Goal: Task Accomplishment & Management: Complete application form

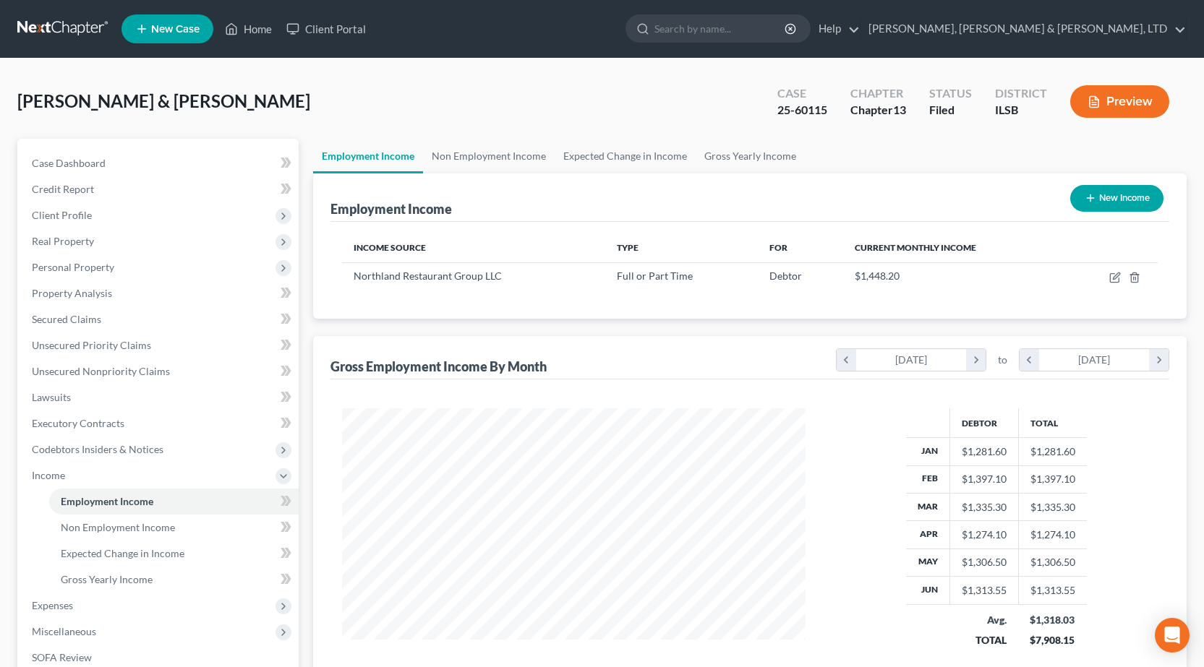
scroll to position [260, 492]
click at [55, 20] on link at bounding box center [63, 29] width 93 height 26
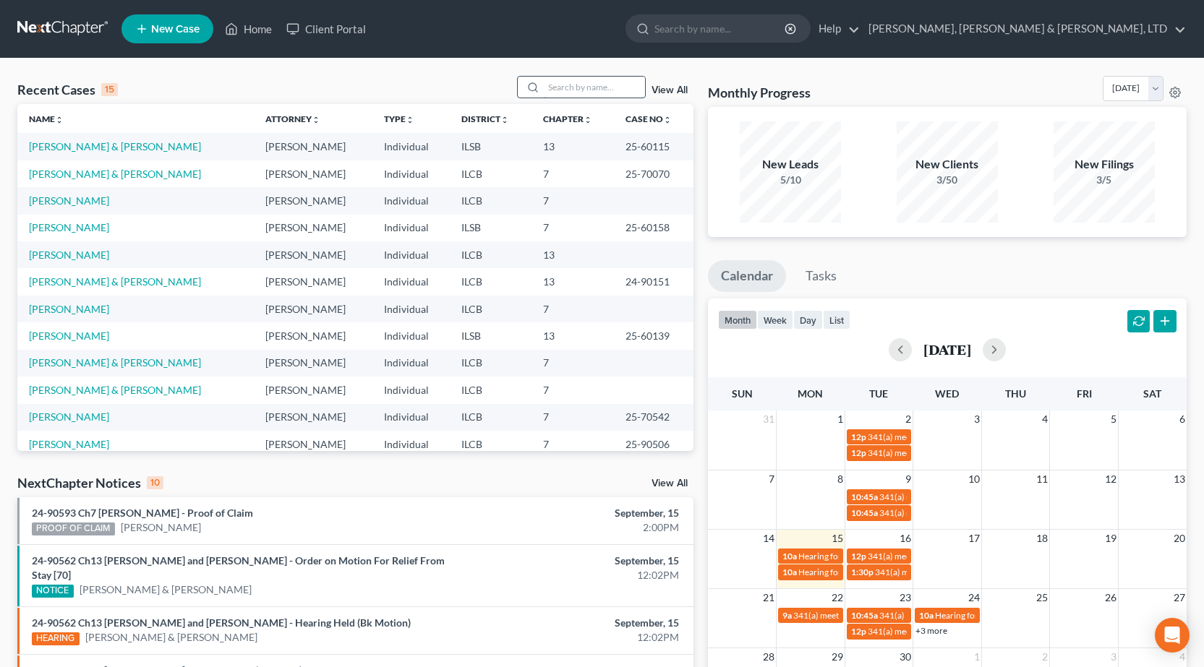
click at [599, 91] on input "search" at bounding box center [594, 87] width 101 height 21
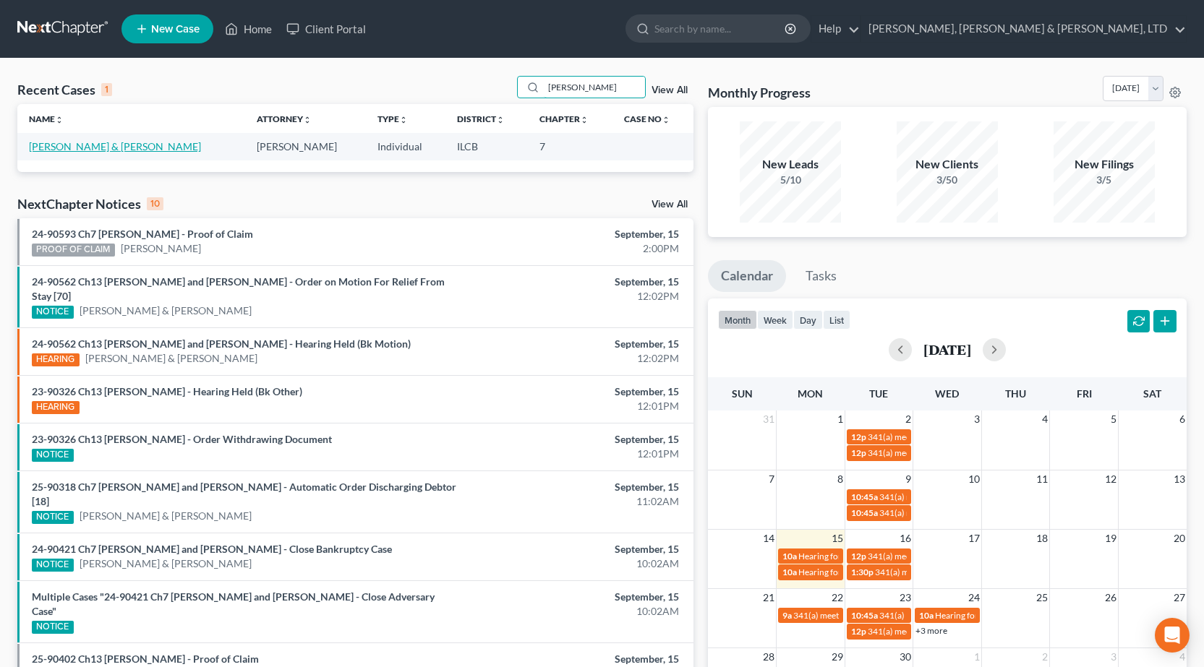
type input "[PERSON_NAME]"
click at [60, 145] on link "[PERSON_NAME] & [PERSON_NAME]" at bounding box center [115, 146] width 172 height 12
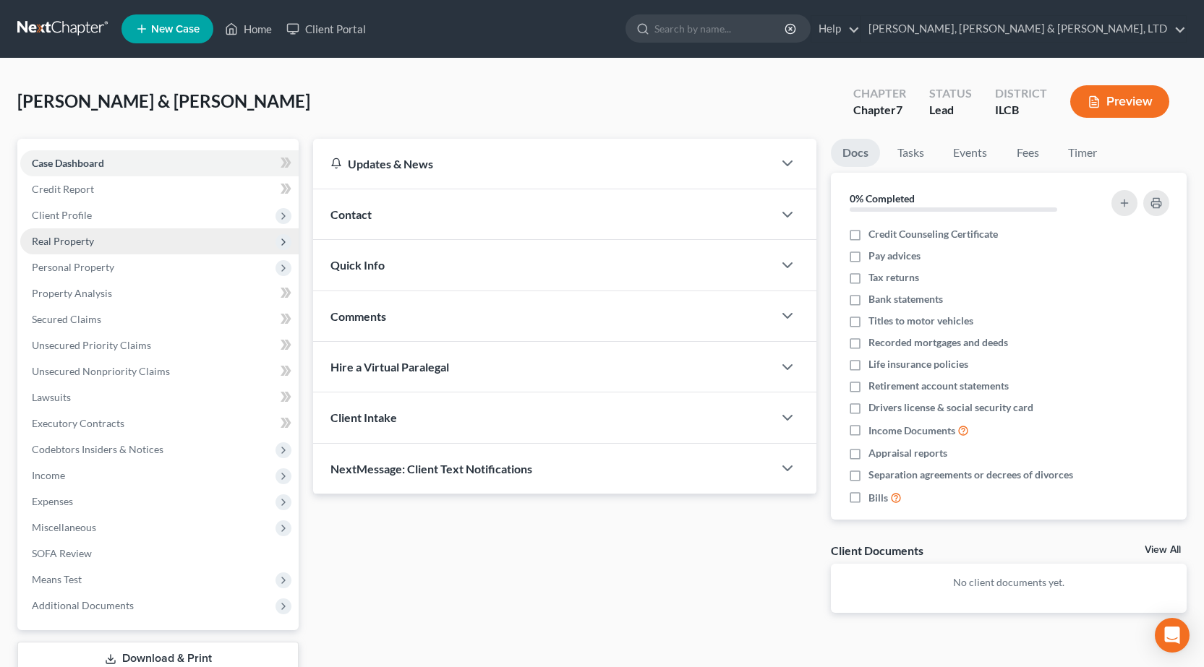
click at [103, 241] on span "Real Property" at bounding box center [159, 242] width 278 height 26
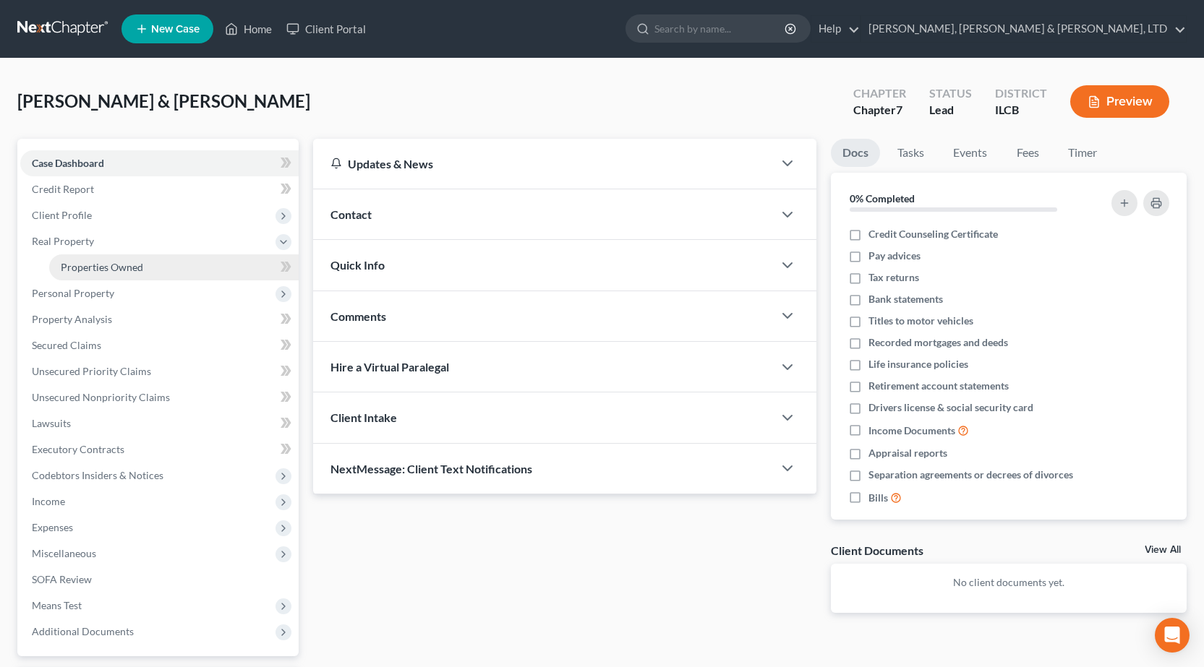
click at [107, 269] on span "Properties Owned" at bounding box center [102, 267] width 82 height 12
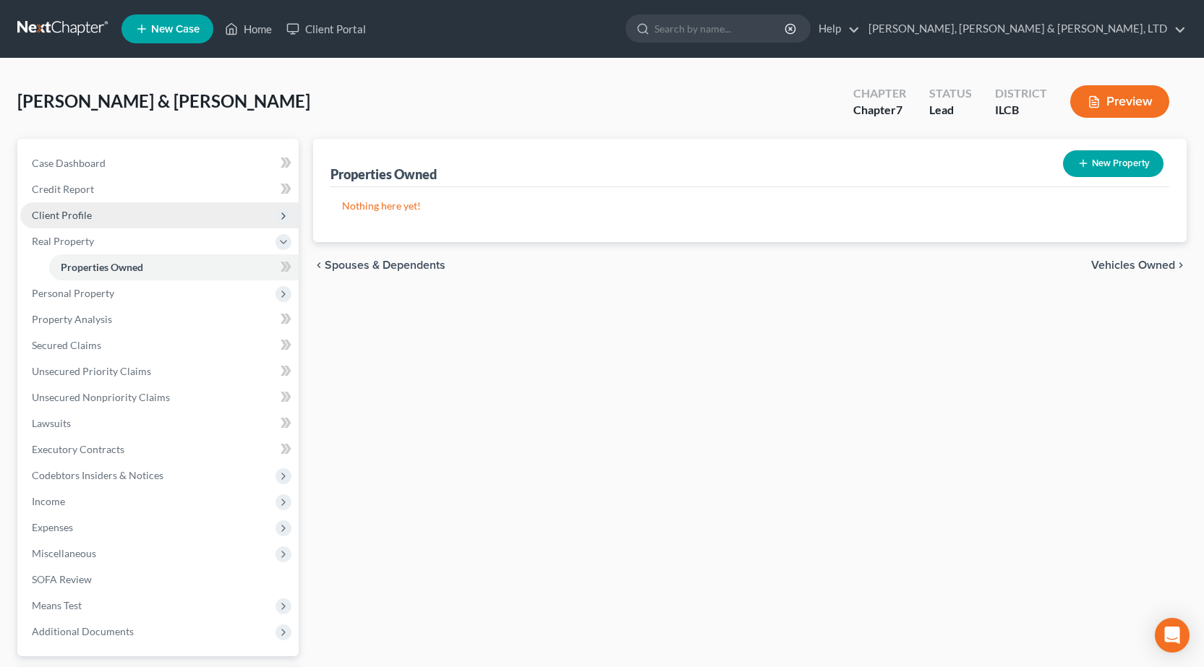
click at [120, 206] on span "Client Profile" at bounding box center [159, 215] width 278 height 26
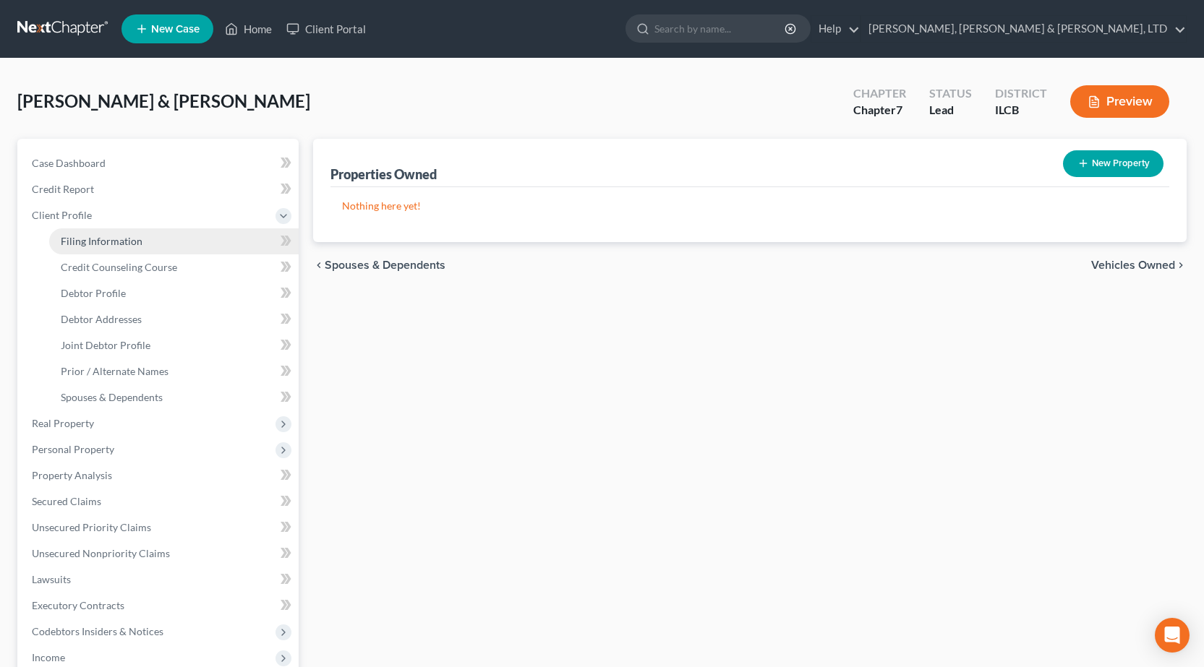
click at [121, 239] on span "Filing Information" at bounding box center [102, 241] width 82 height 12
select select "1"
select select "0"
select select "14"
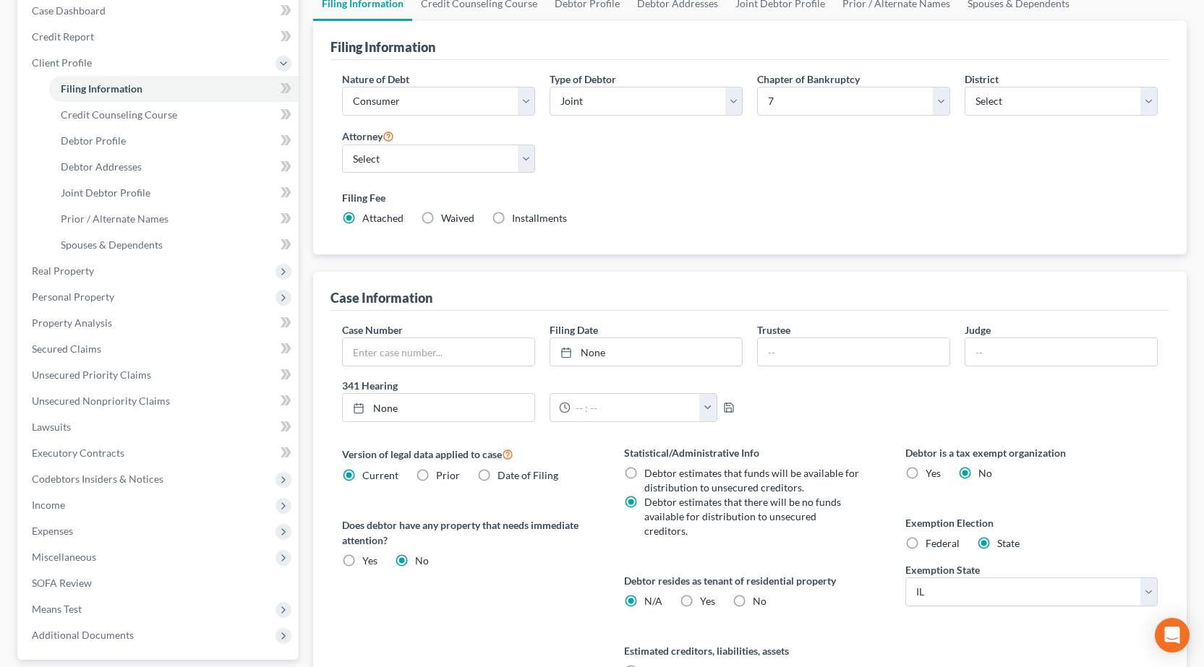
scroll to position [300, 0]
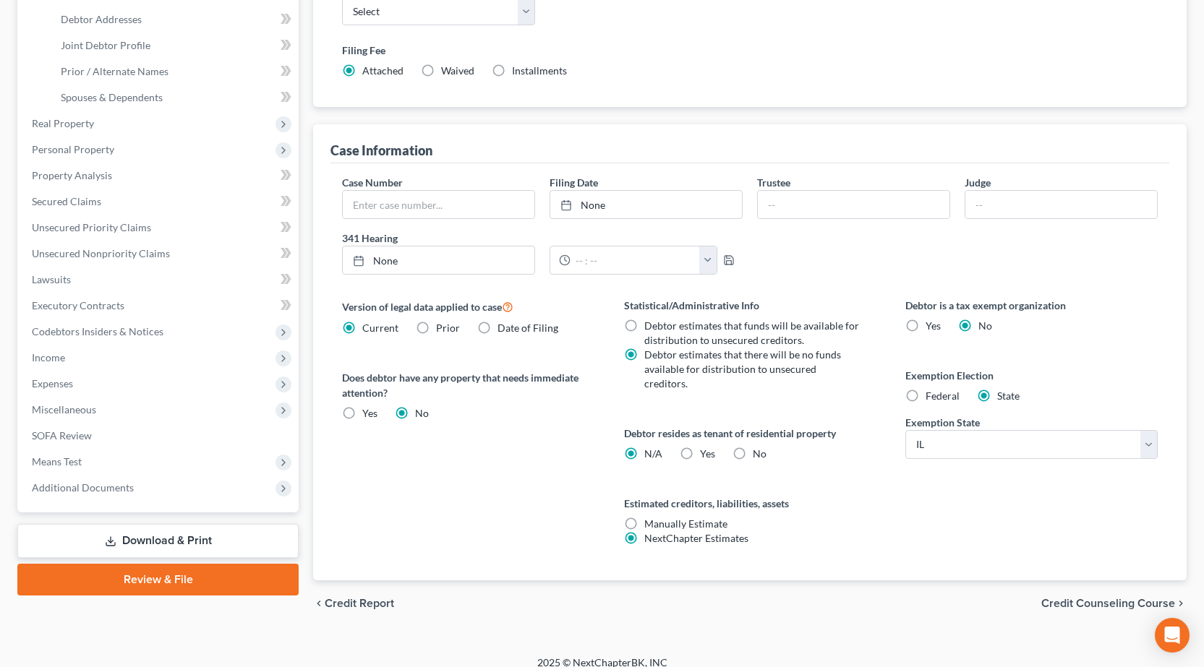
click at [700, 447] on label "Yes Yes" at bounding box center [707, 454] width 15 height 14
click at [706, 447] on input "Yes Yes" at bounding box center [710, 451] width 9 height 9
radio input "true"
radio input "false"
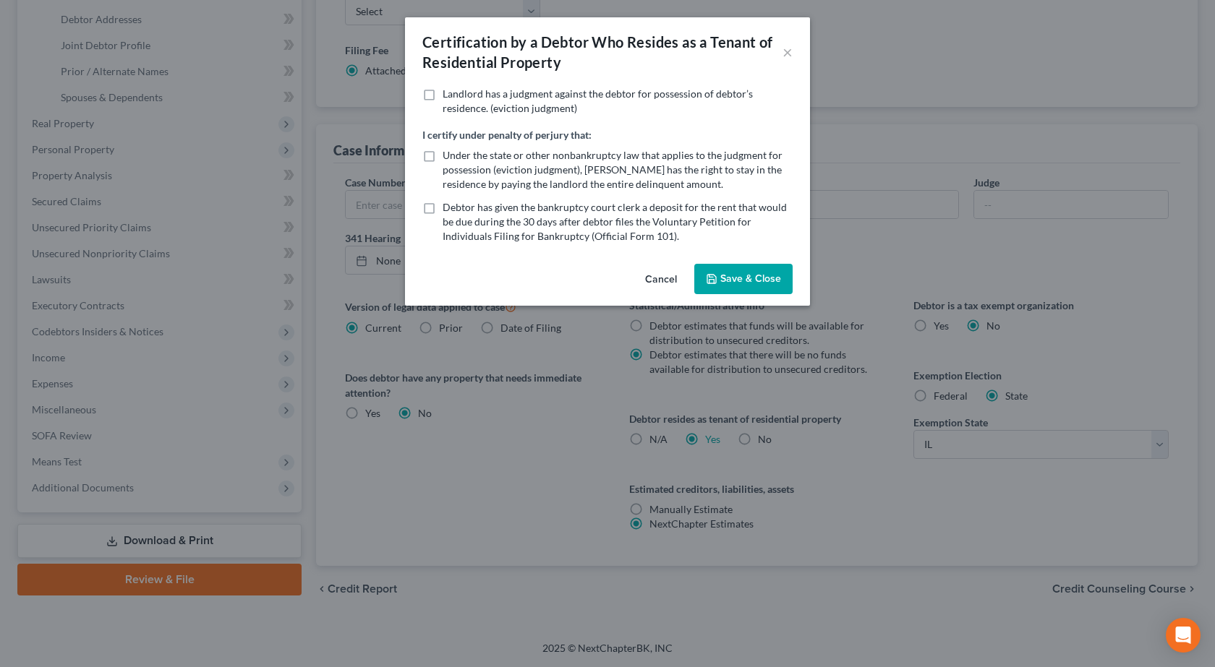
click at [770, 276] on button "Save & Close" at bounding box center [743, 279] width 98 height 30
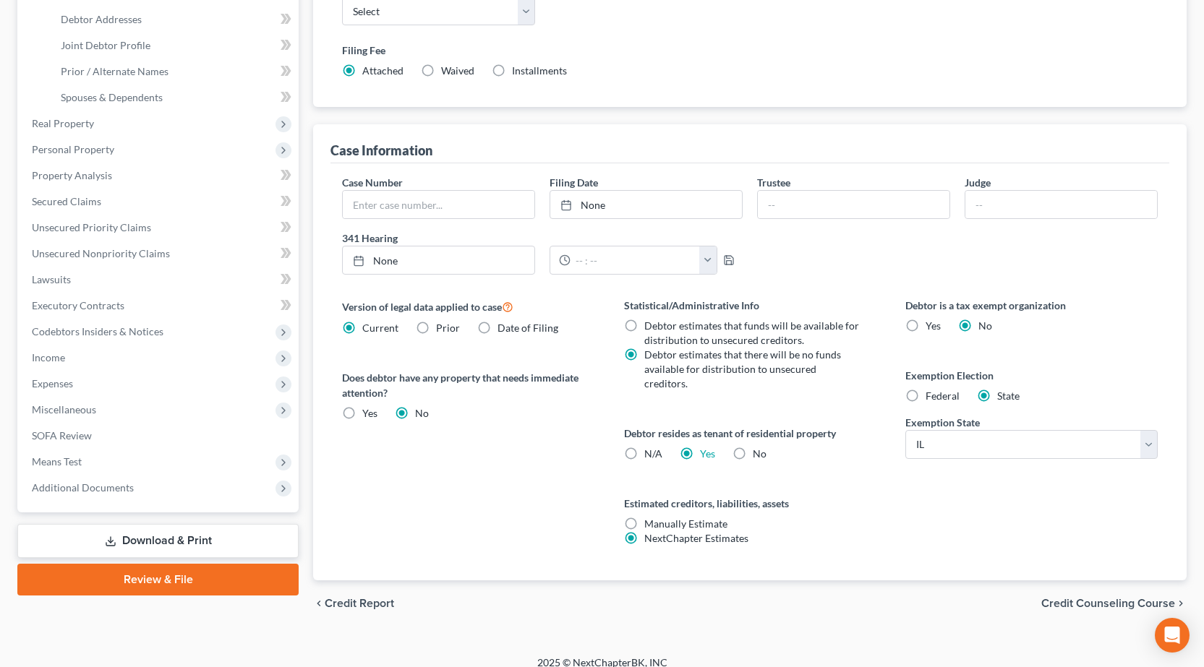
scroll to position [0, 0]
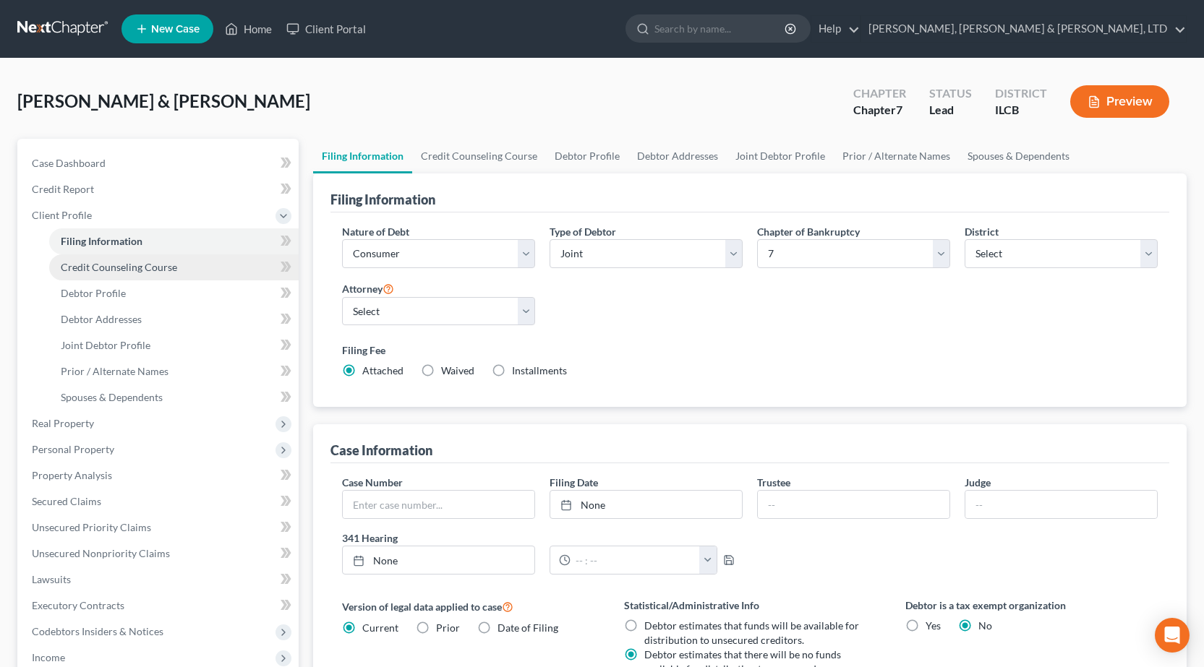
click at [116, 277] on link "Credit Counseling Course" at bounding box center [173, 268] width 249 height 26
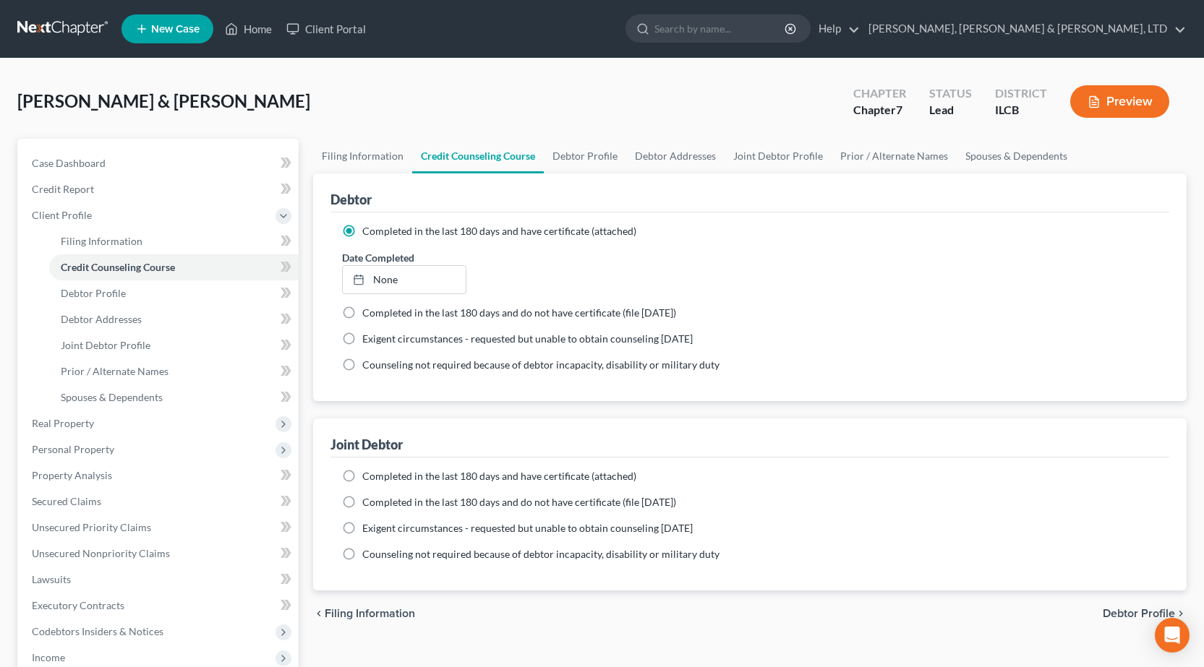
click at [362, 477] on label "Completed in the last 180 days and have certificate (attached)" at bounding box center [499, 476] width 274 height 14
click at [368, 477] on input "Completed in the last 180 days and have certificate (attached)" at bounding box center [372, 473] width 9 height 9
radio input "true"
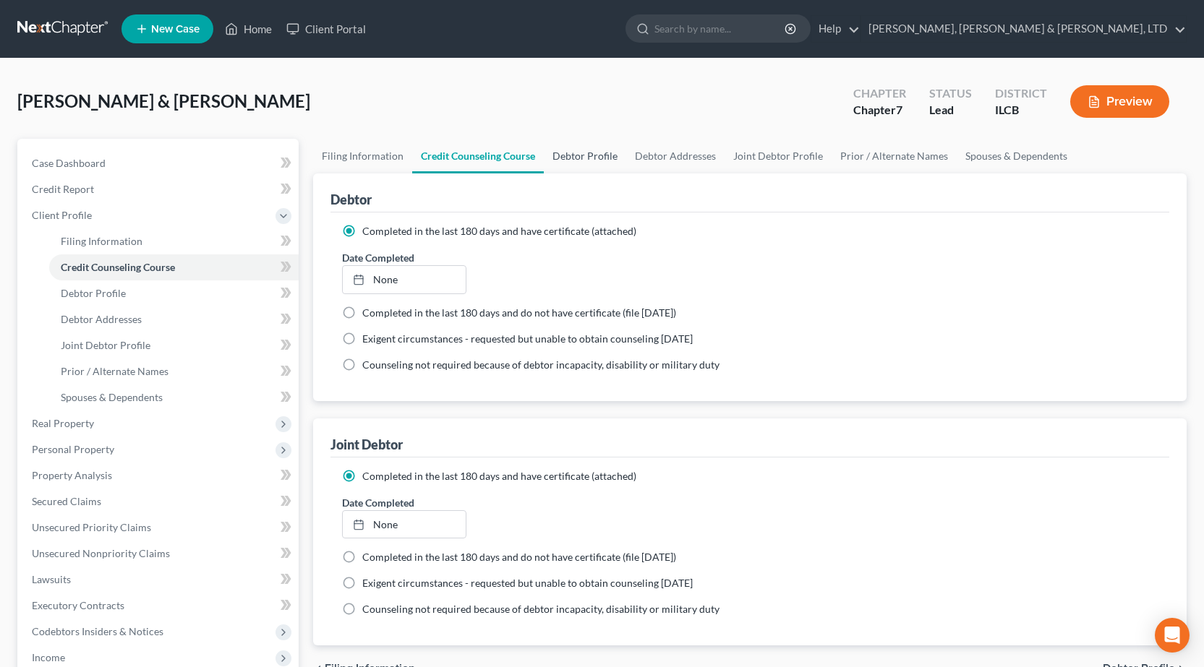
click at [602, 158] on link "Debtor Profile" at bounding box center [585, 156] width 82 height 35
select select "1"
select select "4"
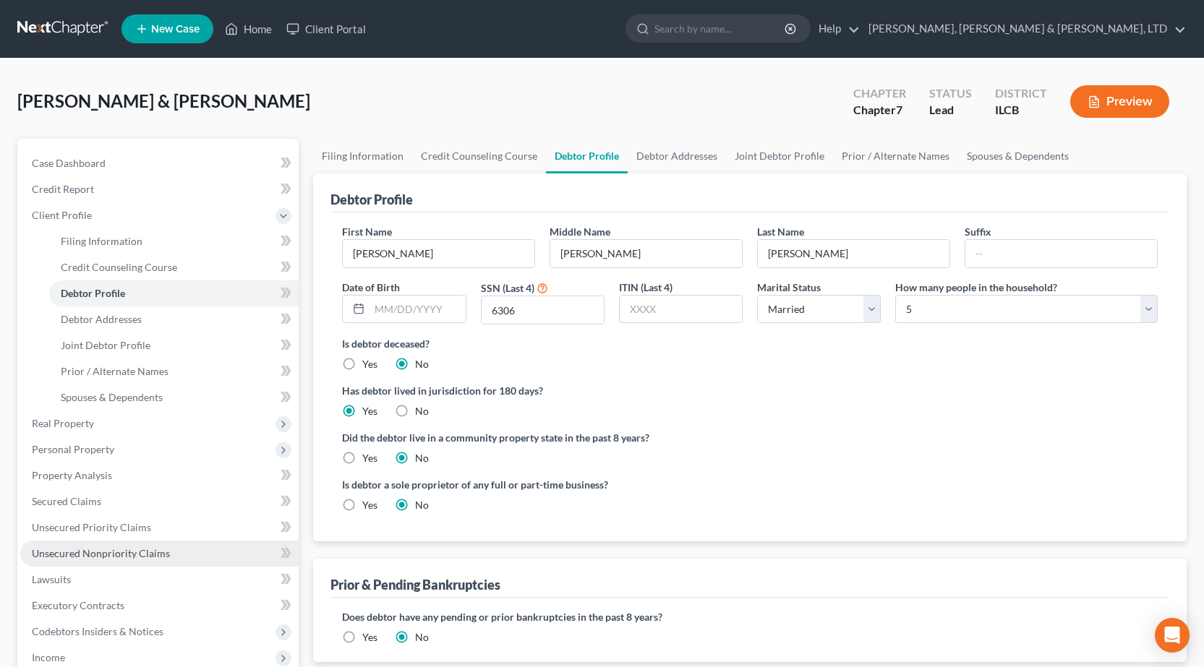
click at [114, 549] on span "Unsecured Nonpriority Claims" at bounding box center [101, 553] width 138 height 12
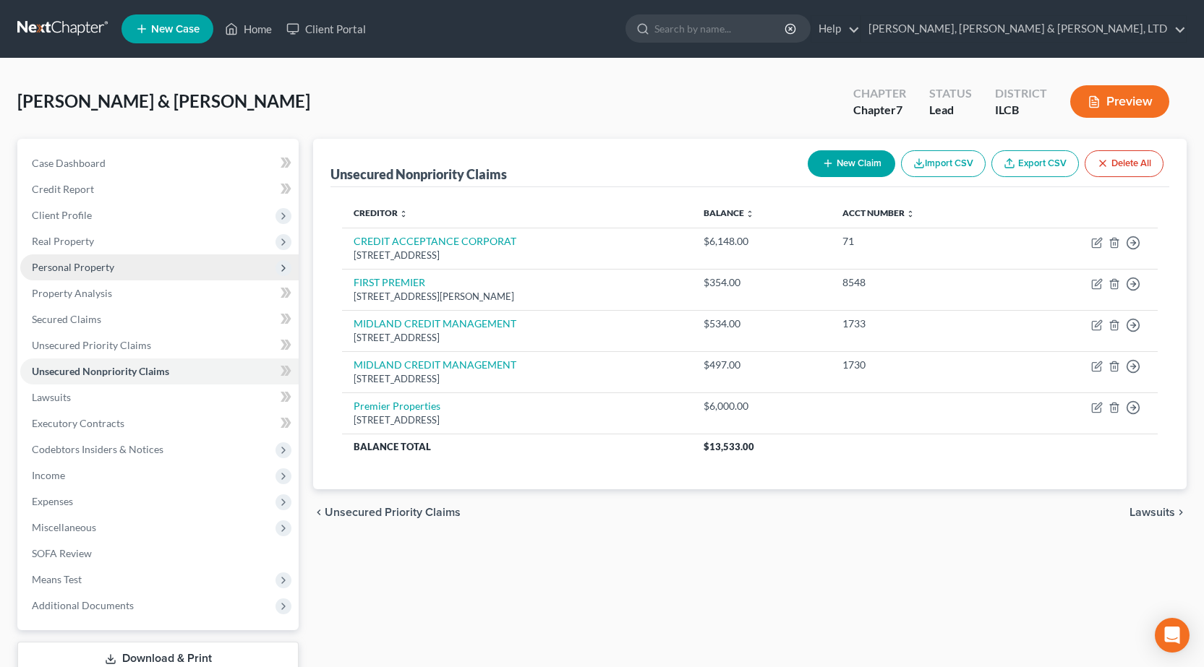
click at [101, 270] on span "Personal Property" at bounding box center [73, 267] width 82 height 12
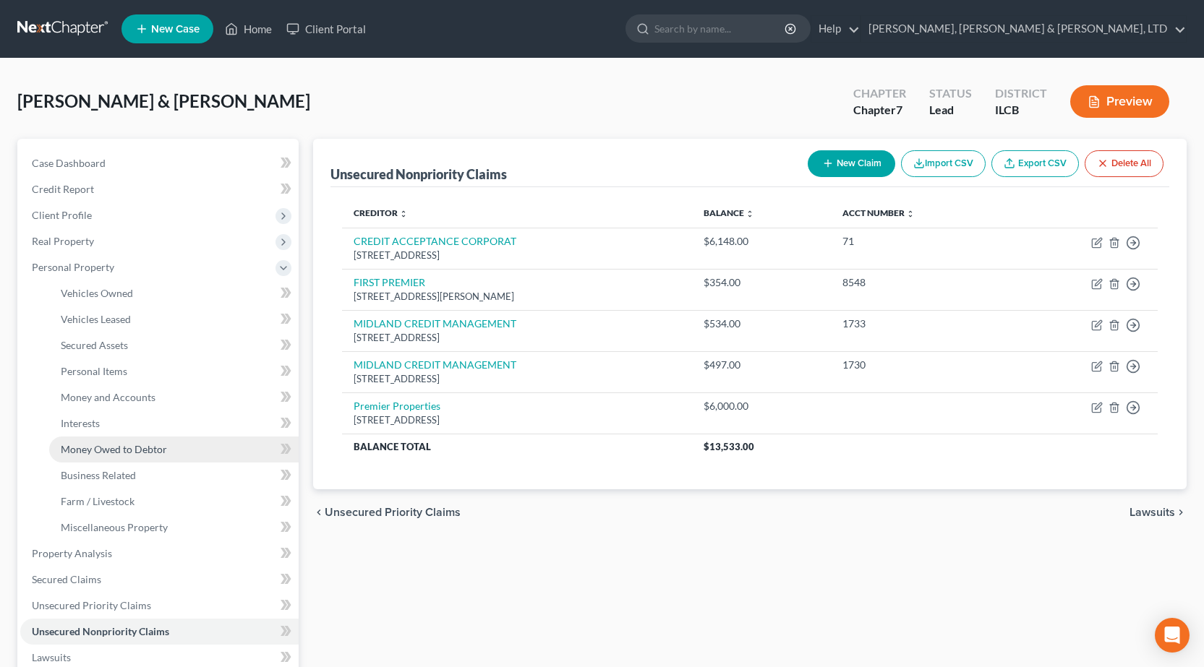
click at [125, 446] on span "Money Owed to Debtor" at bounding box center [114, 449] width 106 height 12
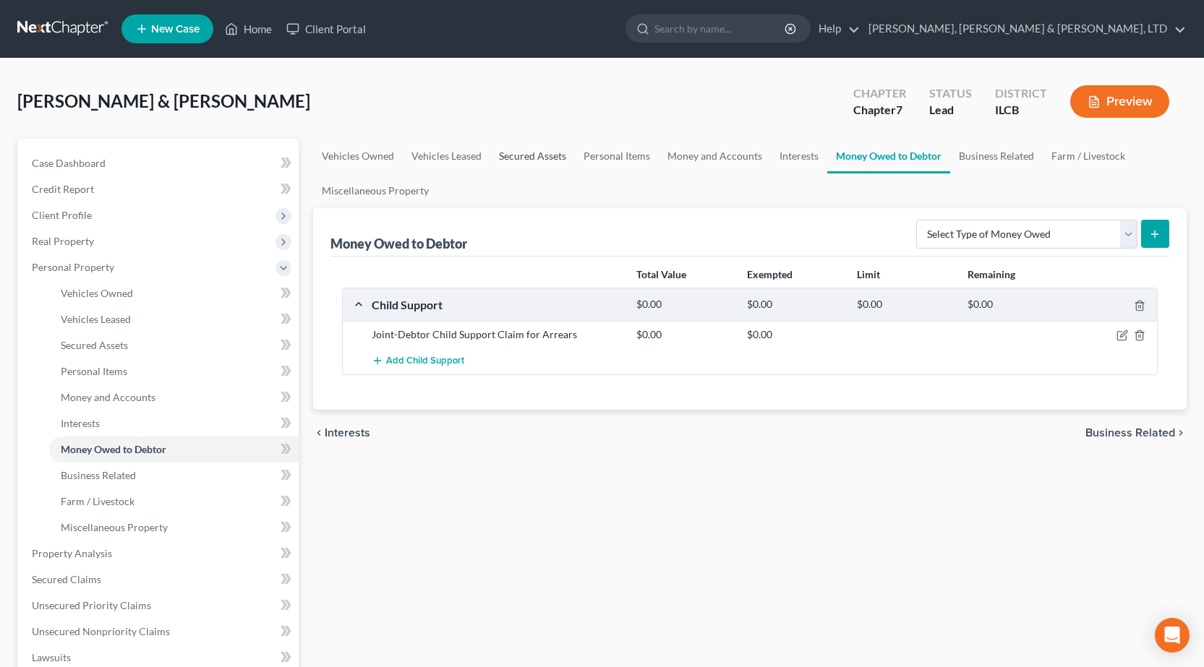
click at [524, 150] on link "Secured Assets" at bounding box center [532, 156] width 85 height 35
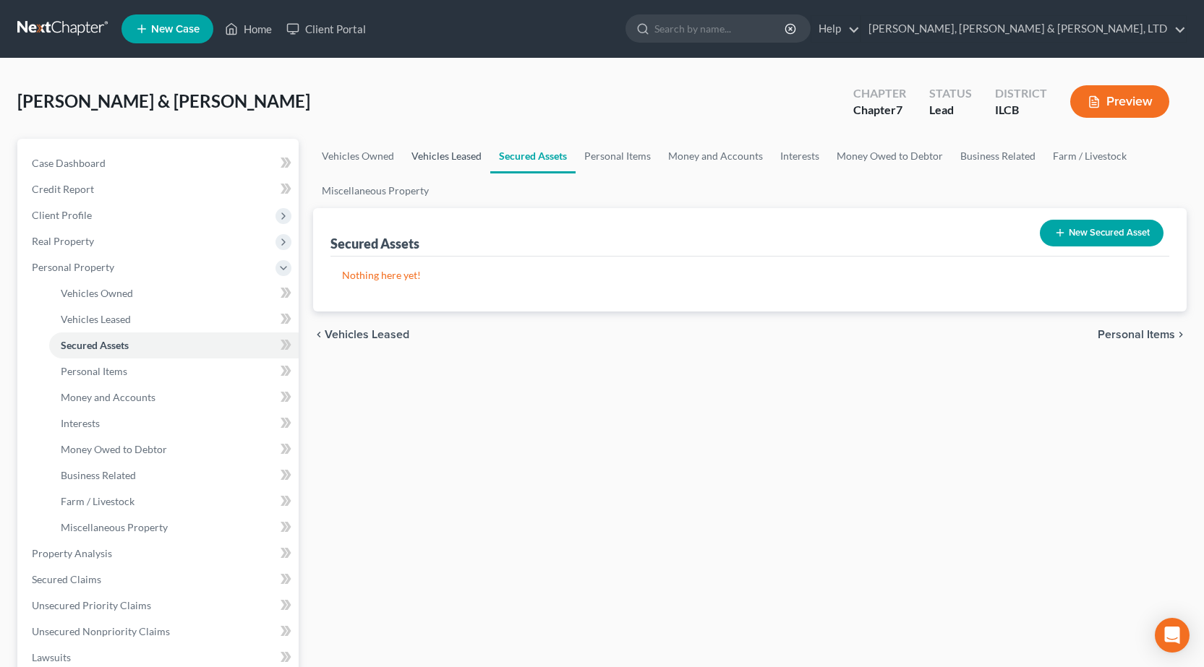
click at [424, 154] on link "Vehicles Leased" at bounding box center [447, 156] width 88 height 35
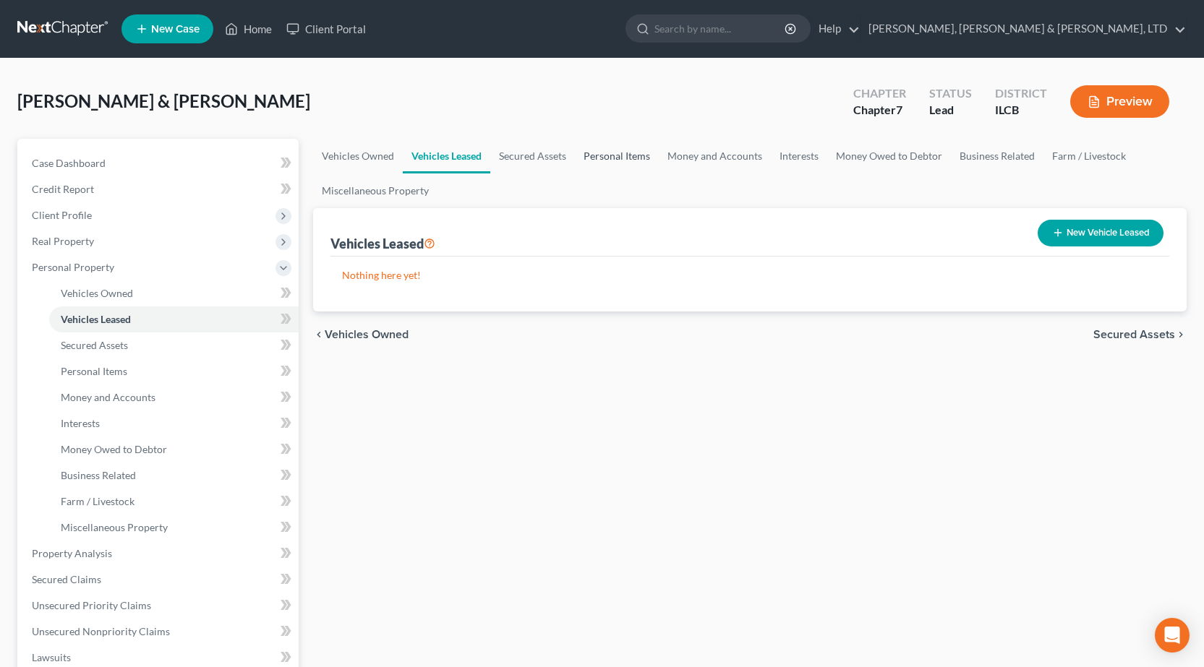
click at [599, 155] on link "Personal Items" at bounding box center [617, 156] width 84 height 35
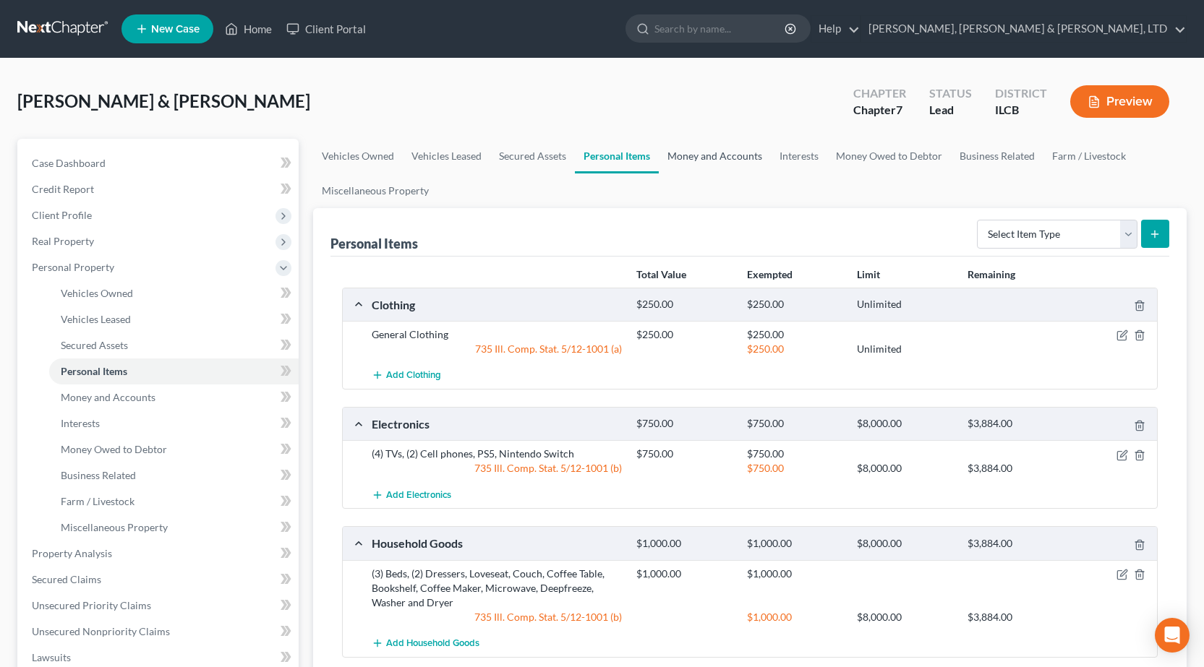
click at [736, 155] on link "Money and Accounts" at bounding box center [715, 156] width 112 height 35
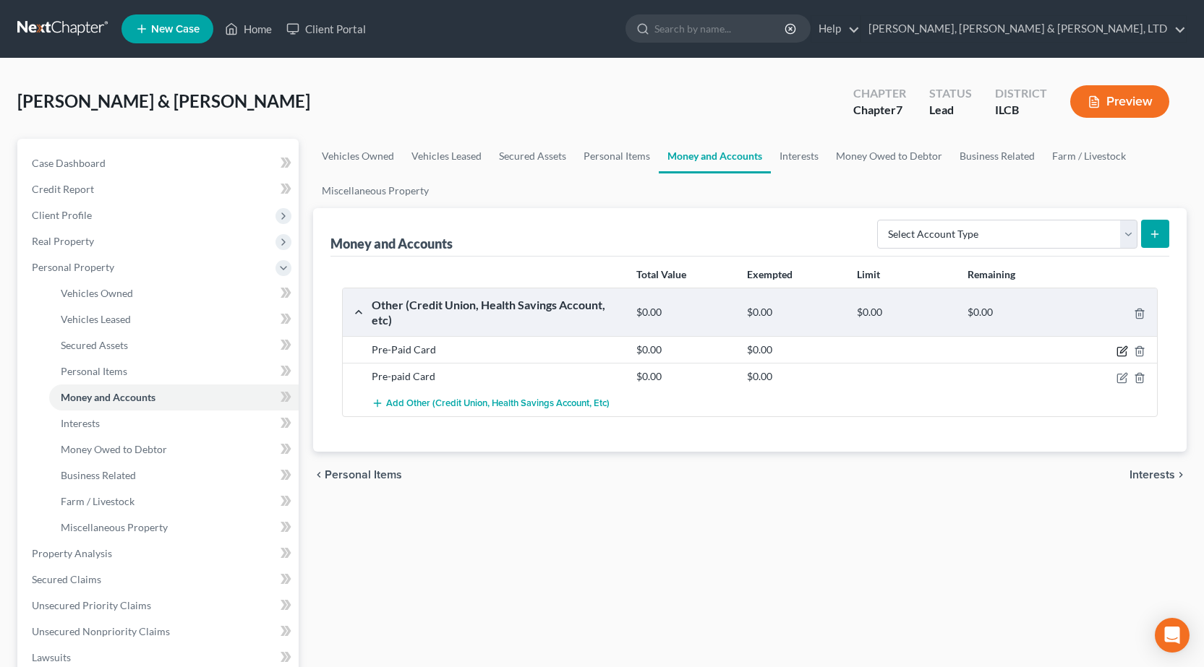
click at [1119, 348] on icon "button" at bounding box center [1121, 351] width 9 height 9
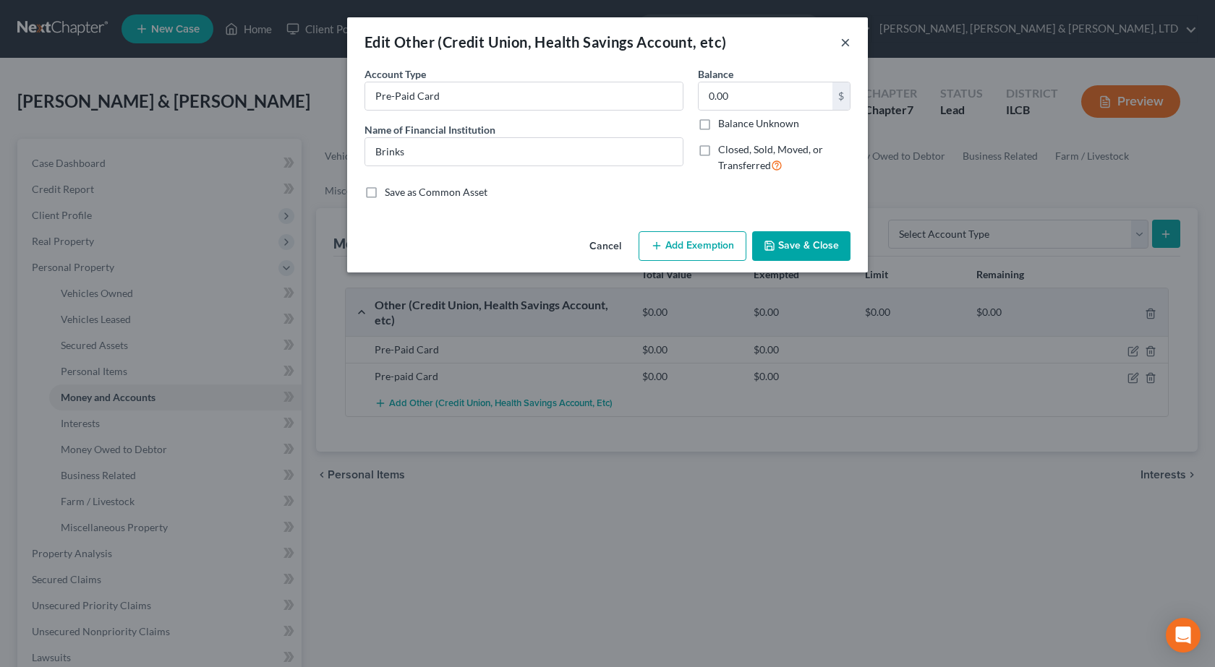
click at [845, 38] on button "×" at bounding box center [845, 41] width 10 height 17
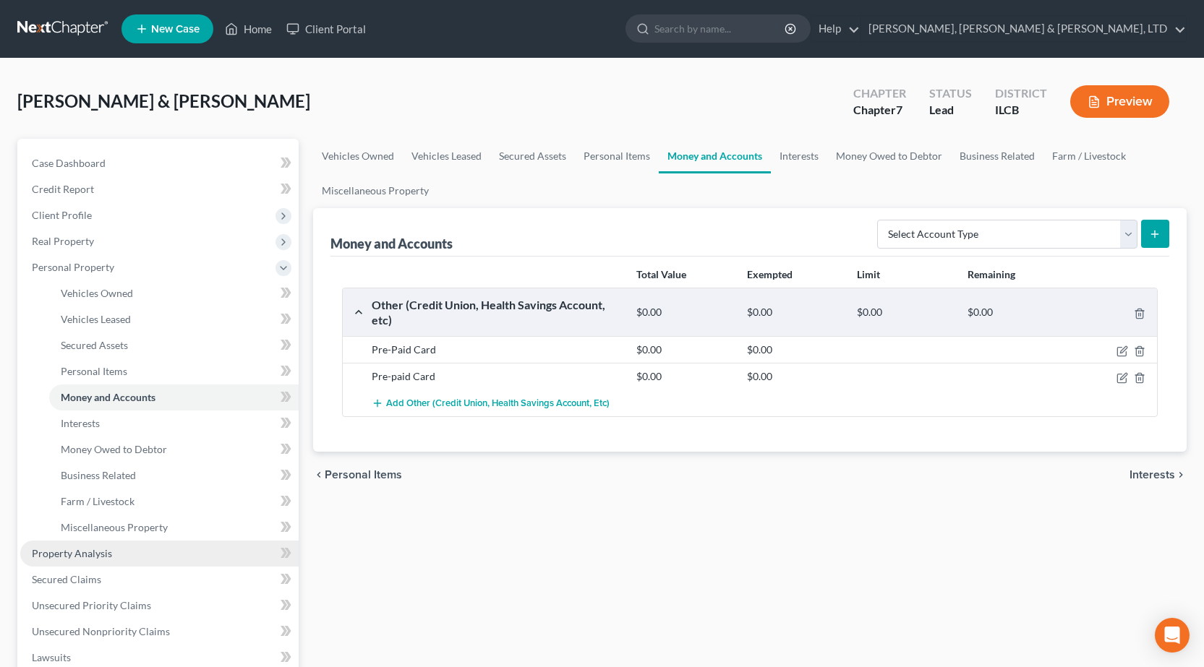
click at [77, 554] on span "Property Analysis" at bounding box center [72, 553] width 80 height 12
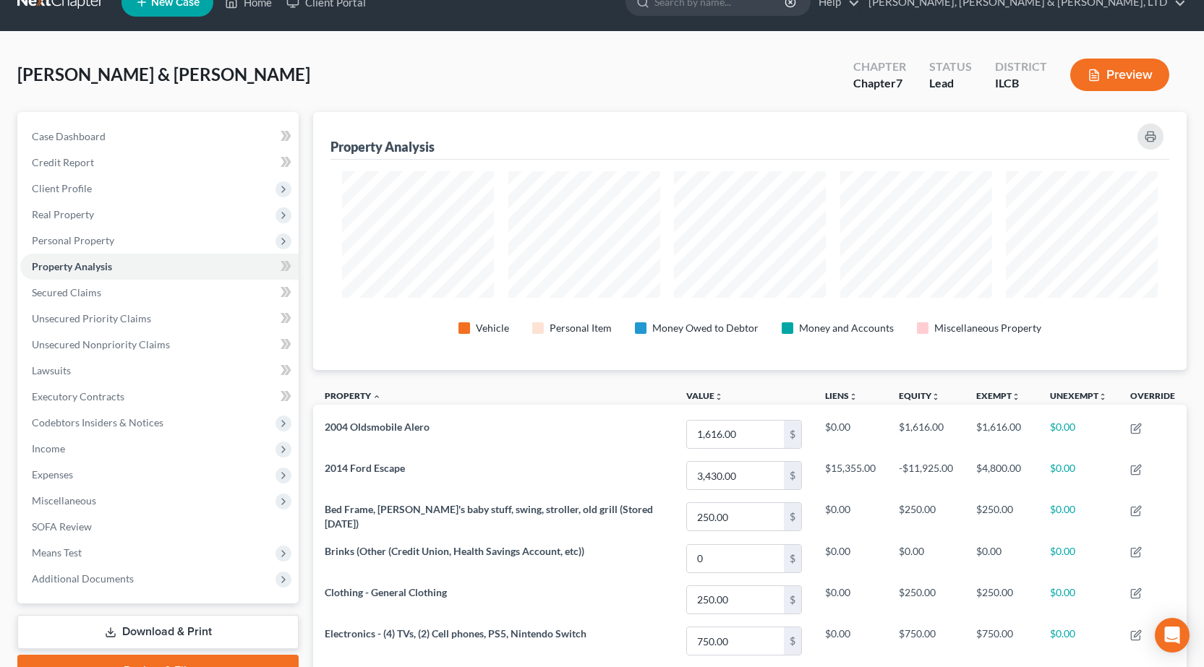
scroll to position [19, 0]
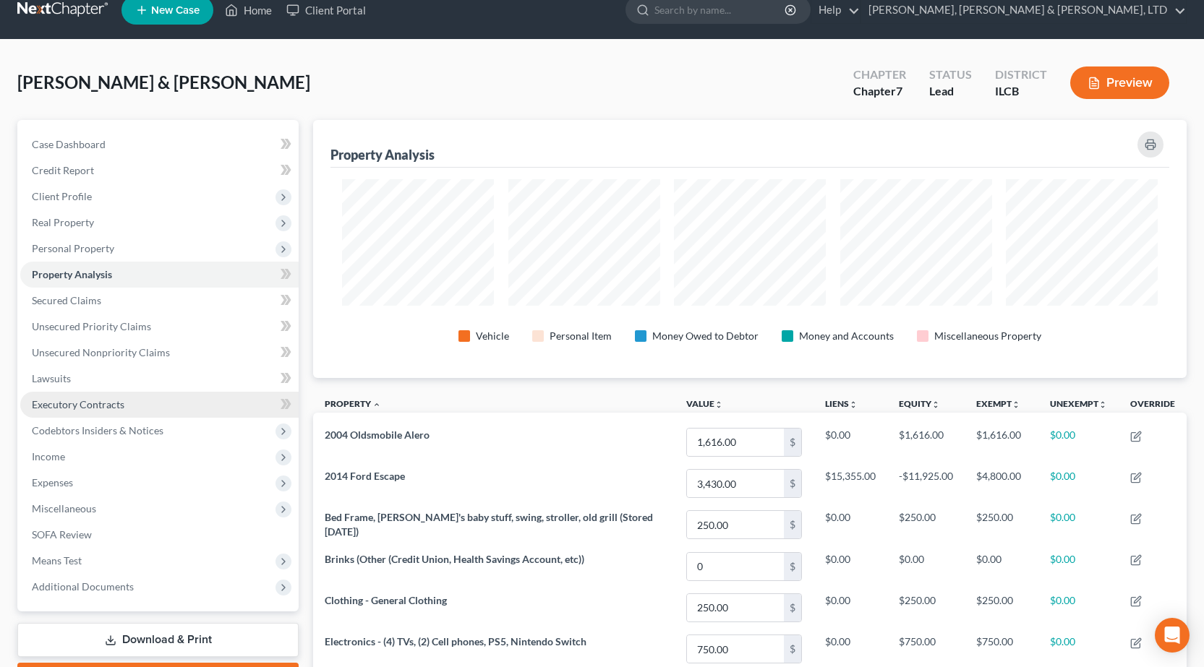
click at [122, 407] on span "Executory Contracts" at bounding box center [78, 404] width 93 height 12
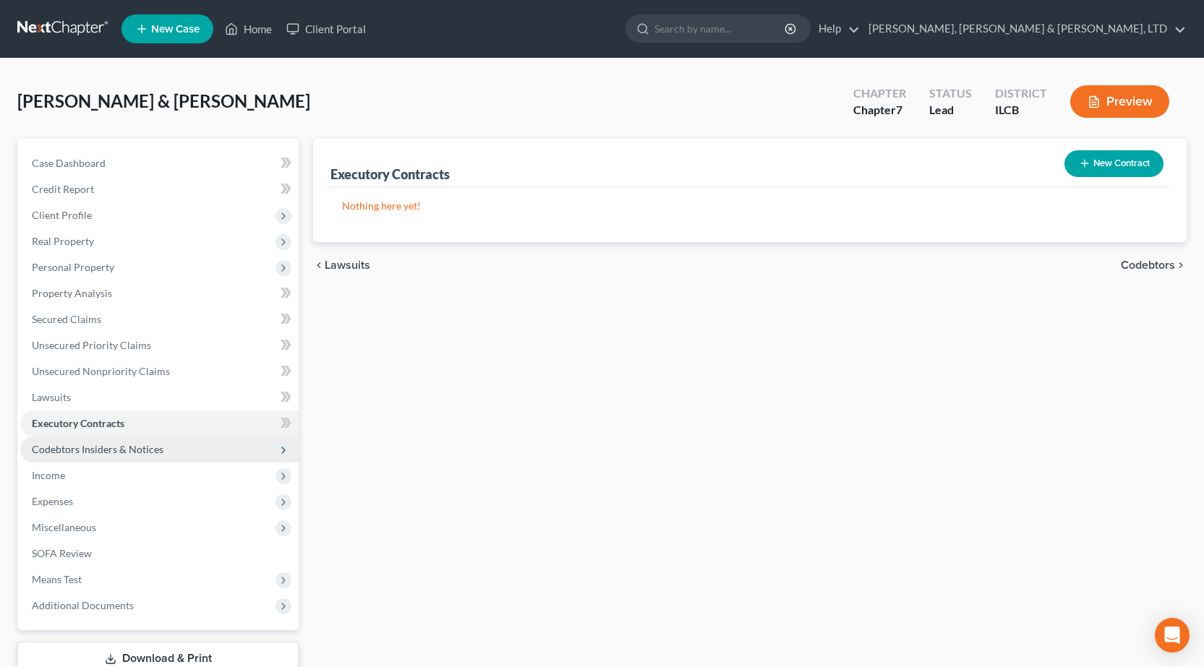
click at [55, 440] on span "Codebtors Insiders & Notices" at bounding box center [159, 450] width 278 height 26
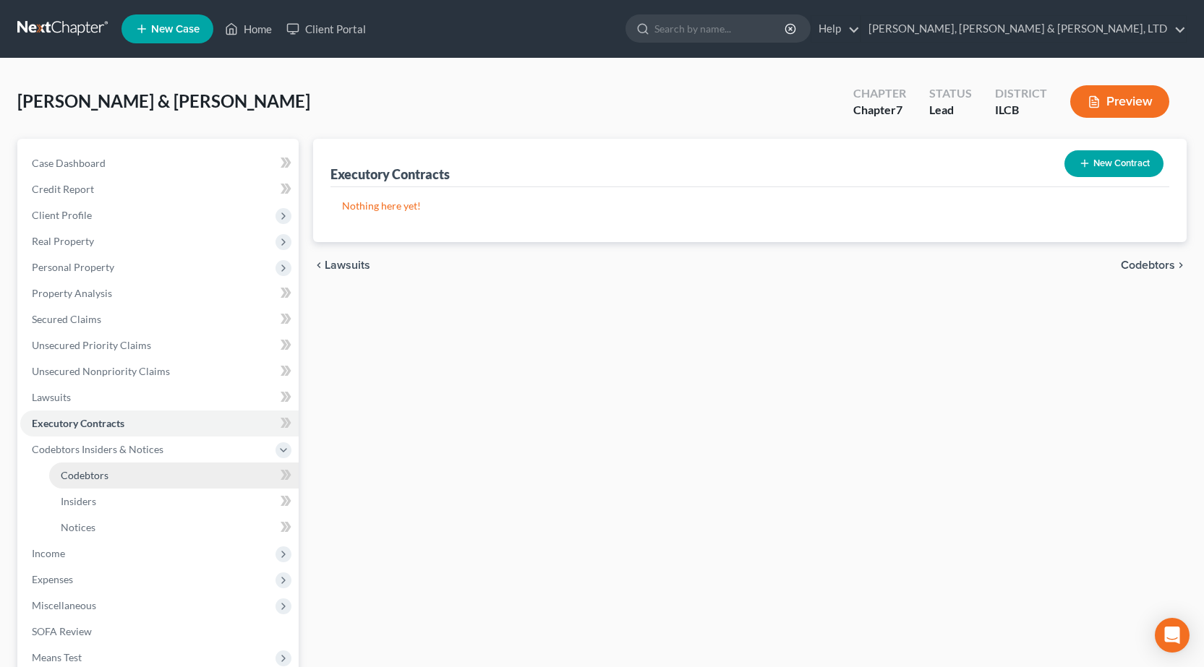
click at [52, 468] on link "Codebtors" at bounding box center [173, 476] width 249 height 26
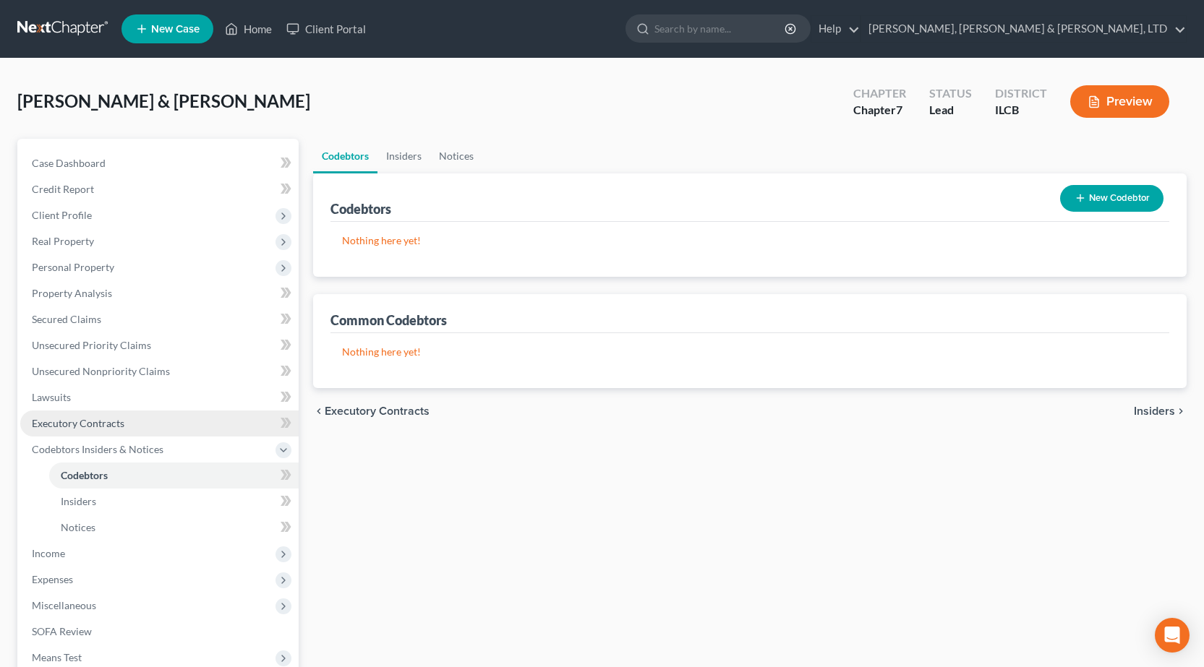
click at [120, 422] on span "Executory Contracts" at bounding box center [78, 423] width 93 height 12
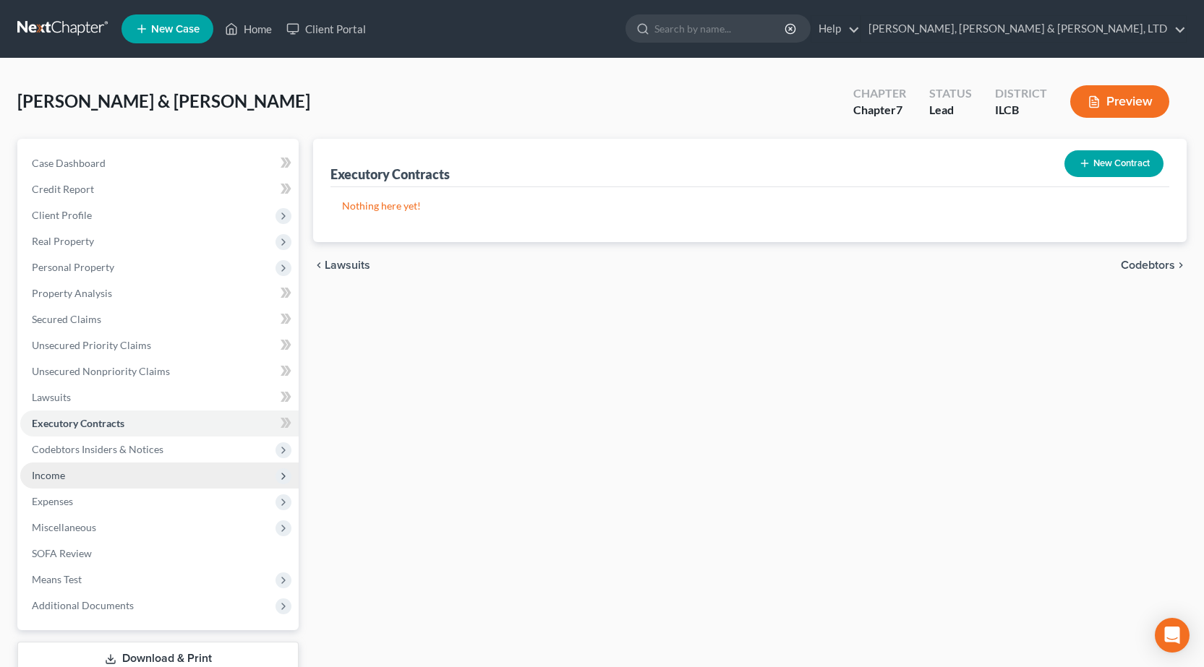
click at [124, 469] on span "Income" at bounding box center [159, 476] width 278 height 26
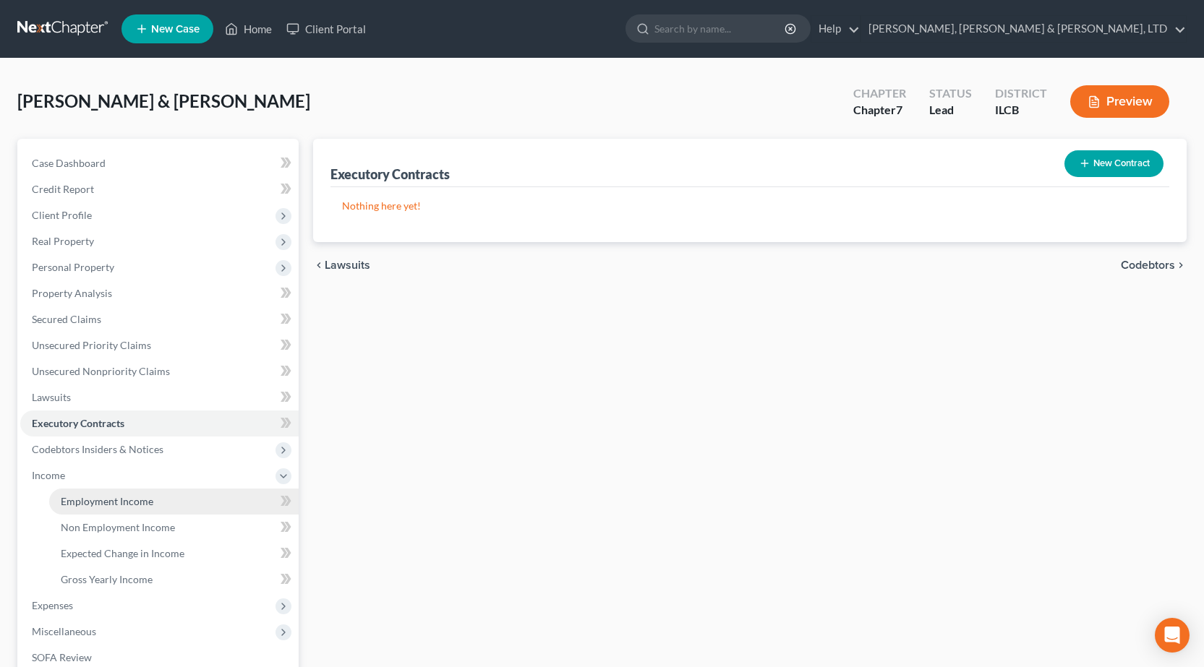
click at [182, 497] on link "Employment Income" at bounding box center [173, 502] width 249 height 26
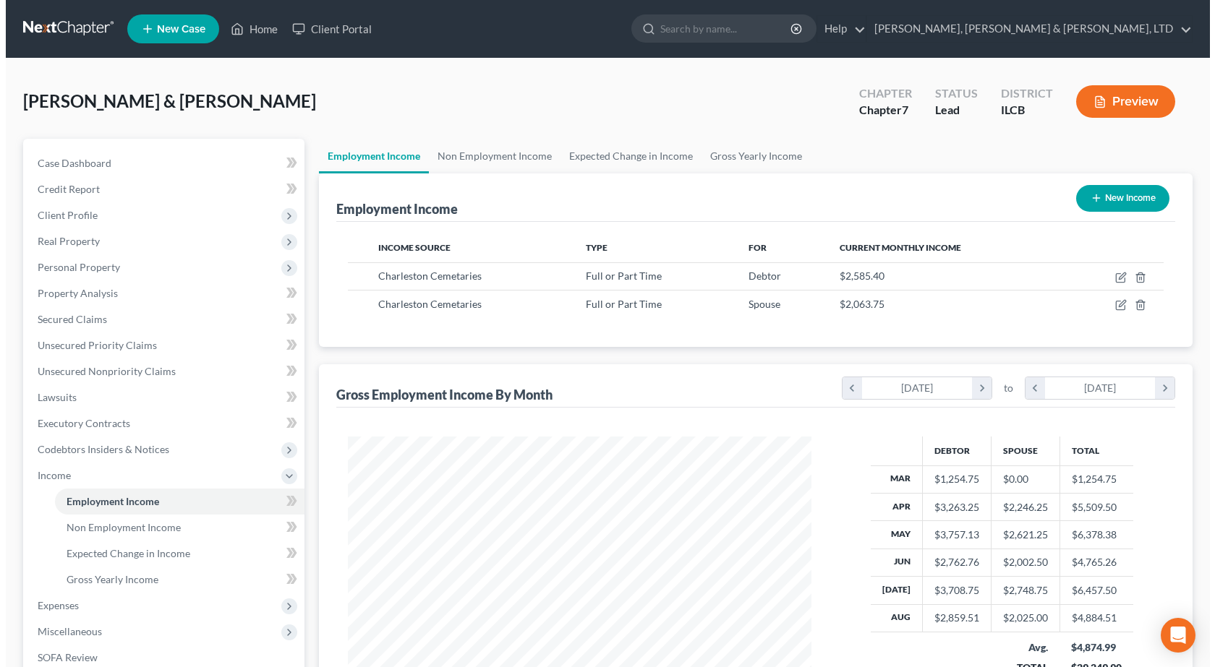
scroll to position [260, 492]
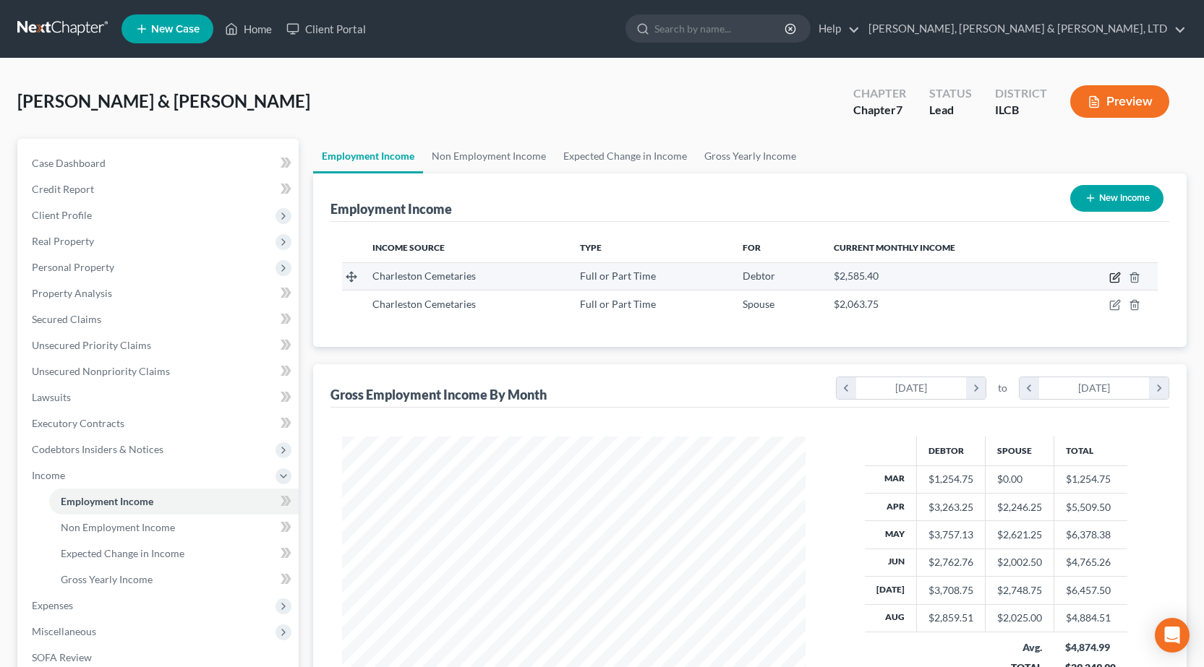
click at [1118, 278] on icon "button" at bounding box center [1115, 278] width 12 height 12
select select "0"
select select "14"
select select "3"
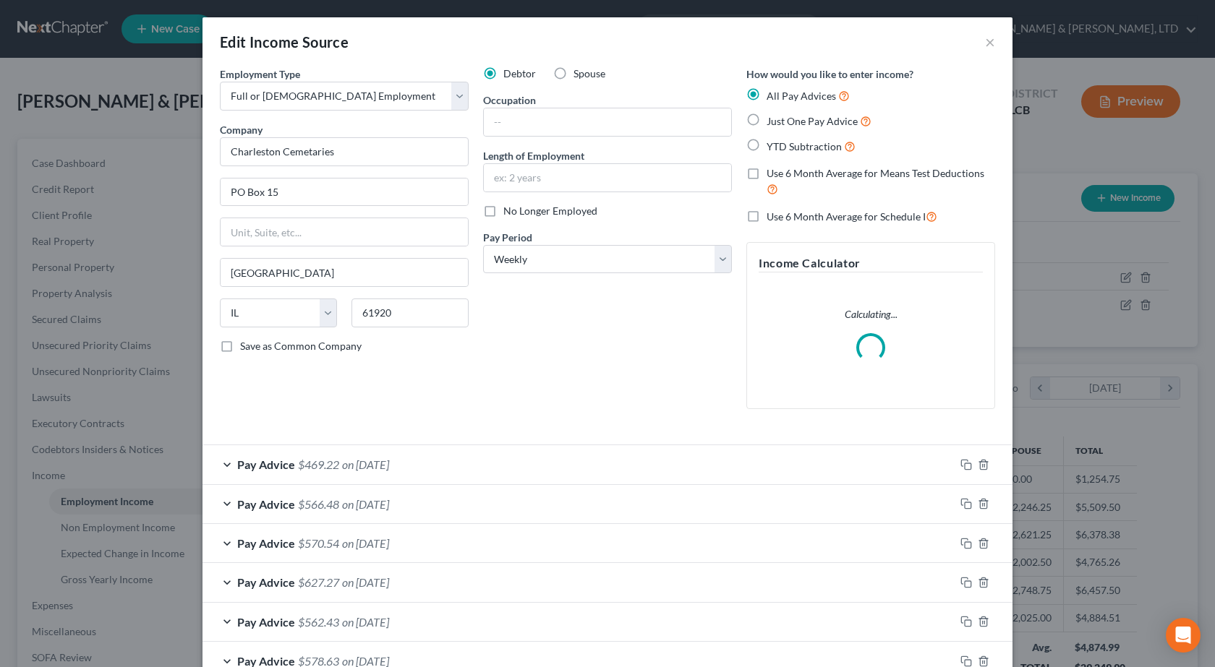
scroll to position [260, 498]
click at [533, 112] on input "text" at bounding box center [607, 121] width 247 height 27
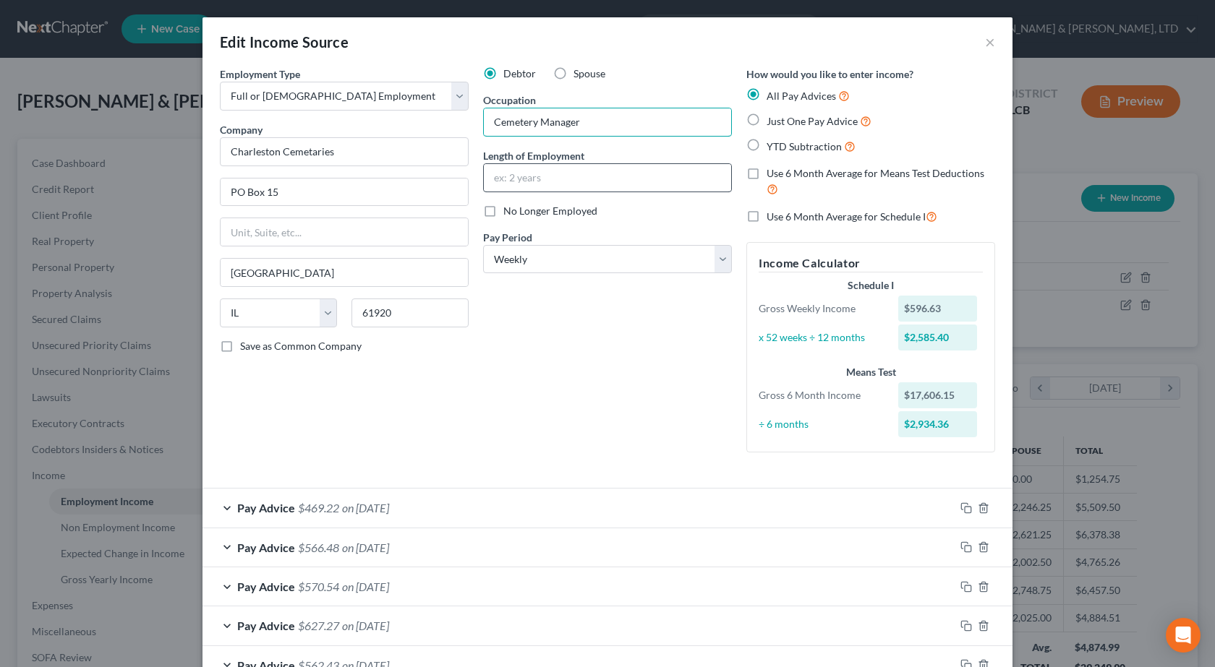
type input "Cemetery Manager"
click at [508, 178] on input "text" at bounding box center [607, 177] width 247 height 27
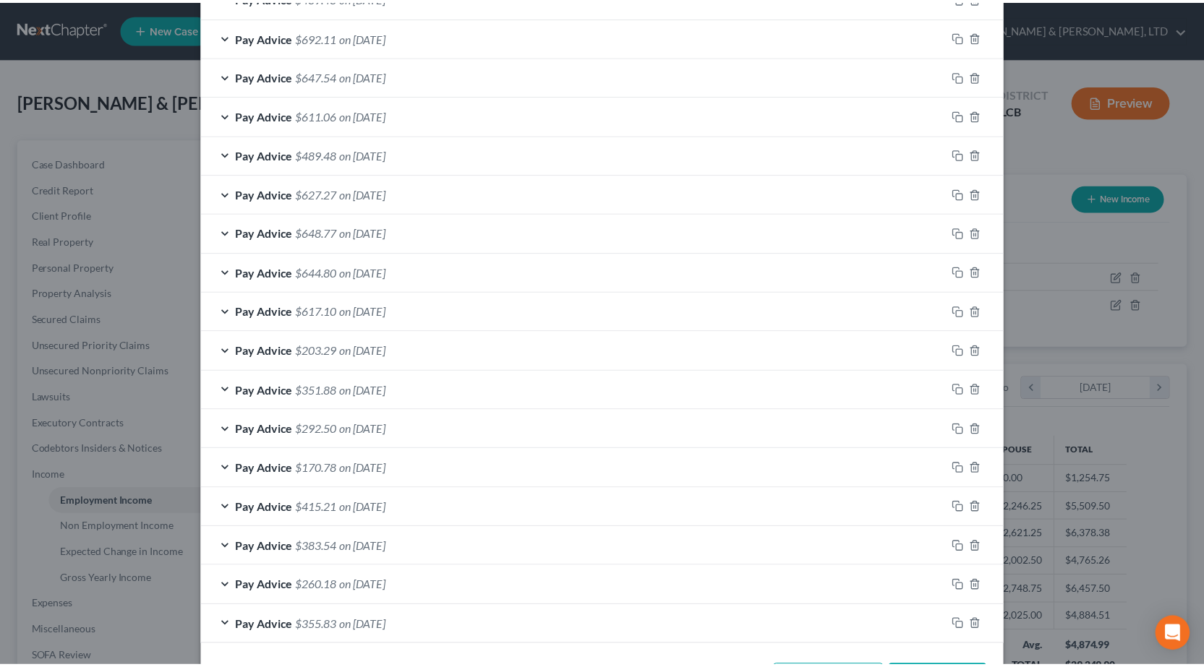
scroll to position [1080, 0]
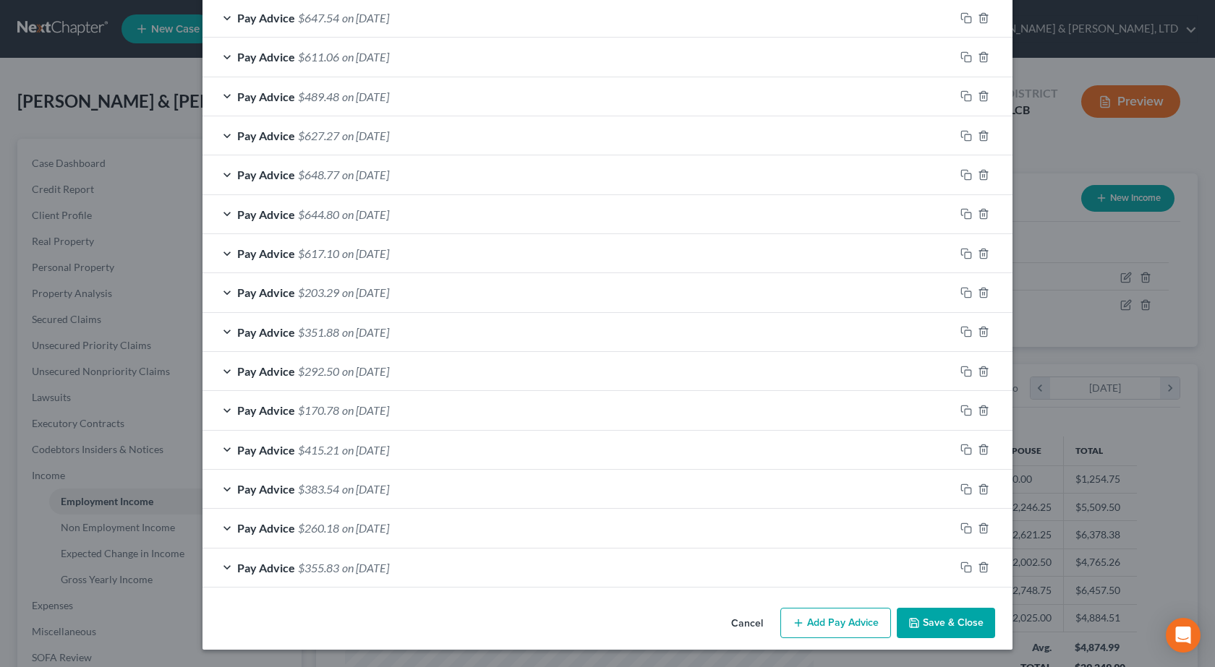
type input "9 years"
click at [950, 617] on button "Save & Close" at bounding box center [946, 623] width 98 height 30
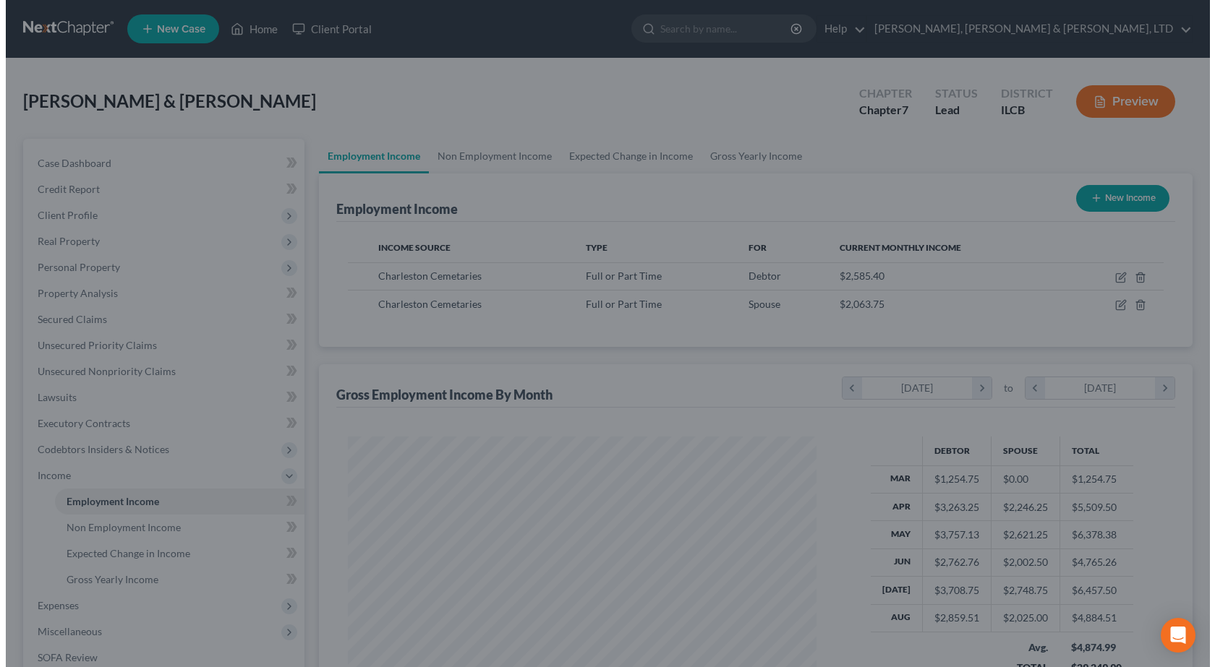
scroll to position [722893, 722660]
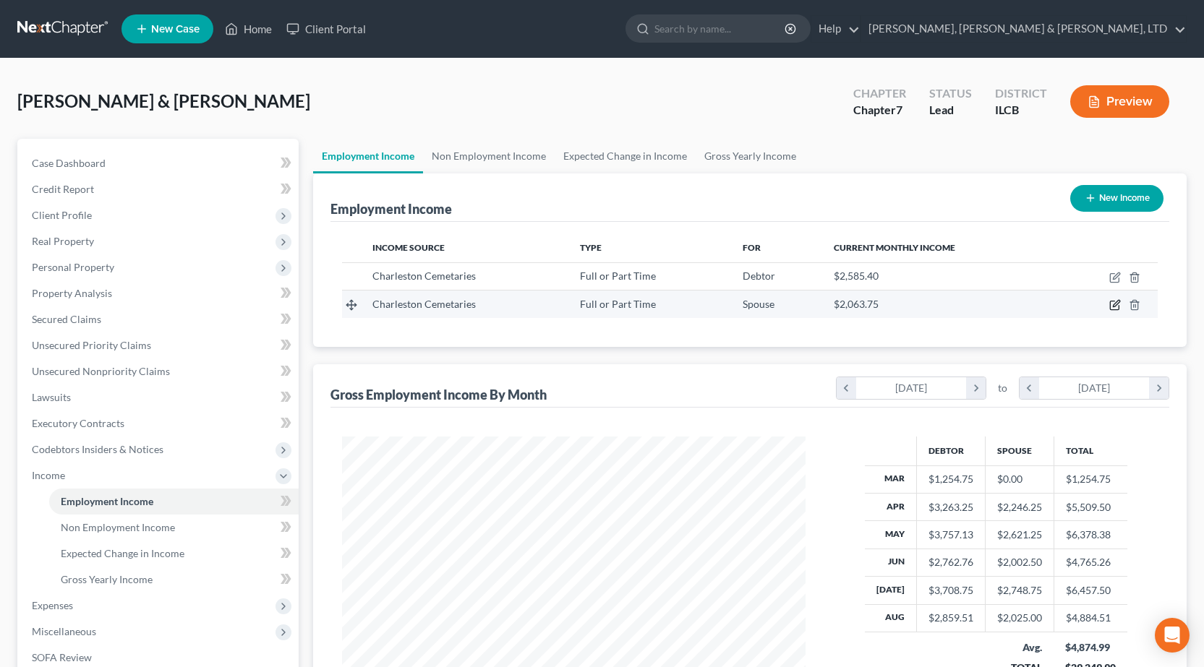
click at [1114, 305] on icon "button" at bounding box center [1116, 304] width 7 height 7
select select "0"
select select "14"
select select "3"
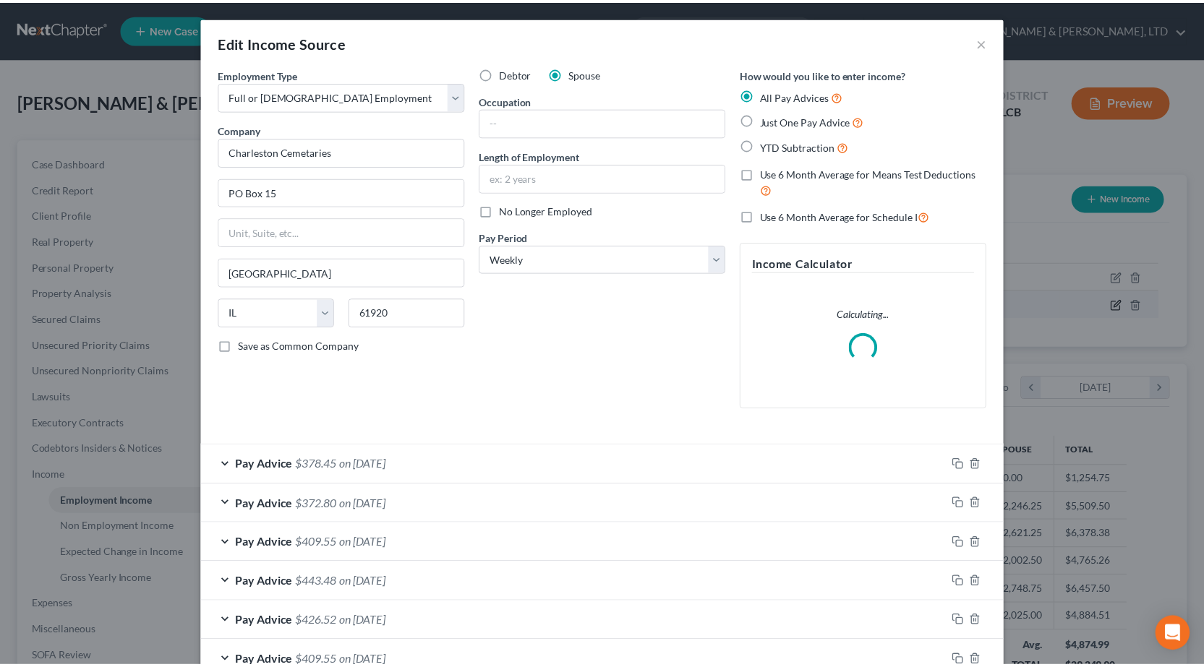
scroll to position [260, 498]
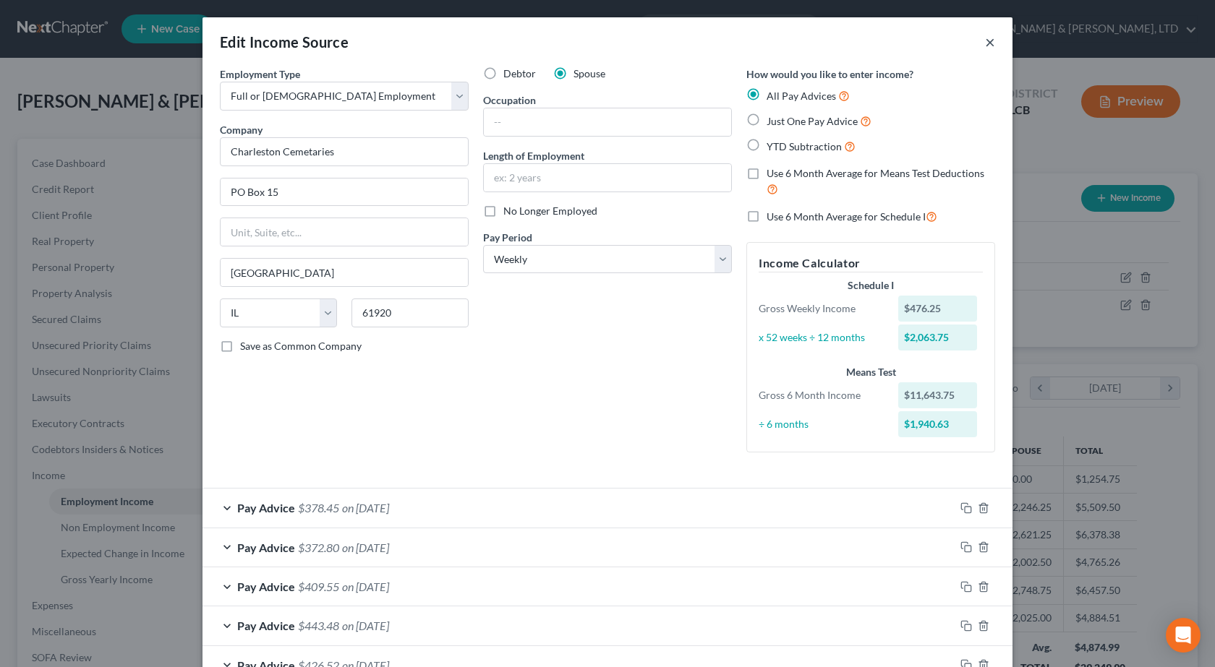
click at [985, 36] on button "×" at bounding box center [990, 41] width 10 height 17
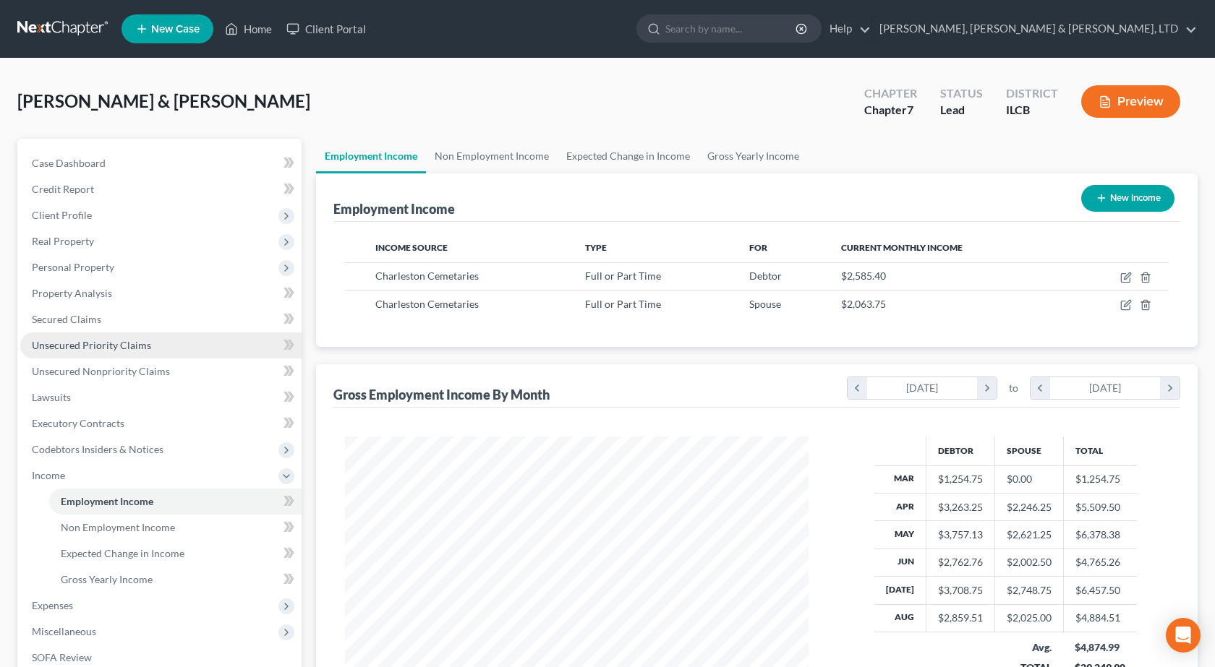
scroll to position [722893, 722660]
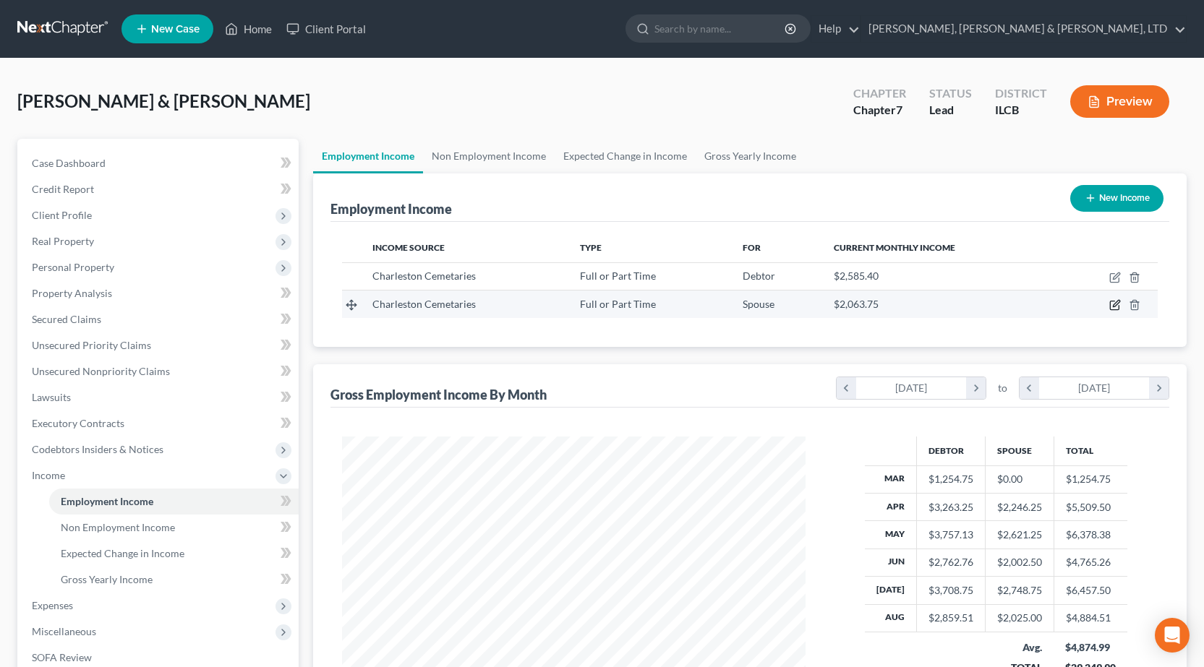
click at [1117, 306] on icon "button" at bounding box center [1115, 305] width 12 height 12
select select "0"
select select "14"
select select "3"
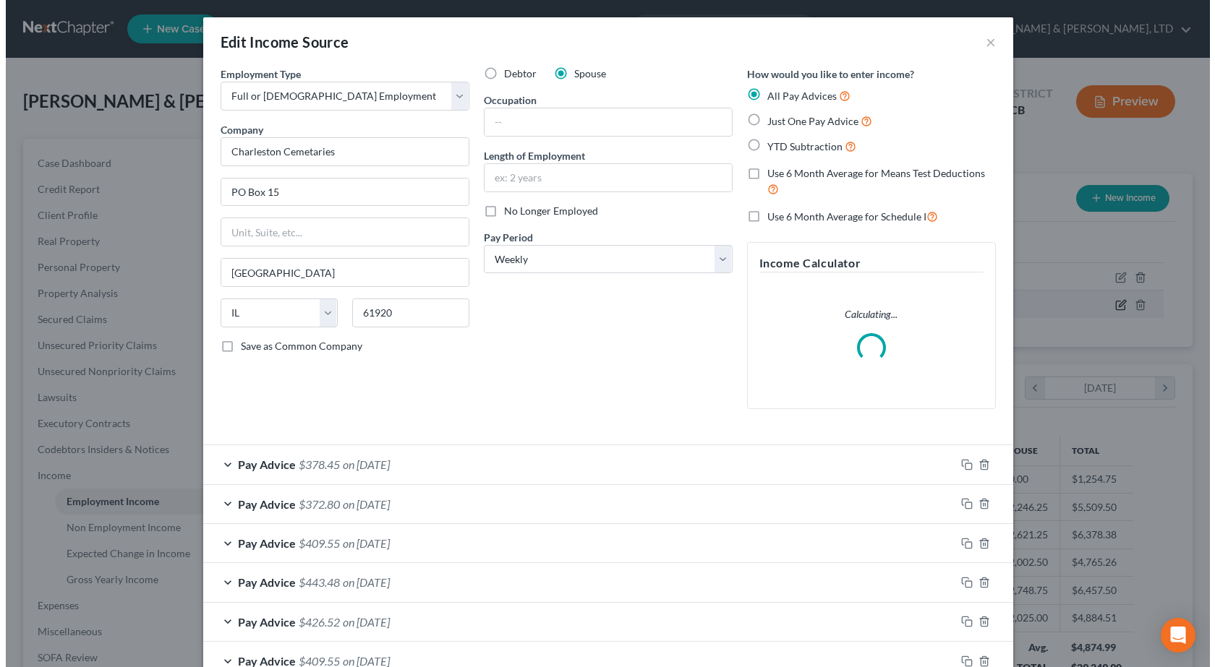
scroll to position [260, 498]
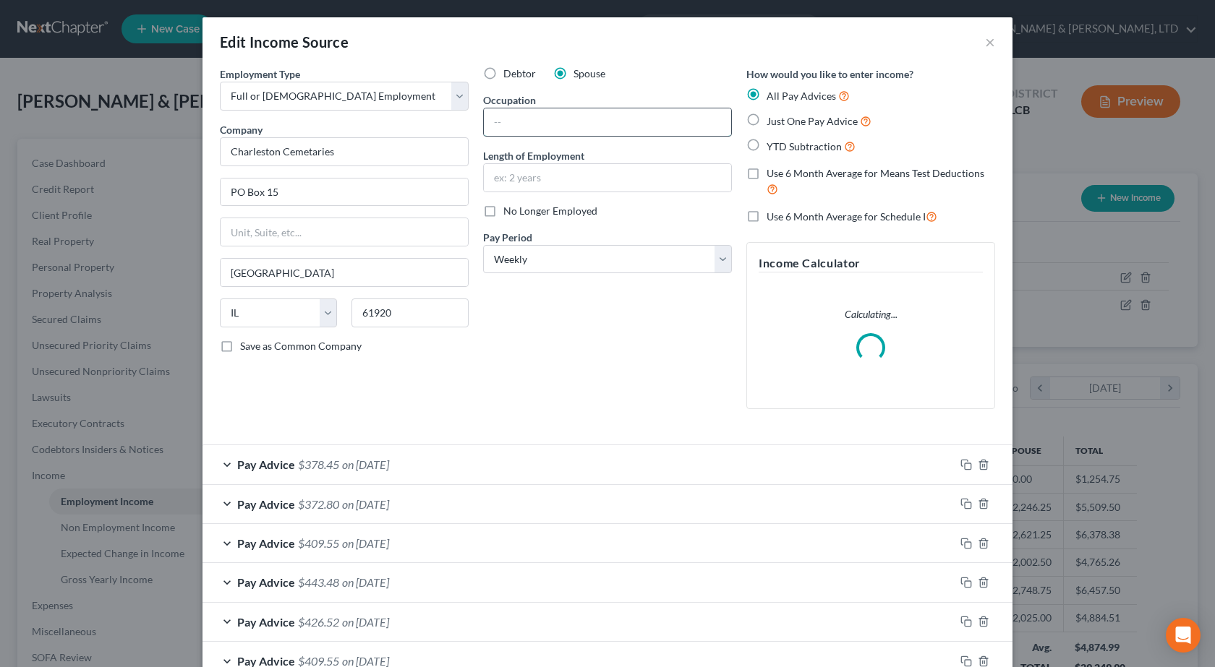
click at [529, 127] on input "text" at bounding box center [607, 121] width 247 height 27
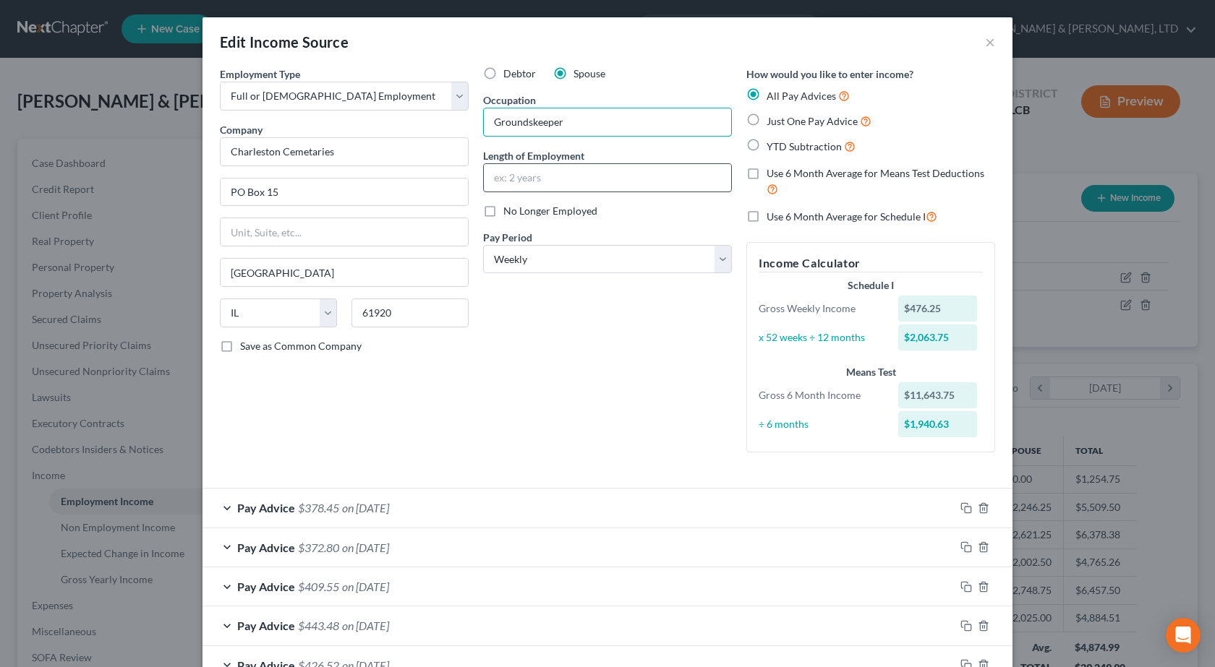
type input "Groundskeeper"
drag, startPoint x: 513, startPoint y: 177, endPoint x: 551, endPoint y: 175, distance: 38.4
click at [513, 177] on input "text" at bounding box center [607, 177] width 247 height 27
type input "3 years"
click at [560, 354] on div "Debtor Spouse Occupation Groundskeeper Length of Employment 3 years No Longer E…" at bounding box center [607, 266] width 263 height 398
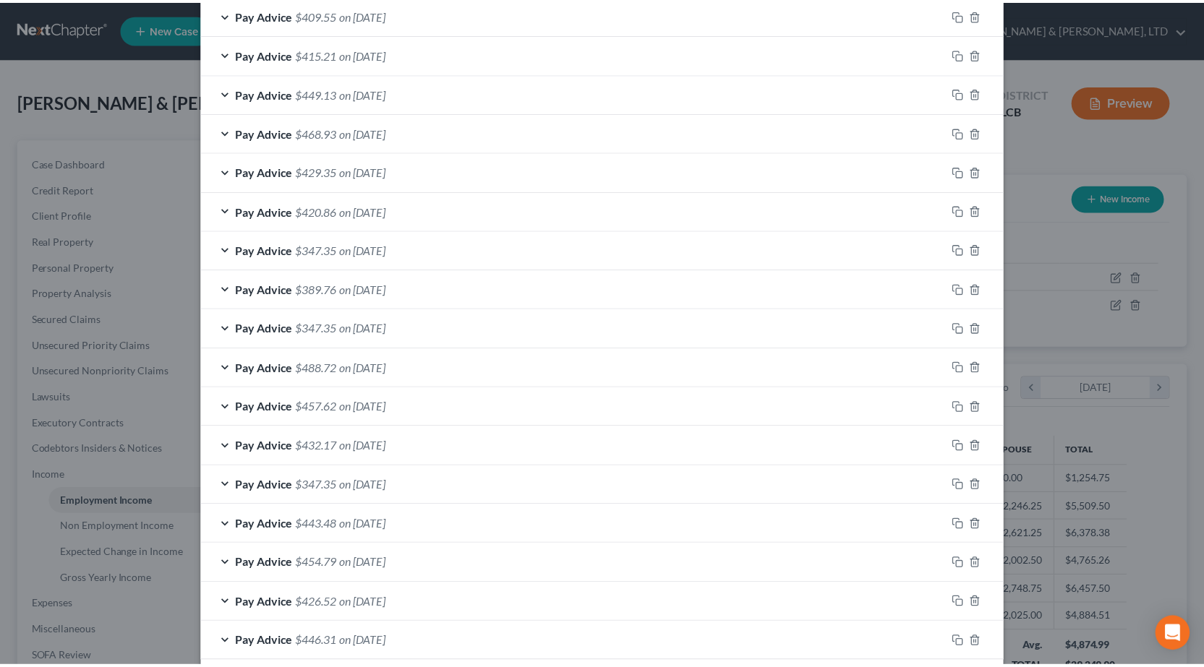
scroll to position [765, 0]
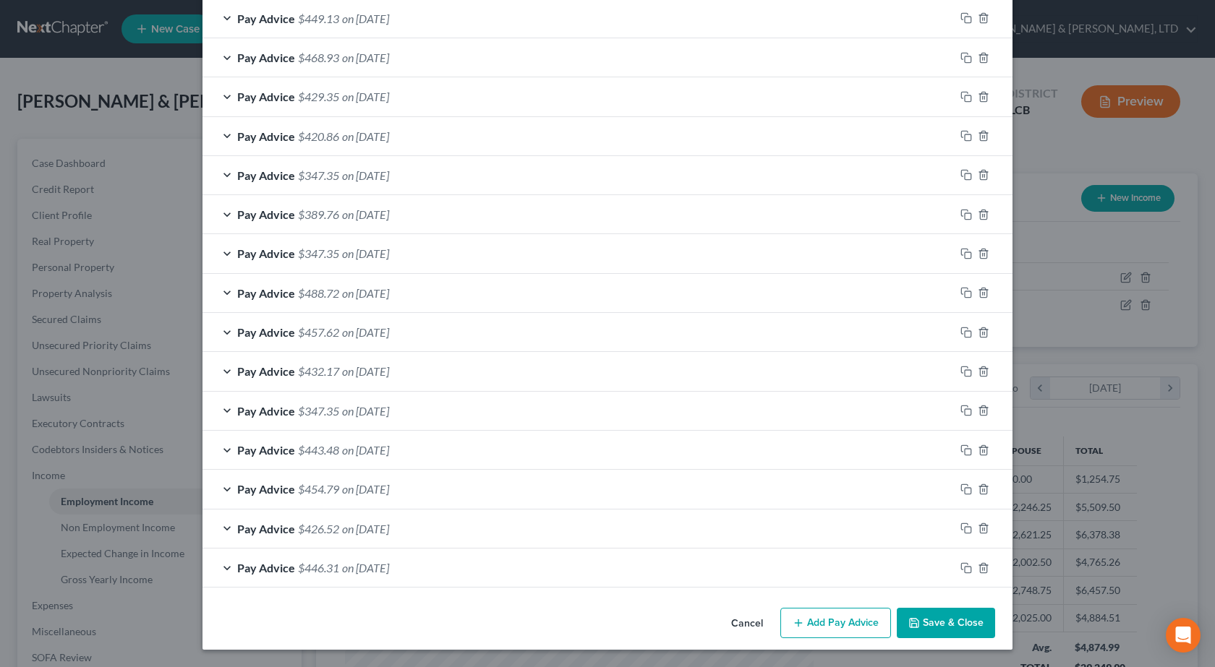
click at [963, 628] on button "Save & Close" at bounding box center [946, 623] width 98 height 30
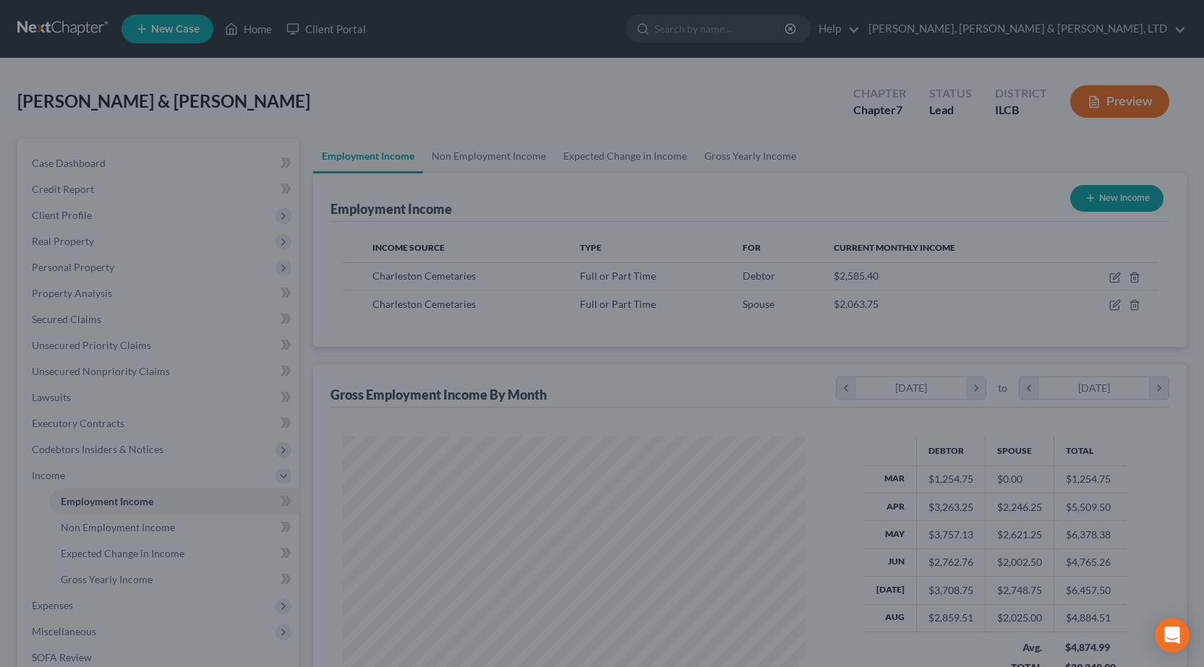
scroll to position [722893, 722660]
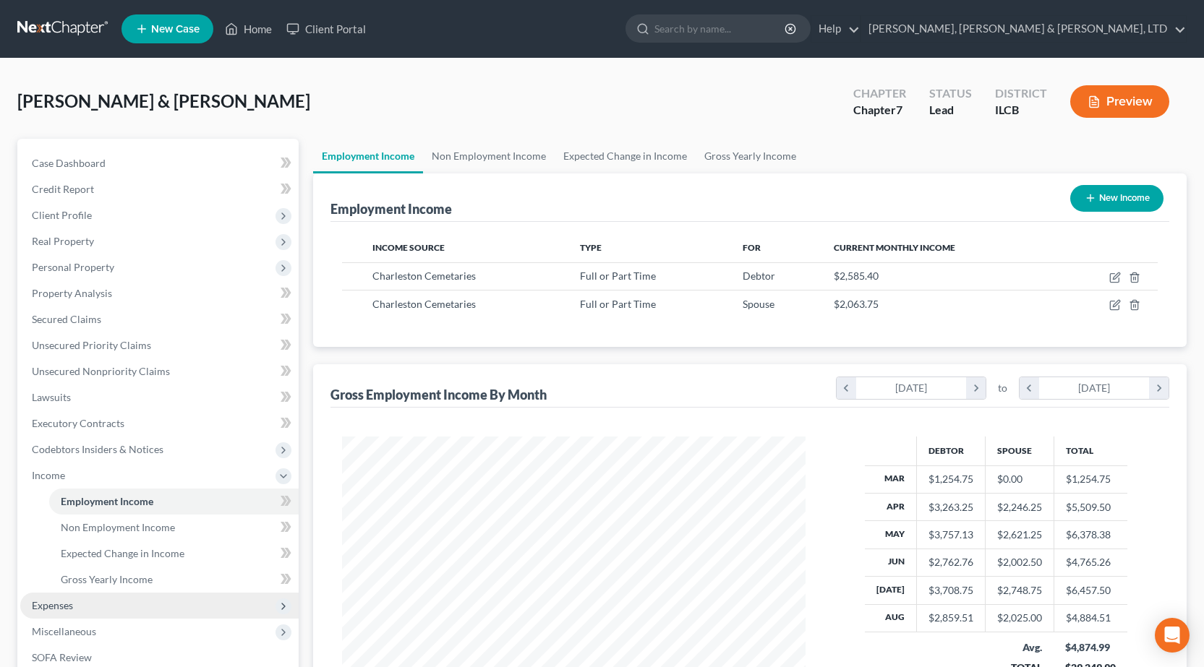
click at [142, 599] on span "Expenses" at bounding box center [159, 606] width 278 height 26
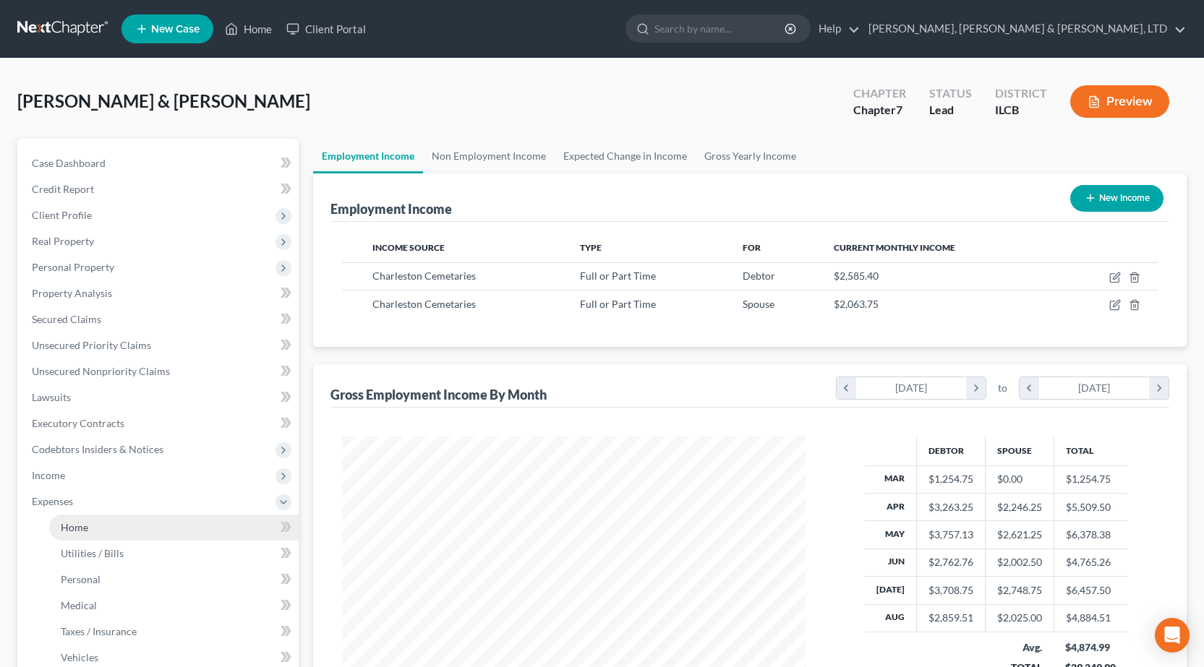
click at [135, 521] on link "Home" at bounding box center [173, 528] width 249 height 26
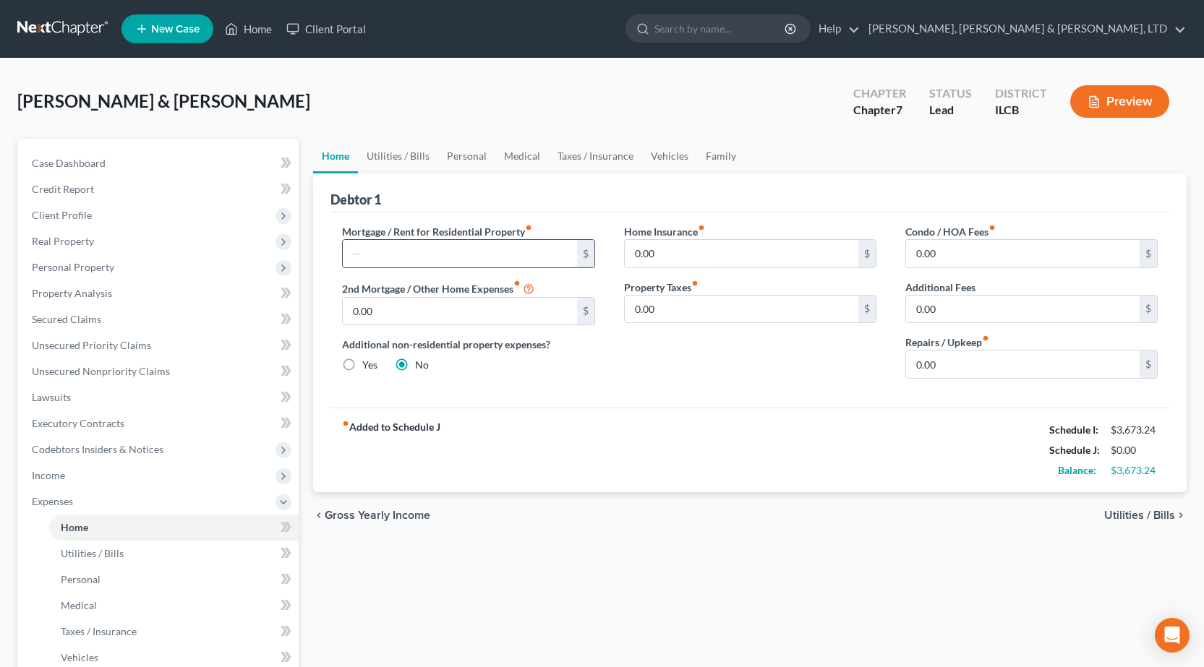
click at [387, 249] on input "text" at bounding box center [460, 253] width 234 height 27
type input "321"
click at [638, 428] on div "fiber_manual_record Added to Schedule J Schedule I: $3,673.24 Schedule J: $321.…" at bounding box center [749, 450] width 839 height 85
click at [959, 304] on input "0.00" at bounding box center [1023, 309] width 234 height 27
type input "560"
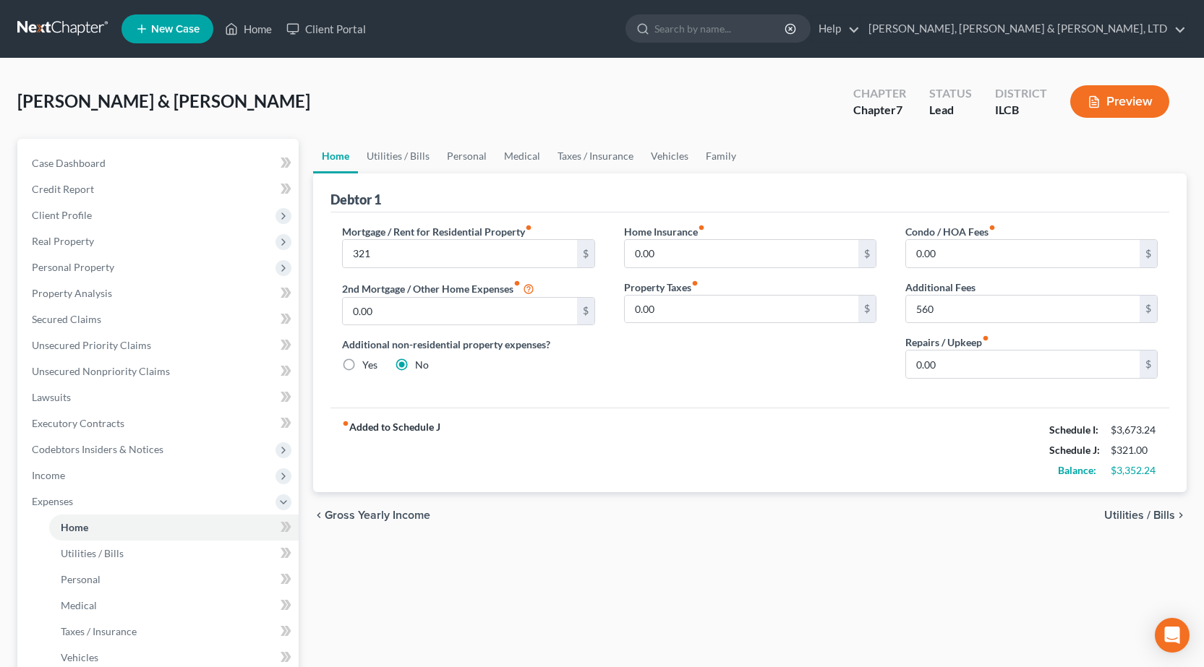
click at [849, 383] on div "Home Insurance fiber_manual_record 0.00 $ Property Taxes fiber_manual_record 0.…" at bounding box center [750, 307] width 281 height 166
click at [406, 156] on link "Utilities / Bills" at bounding box center [398, 156] width 80 height 35
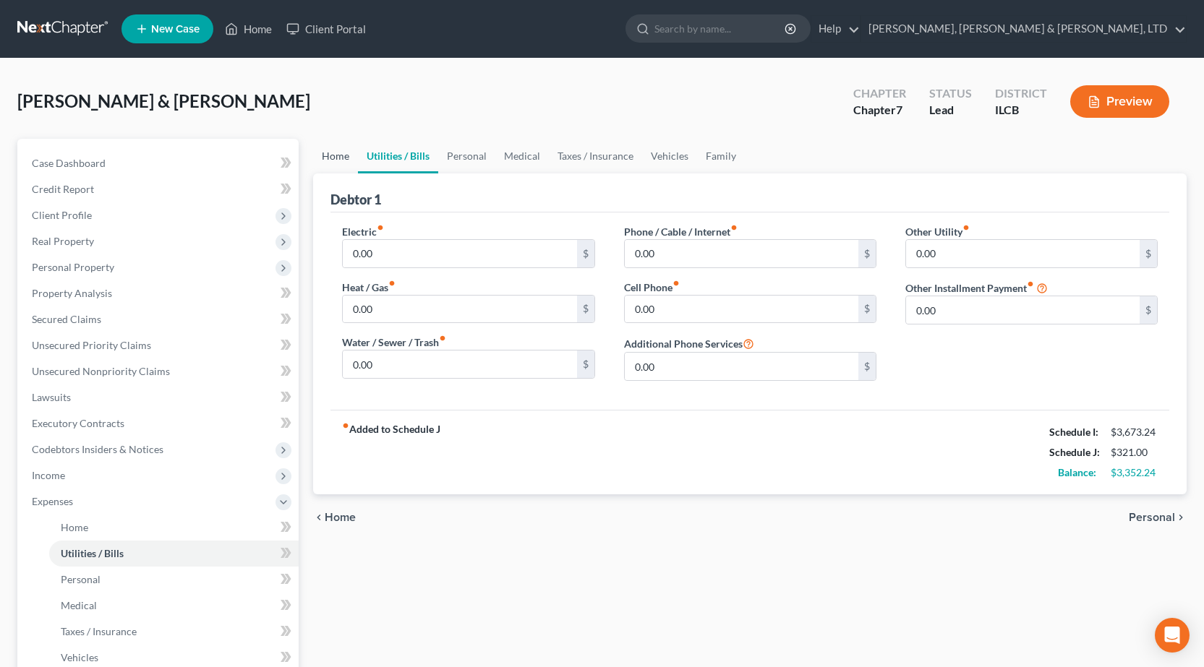
click at [332, 163] on link "Home" at bounding box center [335, 156] width 45 height 35
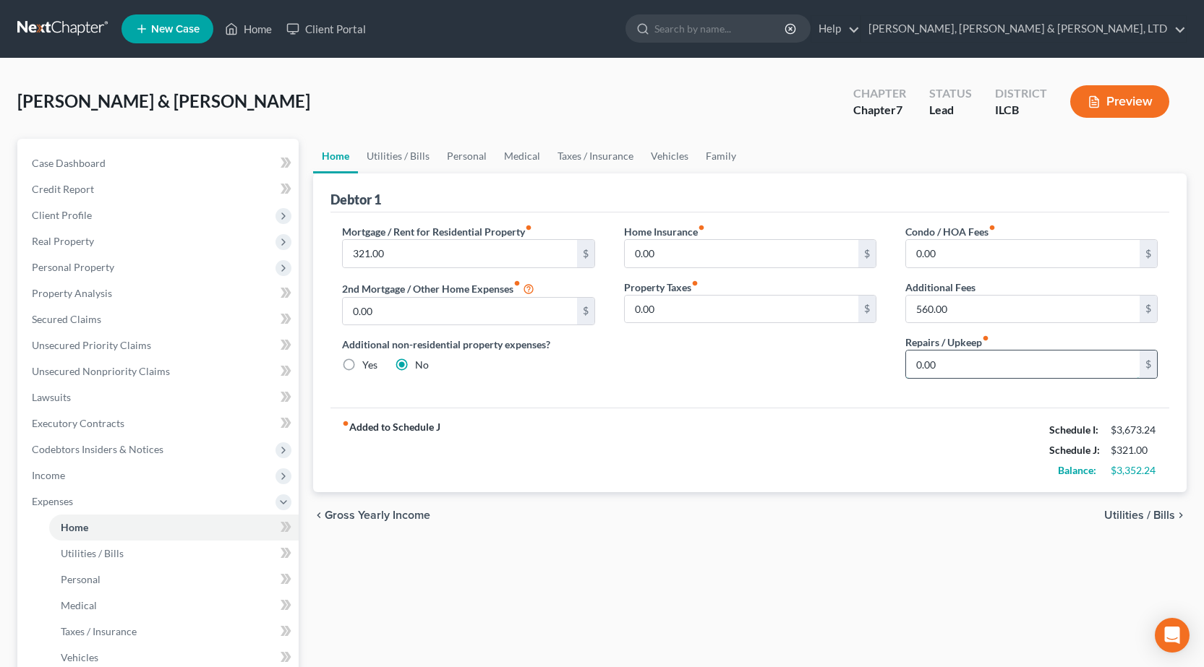
click at [1031, 369] on input "0.00" at bounding box center [1023, 364] width 234 height 27
type input "50"
click at [422, 155] on link "Utilities / Bills" at bounding box center [398, 156] width 80 height 35
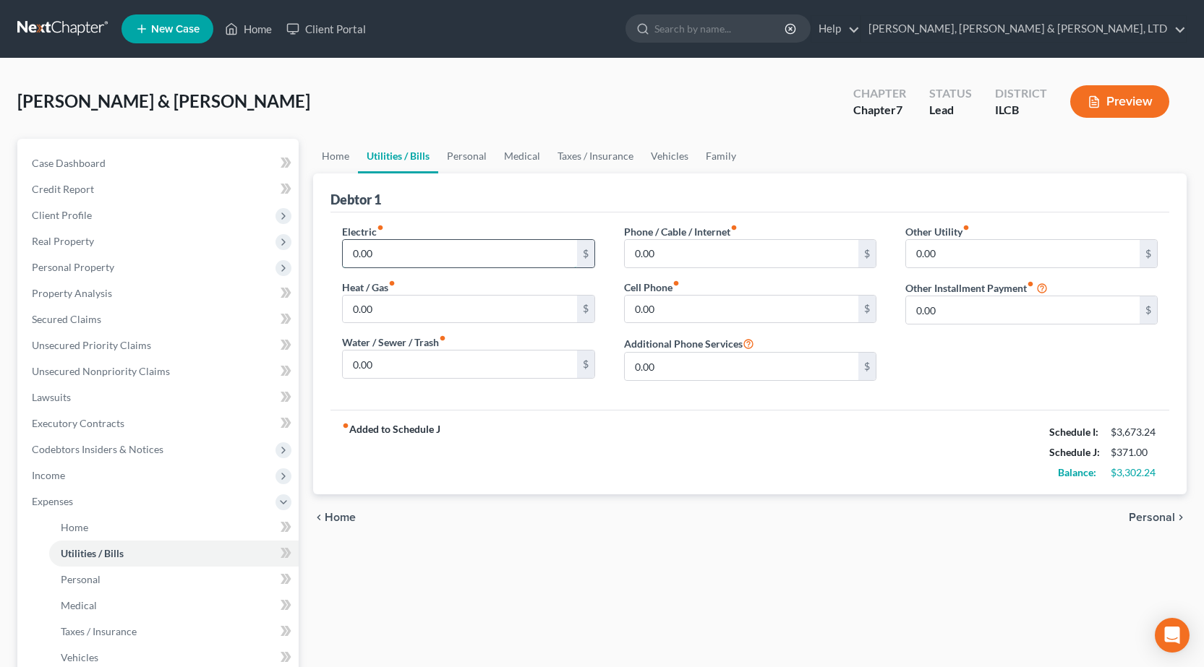
click at [426, 255] on input "0.00" at bounding box center [460, 253] width 234 height 27
type input "275"
click at [714, 304] on input "0.00" at bounding box center [742, 309] width 234 height 27
type input "98"
type input "75"
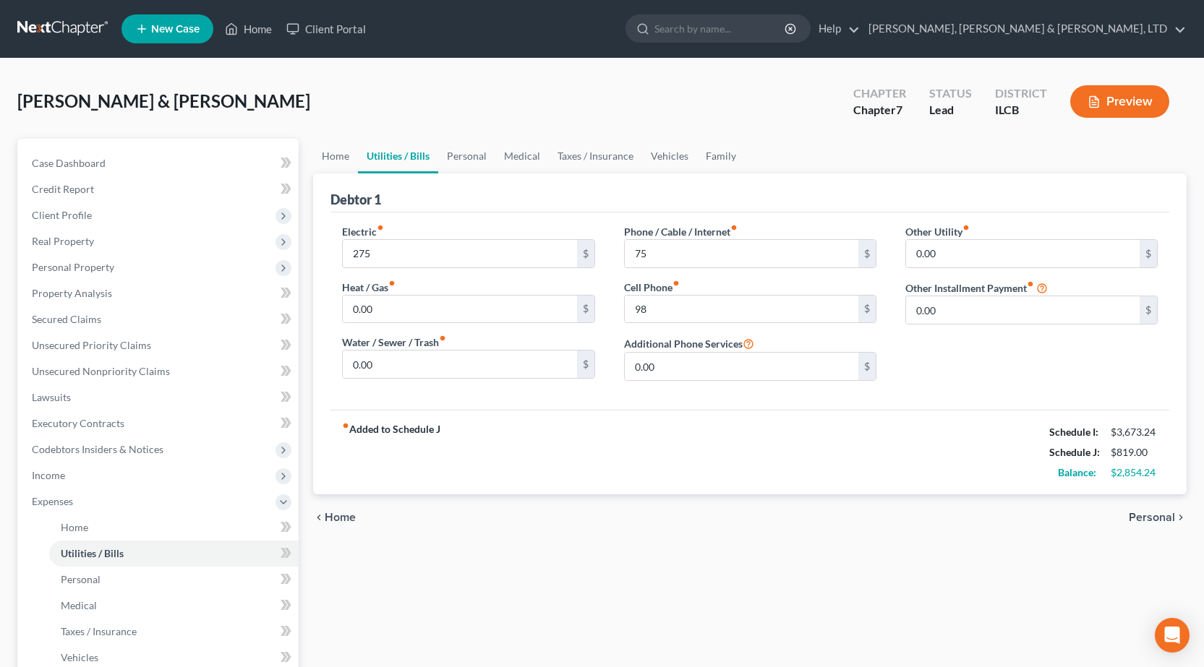
click at [998, 291] on label "Other Installment Payment fiber_manual_record" at bounding box center [969, 288] width 129 height 15
click at [782, 283] on div "Cell Phone fiber_manual_record 98 $" at bounding box center [750, 302] width 252 height 44
click at [521, 367] on input "0.00" at bounding box center [460, 364] width 234 height 27
type input "60"
click at [469, 158] on link "Personal" at bounding box center [466, 156] width 57 height 35
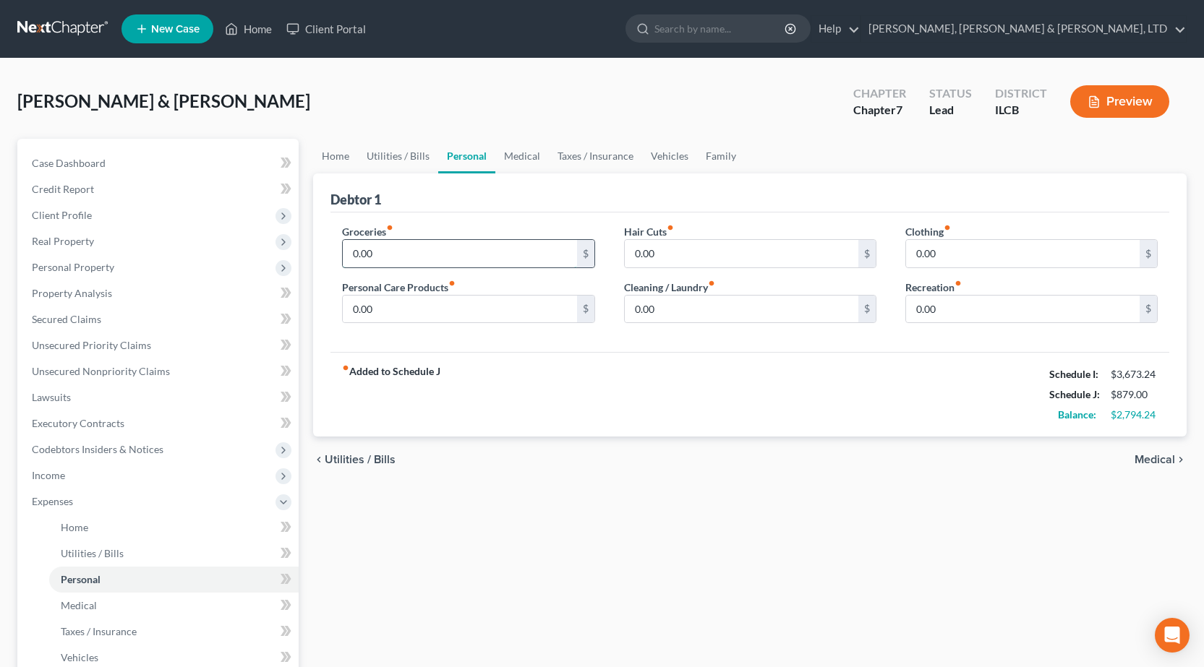
click at [414, 247] on input "0.00" at bounding box center [460, 253] width 234 height 27
click at [420, 253] on input "0.00" at bounding box center [460, 253] width 234 height 27
click at [421, 253] on input "0.00" at bounding box center [460, 253] width 234 height 27
type input "1,000"
click at [968, 245] on input "0.00" at bounding box center [1023, 253] width 234 height 27
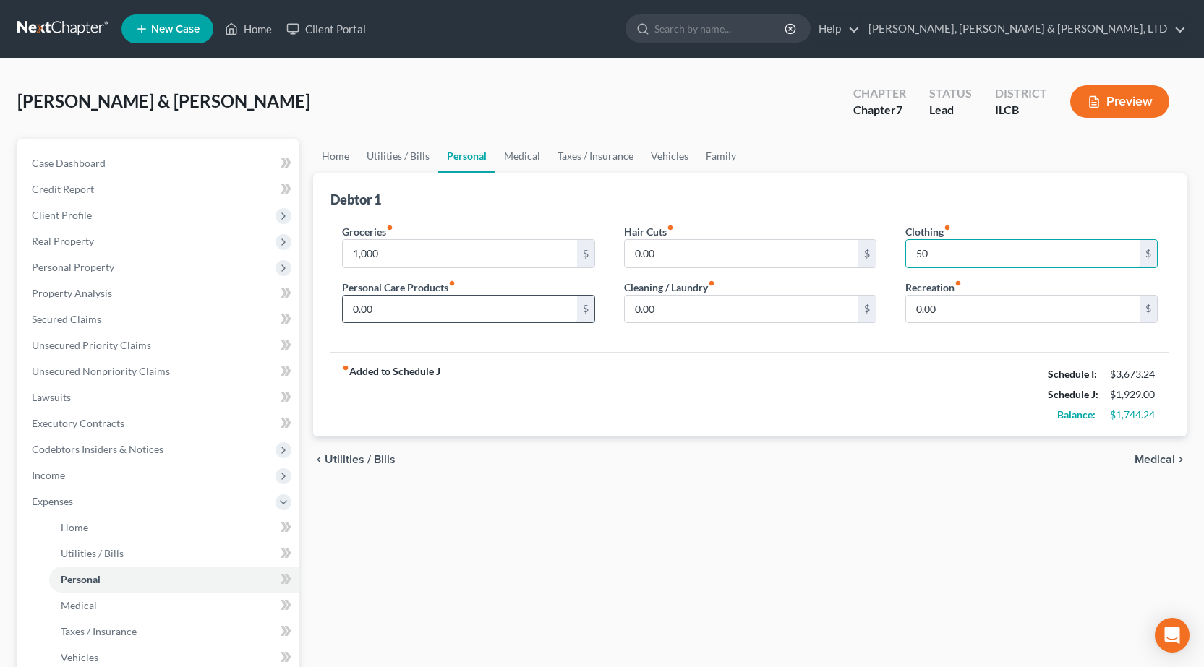
type input "50"
drag, startPoint x: 925, startPoint y: 309, endPoint x: 913, endPoint y: 310, distance: 12.3
click at [925, 308] on input "0.00" at bounding box center [1023, 309] width 234 height 27
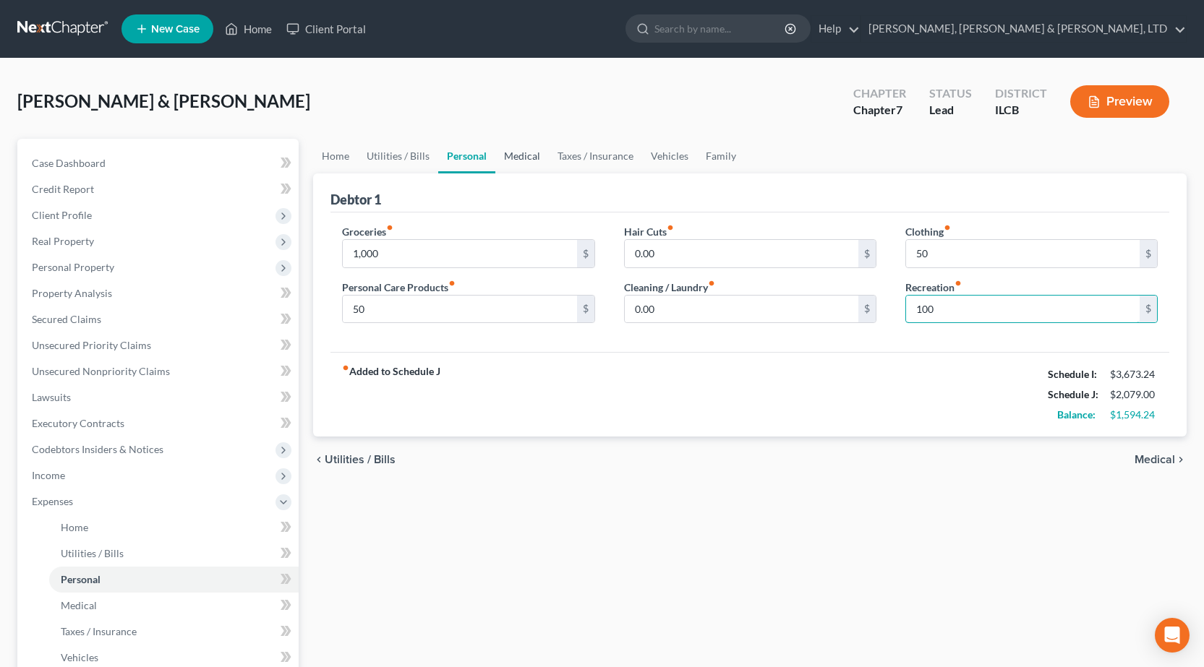
type input "100"
click at [510, 157] on link "Medical" at bounding box center [522, 156] width 54 height 35
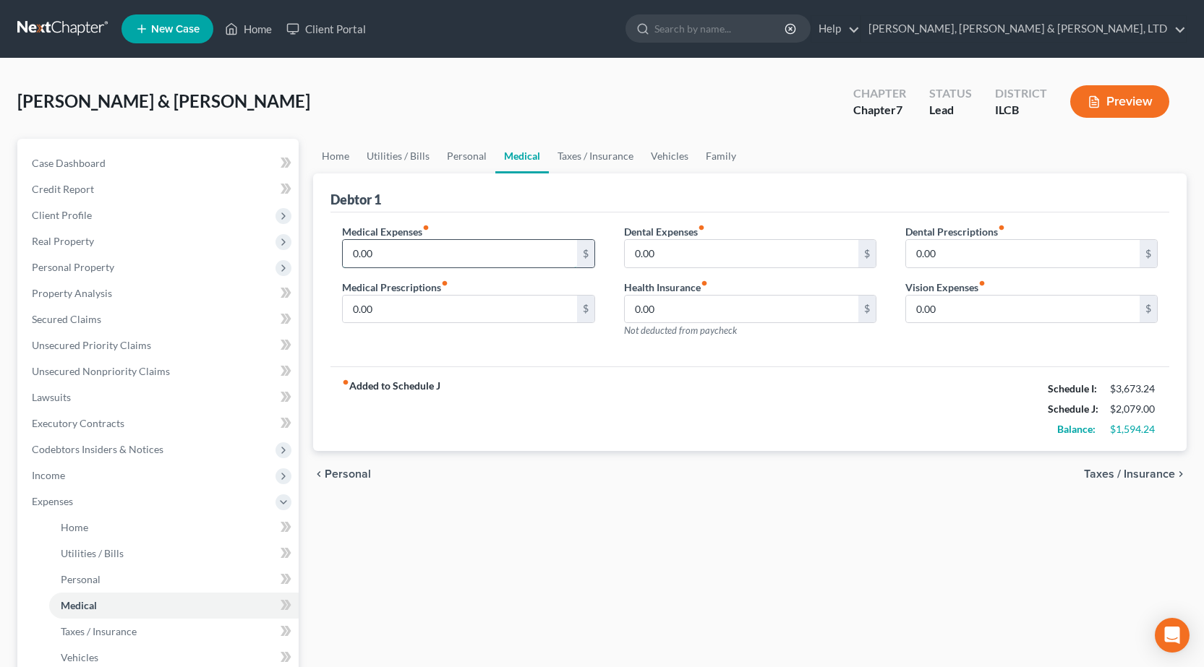
click at [433, 244] on input "0.00" at bounding box center [460, 253] width 234 height 27
type input "50"
click at [589, 153] on link "Taxes / Insurance" at bounding box center [595, 156] width 93 height 35
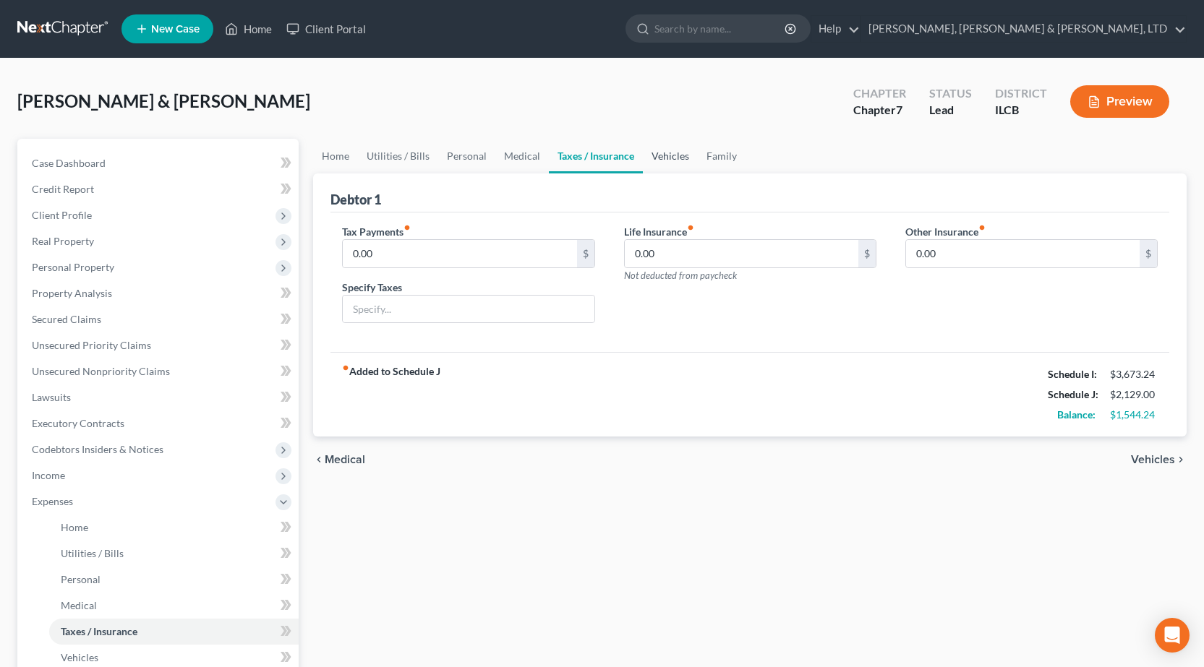
click at [664, 156] on link "Vehicles" at bounding box center [670, 156] width 55 height 35
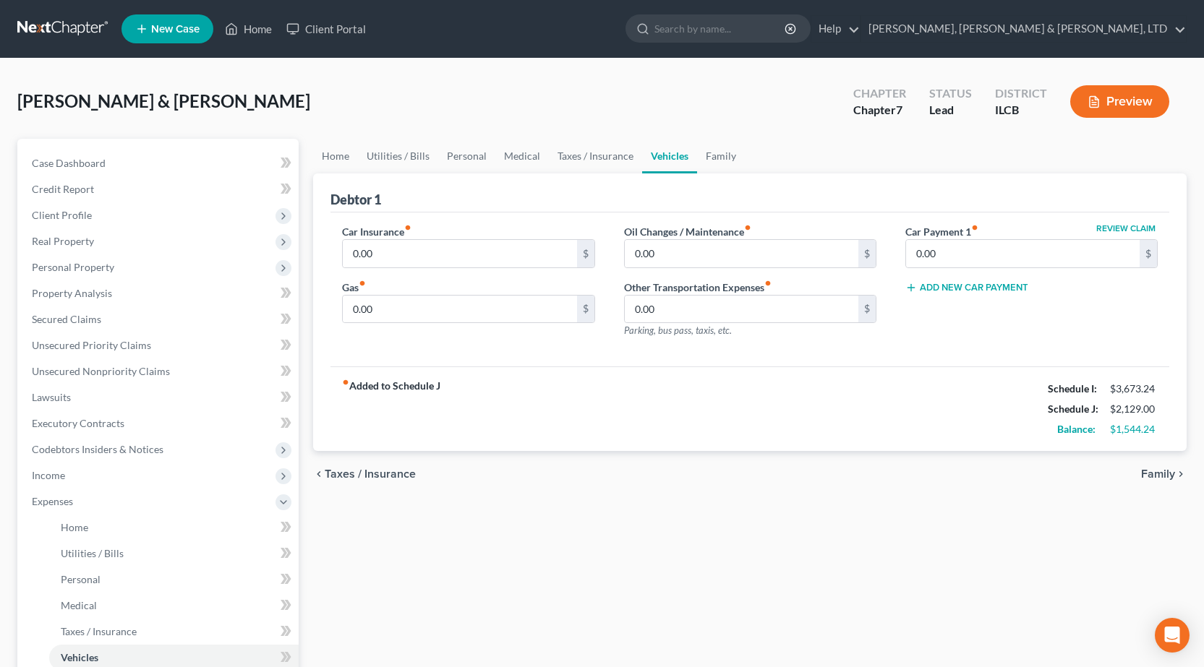
drag, startPoint x: 733, startPoint y: 119, endPoint x: 714, endPoint y: 119, distance: 18.8
click at [733, 119] on div "[PERSON_NAME] & [PERSON_NAME] Upgraded Chapter Chapter 7 Status Lead District I…" at bounding box center [601, 107] width 1169 height 63
click at [442, 313] on input "0.00" at bounding box center [460, 309] width 234 height 27
type input "275"
click at [708, 256] on input "0.00" at bounding box center [742, 253] width 234 height 27
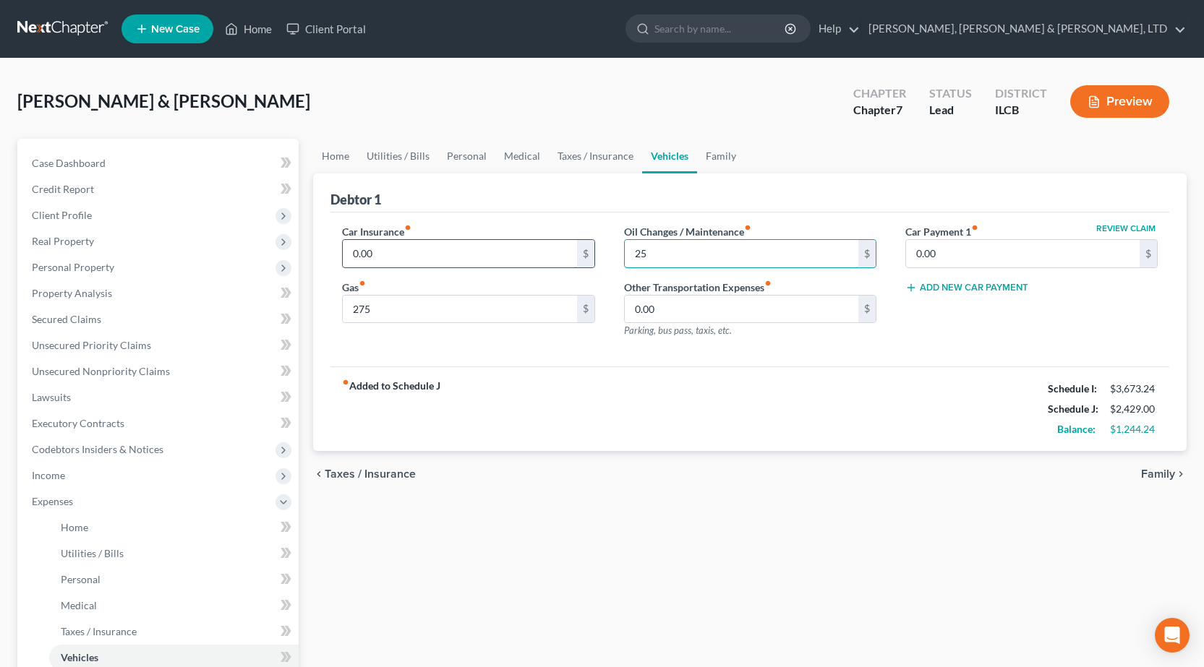
type input "25"
click at [420, 249] on input "0.00" at bounding box center [460, 253] width 234 height 27
click at [565, 487] on div "chevron_left Taxes / Insurance Family chevron_right" at bounding box center [750, 474] width 874 height 46
click at [78, 325] on span "Secured Claims" at bounding box center [66, 319] width 69 height 12
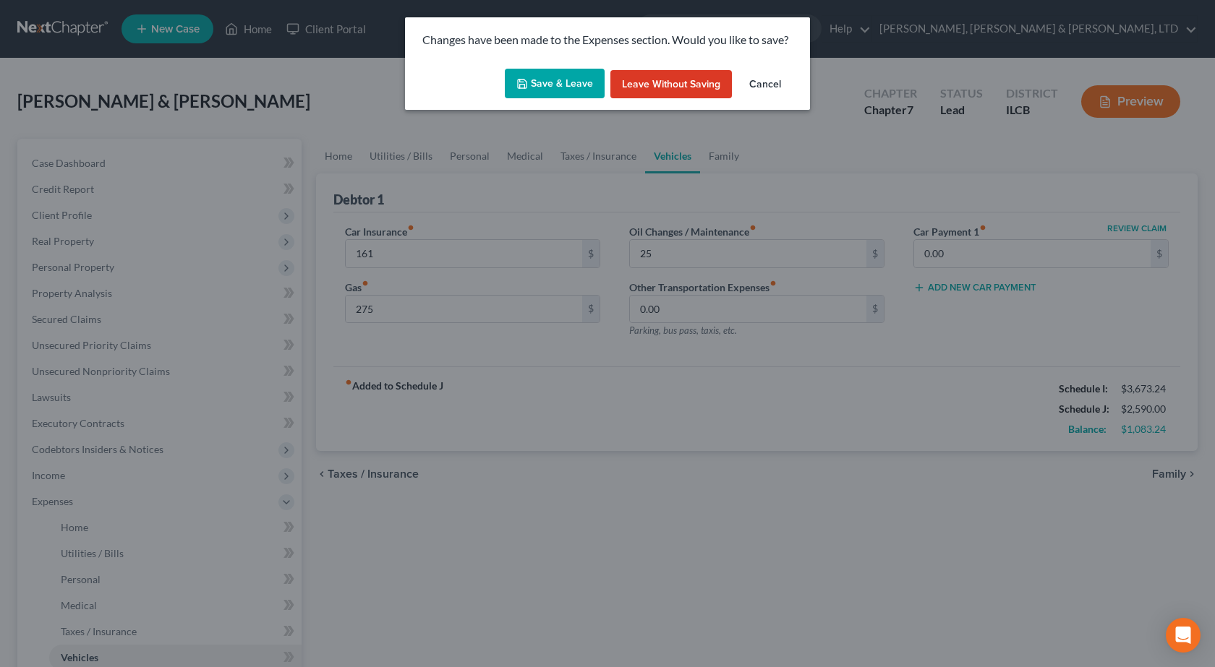
click at [566, 98] on button "Save & Leave" at bounding box center [555, 84] width 100 height 30
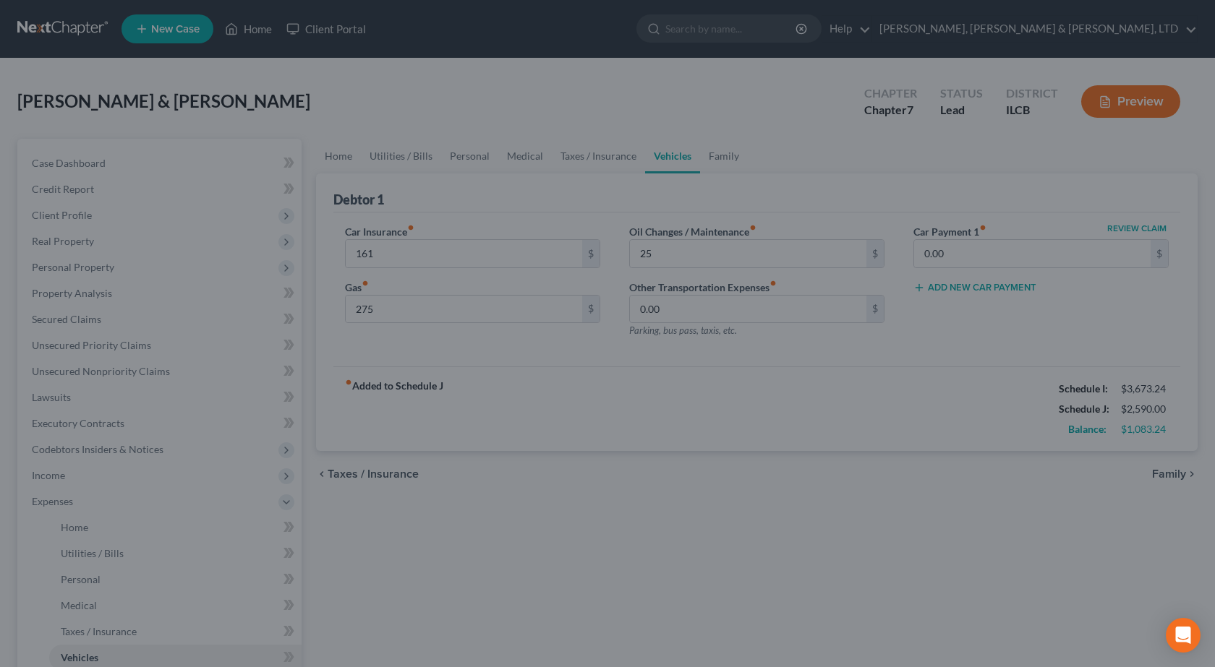
type input "161.00"
type input "275.00"
type input "25.00"
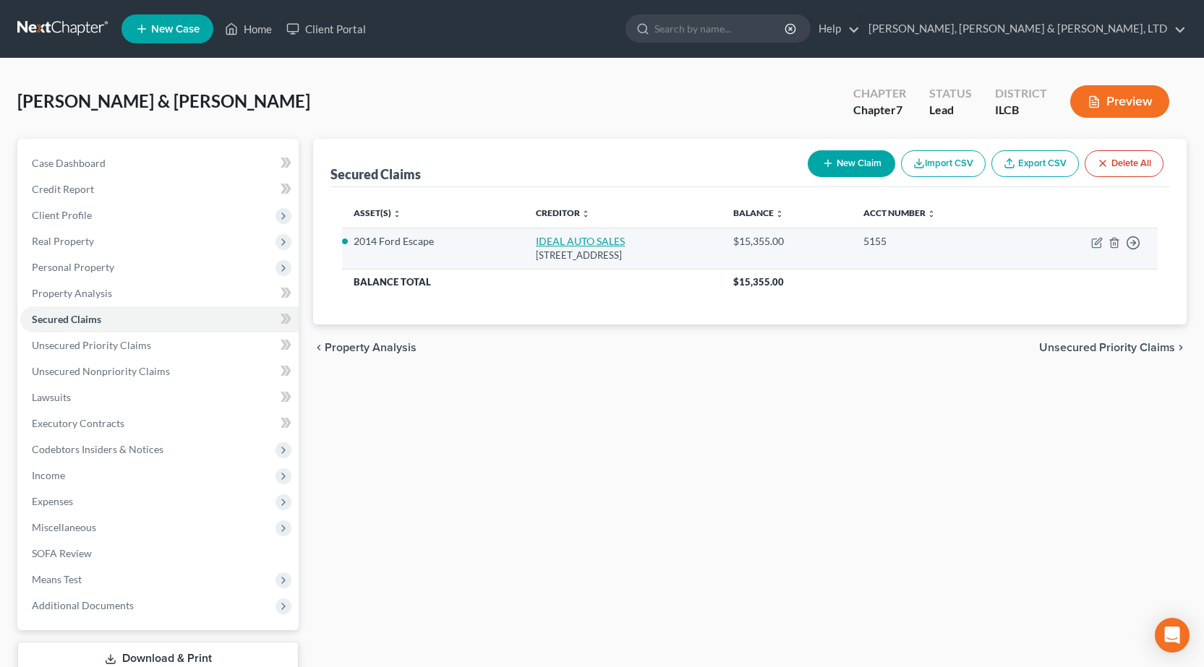
click at [580, 243] on link "IDEAL AUTO SALES" at bounding box center [580, 241] width 89 height 12
select select "14"
select select "3"
select select "2"
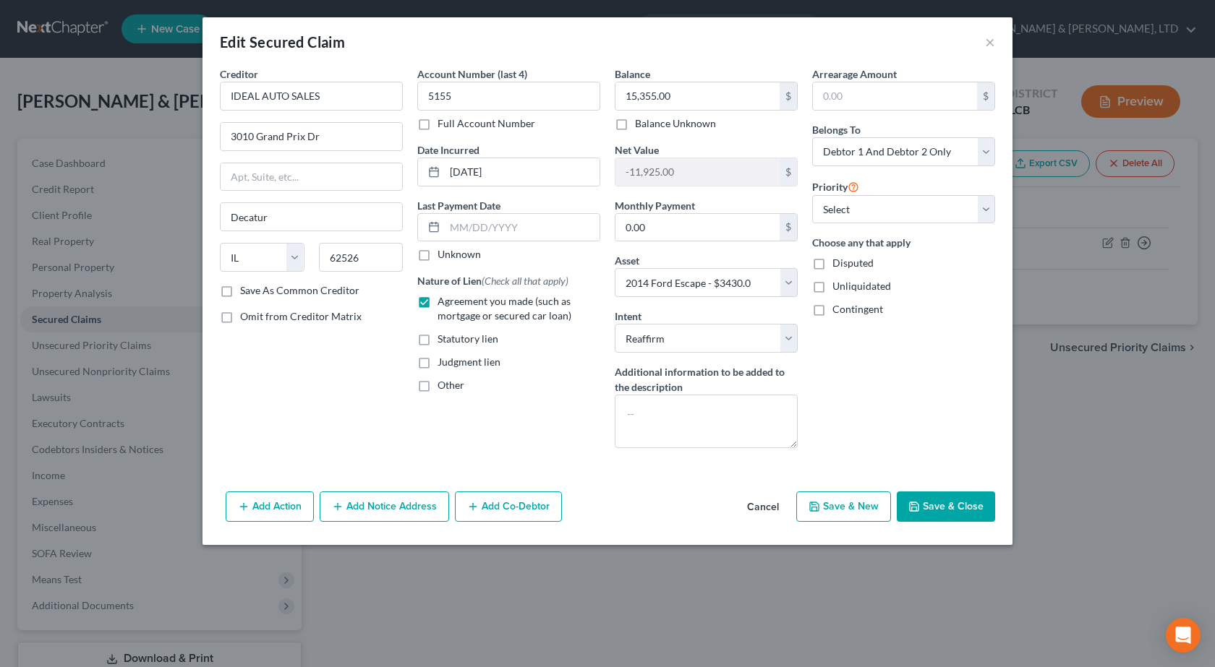
click at [952, 498] on button "Save & Close" at bounding box center [946, 507] width 98 height 30
select select
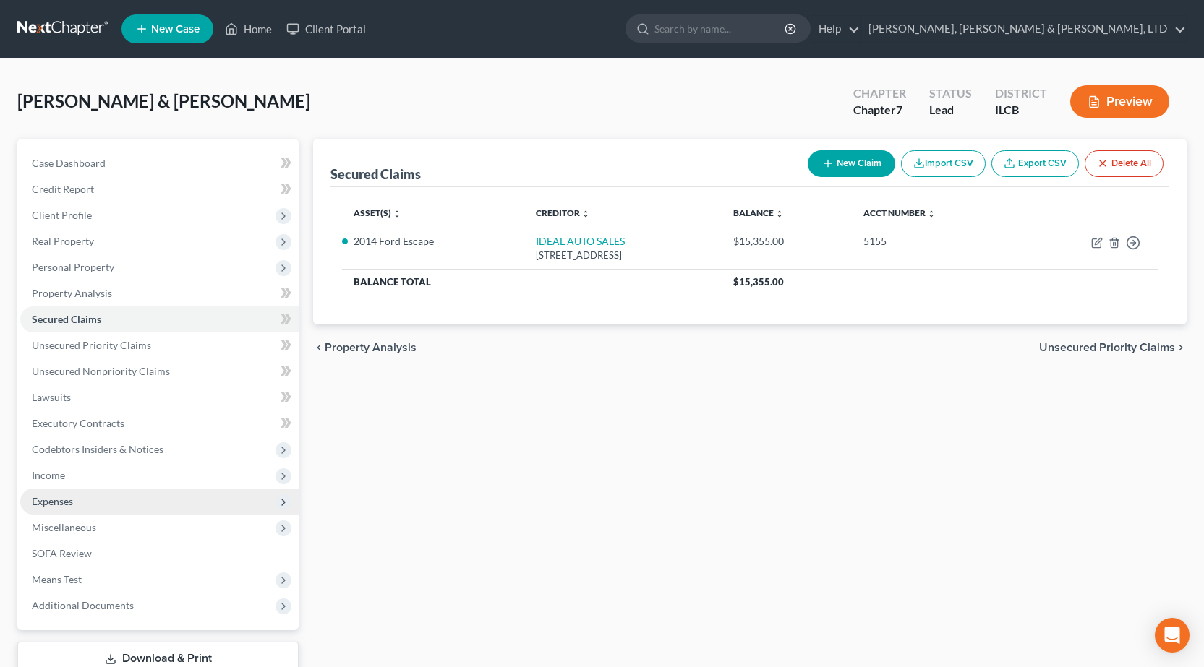
click at [127, 499] on span "Expenses" at bounding box center [159, 502] width 278 height 26
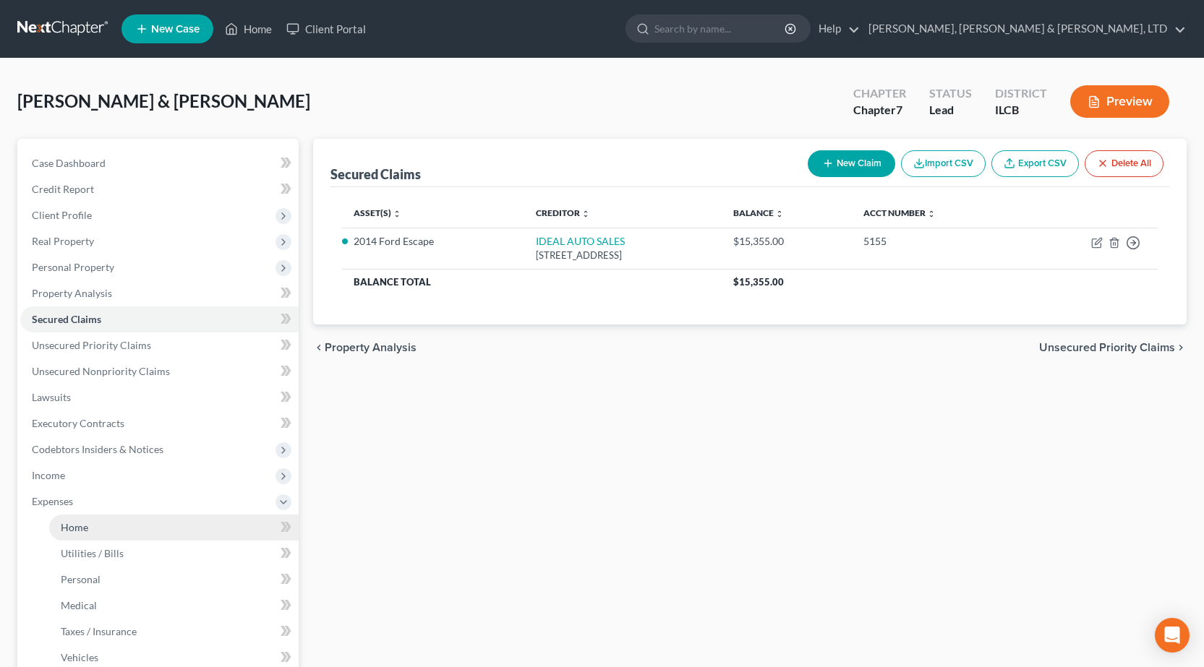
click at [98, 527] on link "Home" at bounding box center [173, 528] width 249 height 26
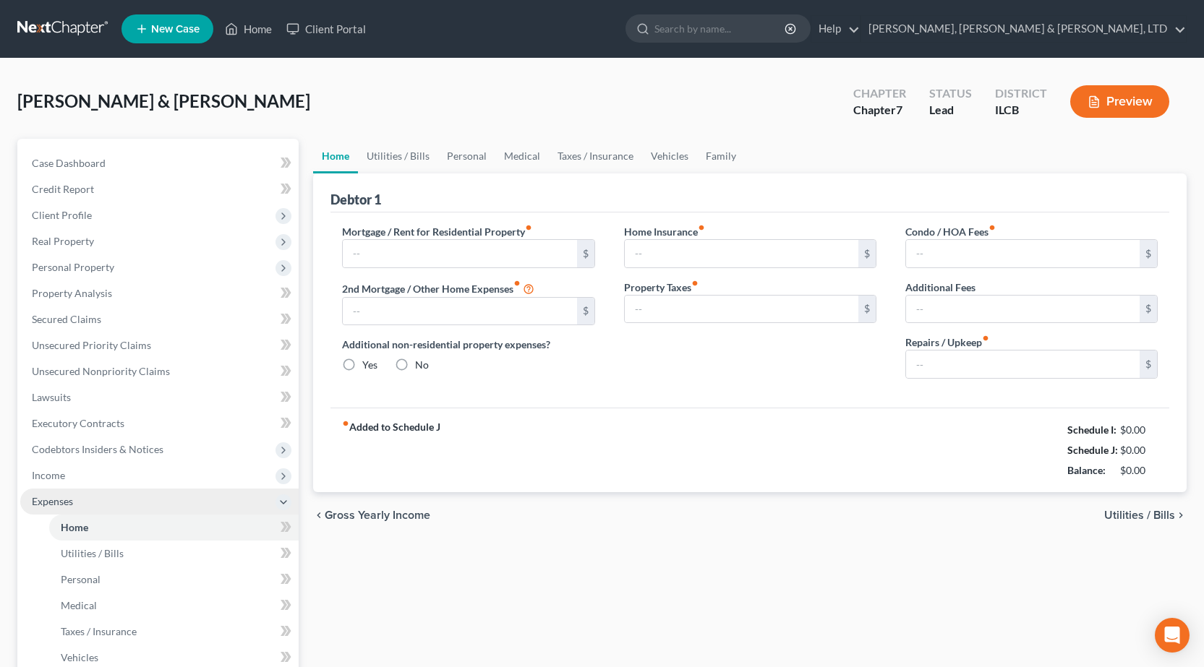
type input "321.00"
type input "0.00"
radio input "true"
type input "0.00"
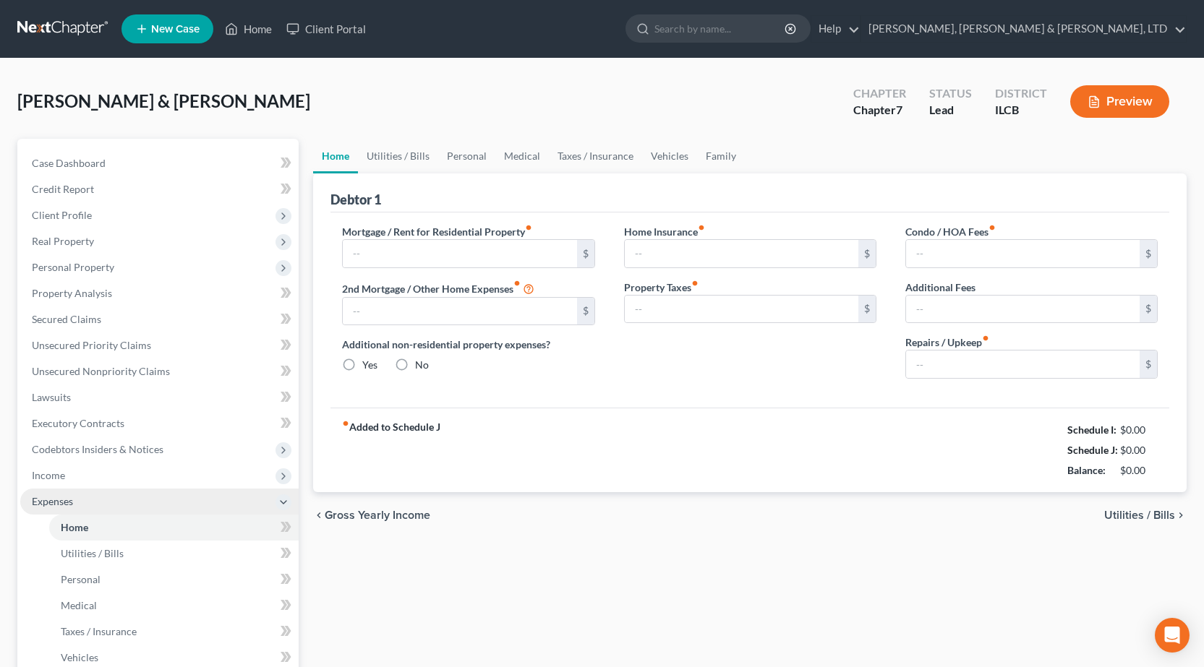
type input "0.00"
type input "560.00"
type input "50.00"
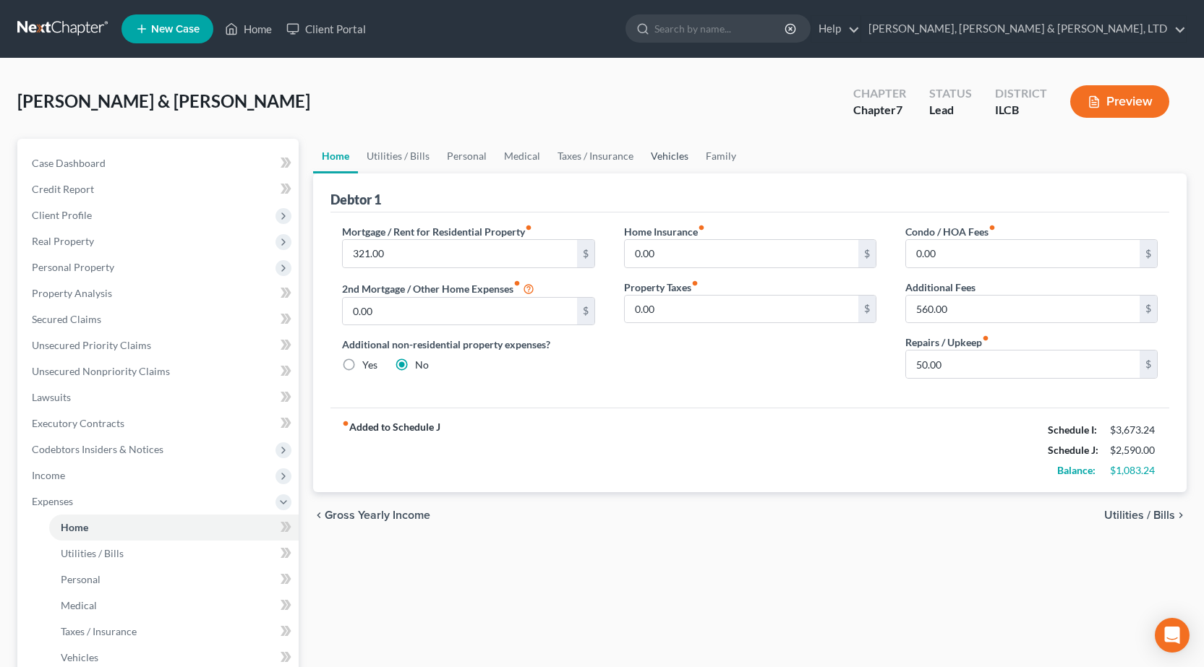
click at [678, 156] on link "Vehicles" at bounding box center [669, 156] width 55 height 35
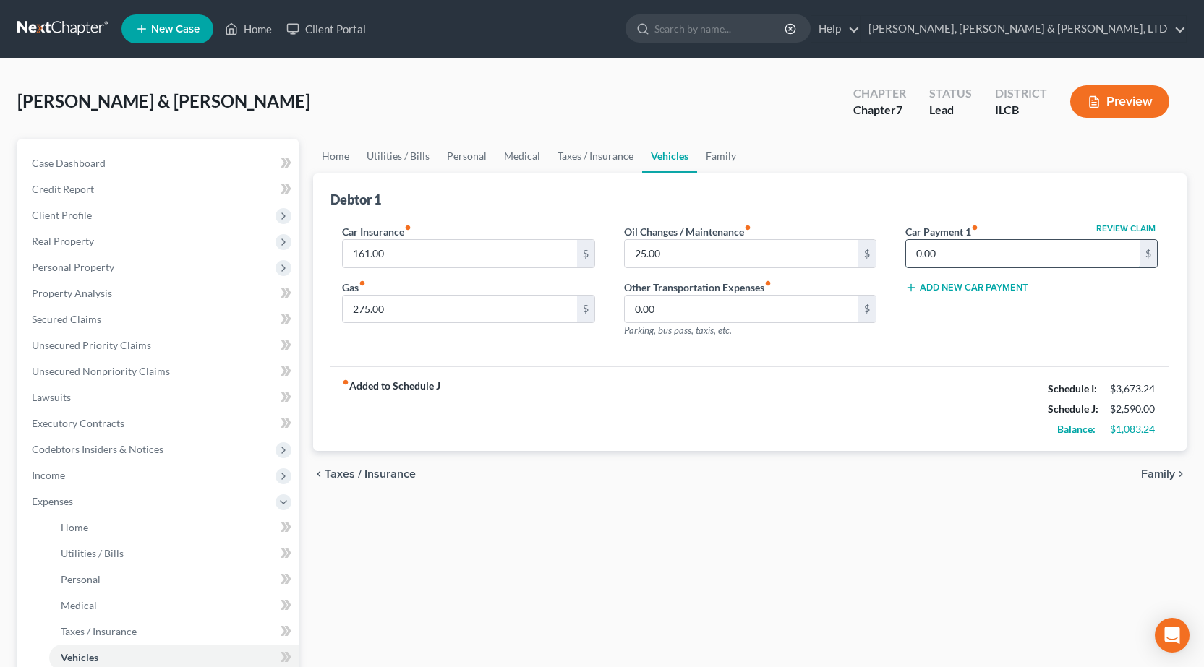
click at [998, 263] on input "0.00" at bounding box center [1023, 253] width 234 height 27
type input "663"
drag, startPoint x: 905, startPoint y: 202, endPoint x: 893, endPoint y: 196, distance: 13.6
click at [905, 201] on div "Debtor 1" at bounding box center [749, 193] width 839 height 39
click at [730, 152] on link "Family" at bounding box center [721, 156] width 48 height 35
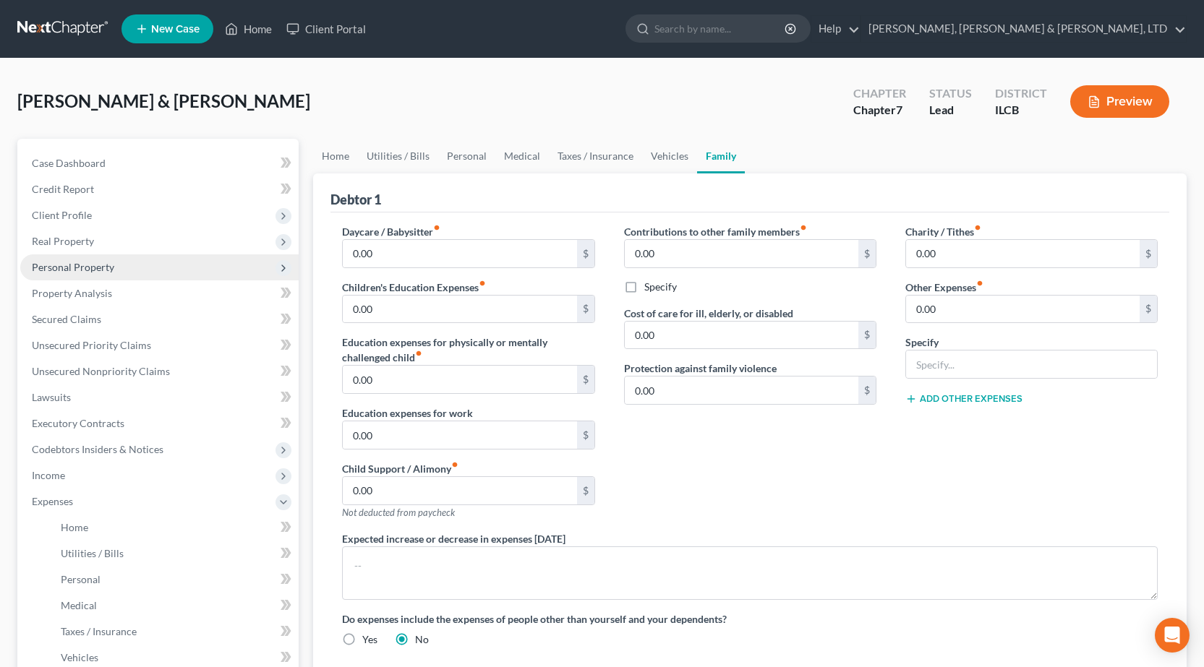
click at [114, 272] on span "Personal Property" at bounding box center [159, 268] width 278 height 26
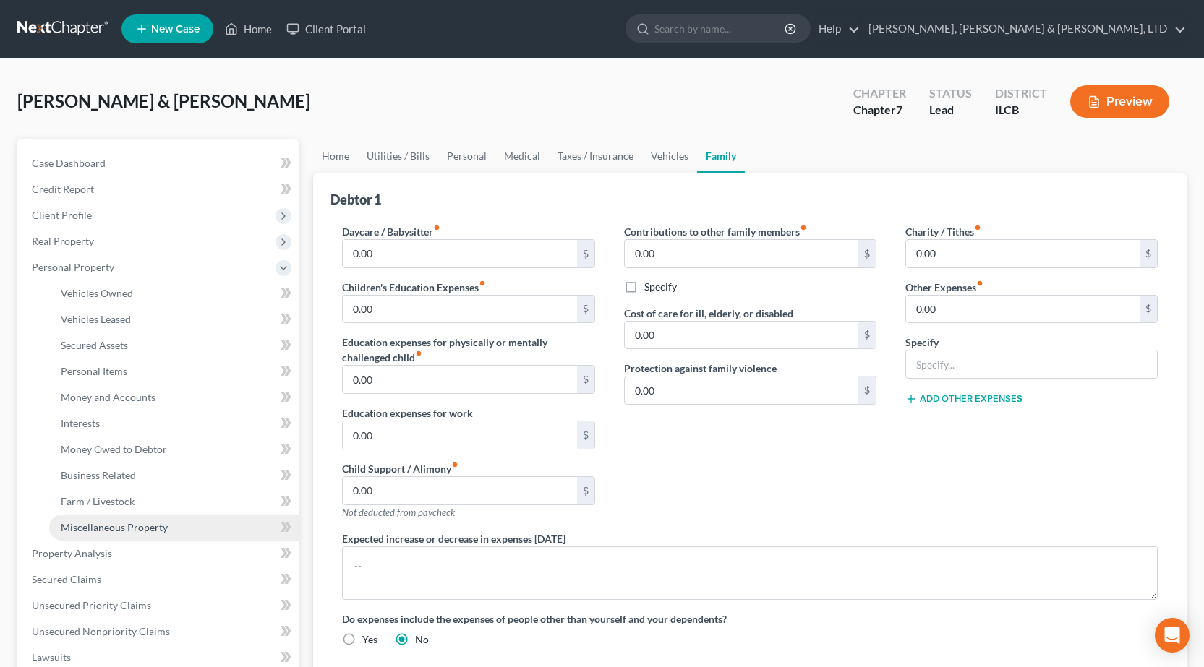
click at [139, 525] on span "Miscellaneous Property" at bounding box center [114, 527] width 107 height 12
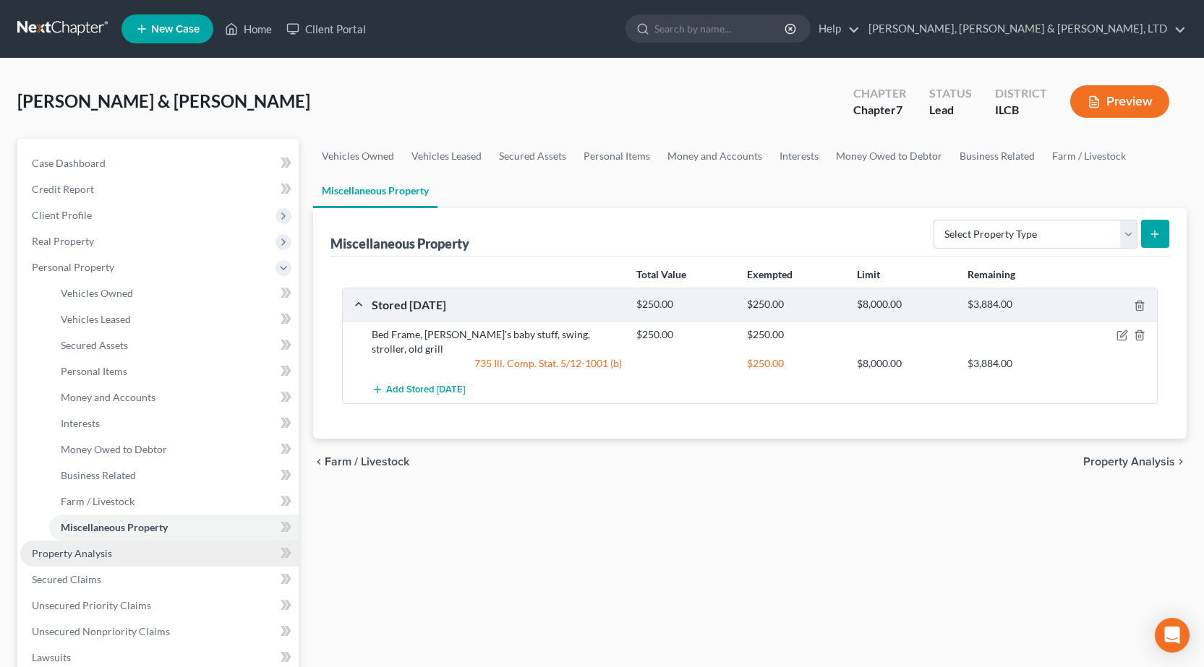
click at [95, 558] on span "Property Analysis" at bounding box center [72, 553] width 80 height 12
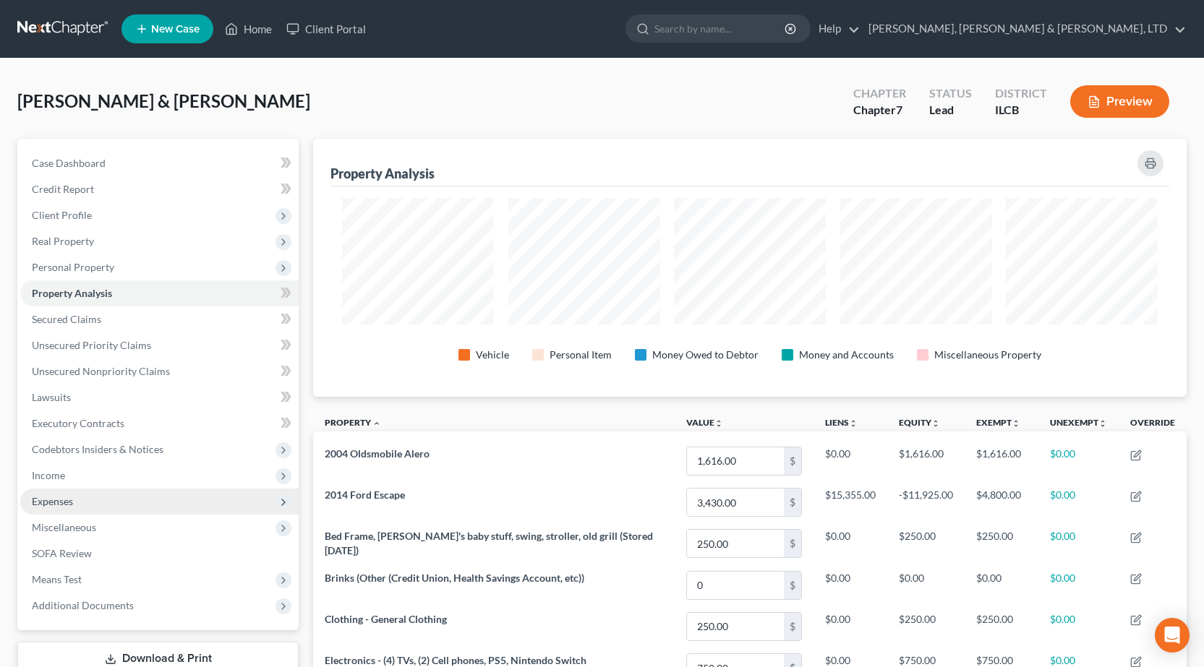
click at [96, 505] on span "Expenses" at bounding box center [159, 502] width 278 height 26
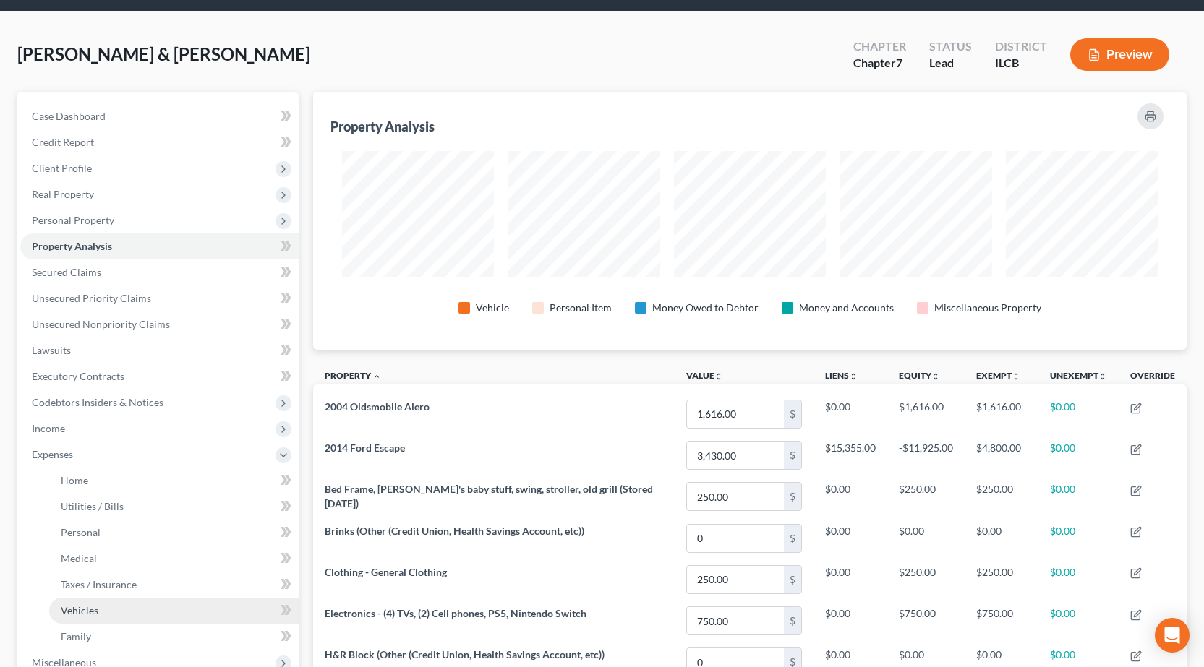
scroll to position [72, 0]
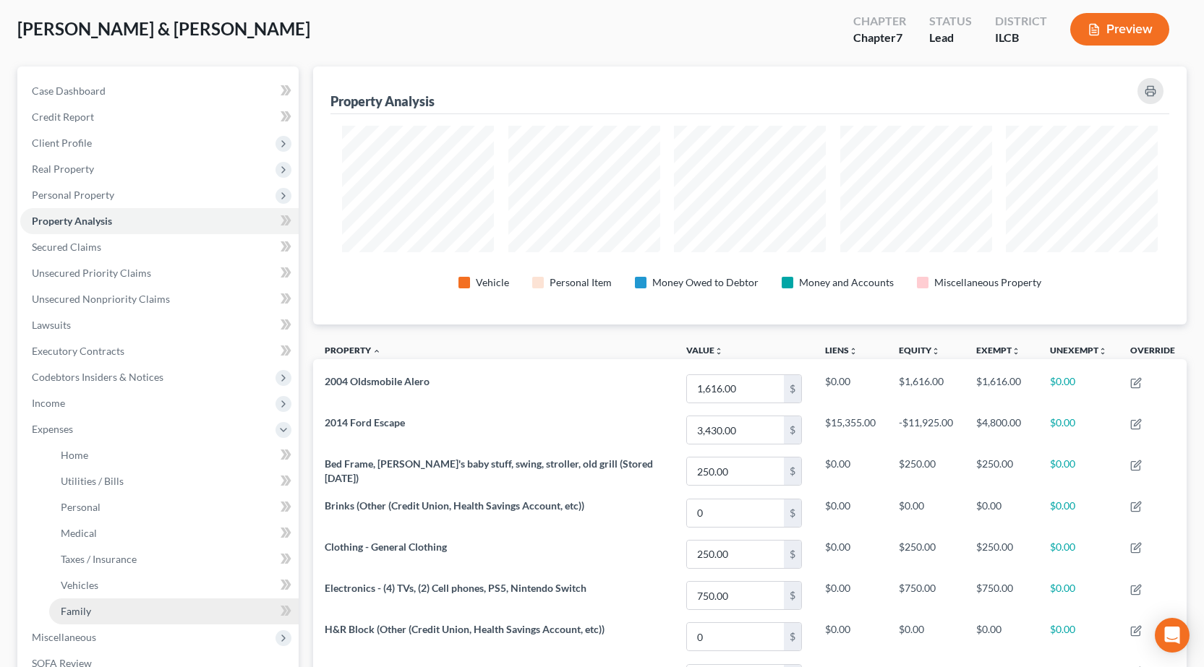
click at [90, 609] on span "Family" at bounding box center [76, 611] width 30 height 12
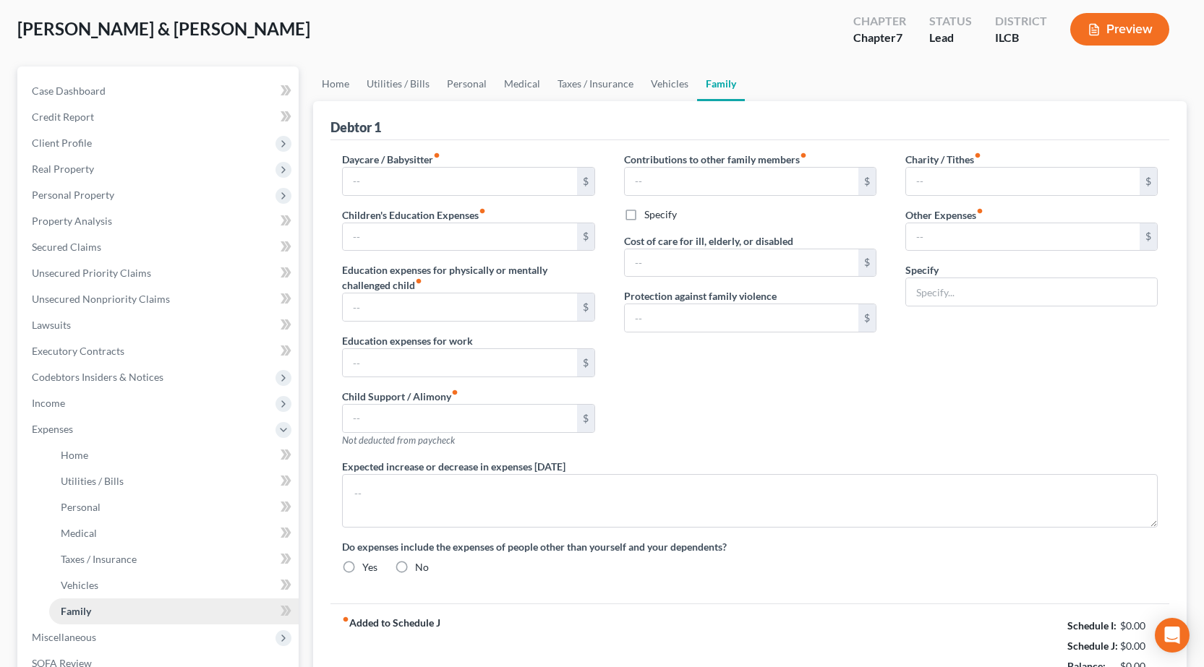
scroll to position [3, 0]
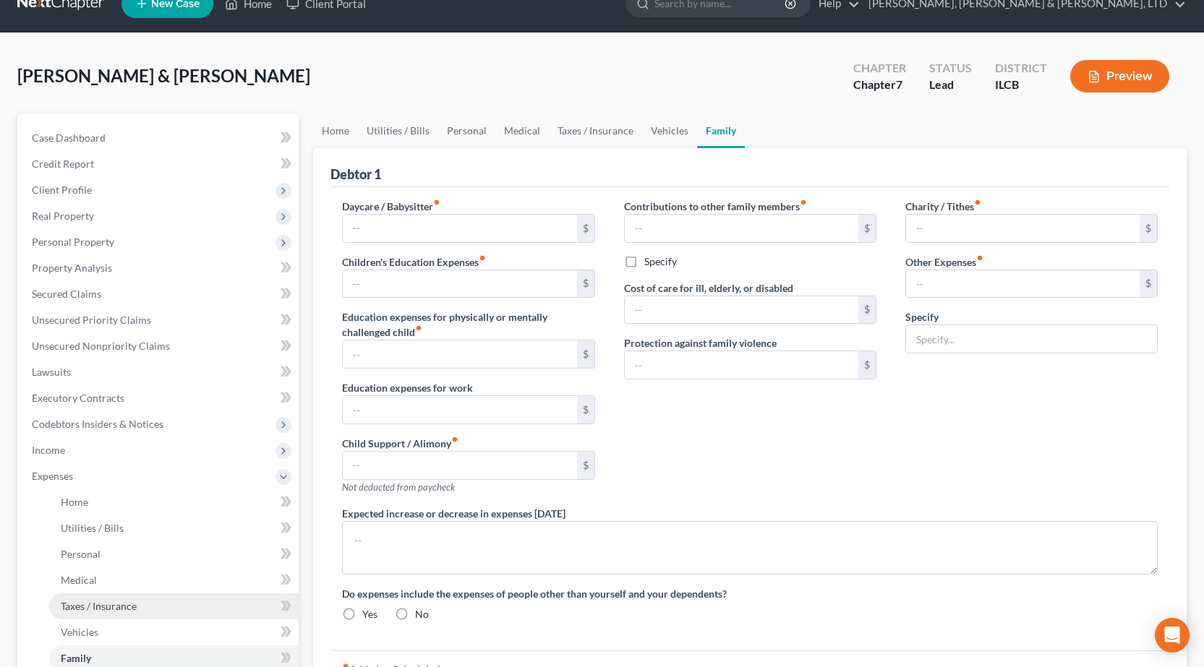
type input "0.00"
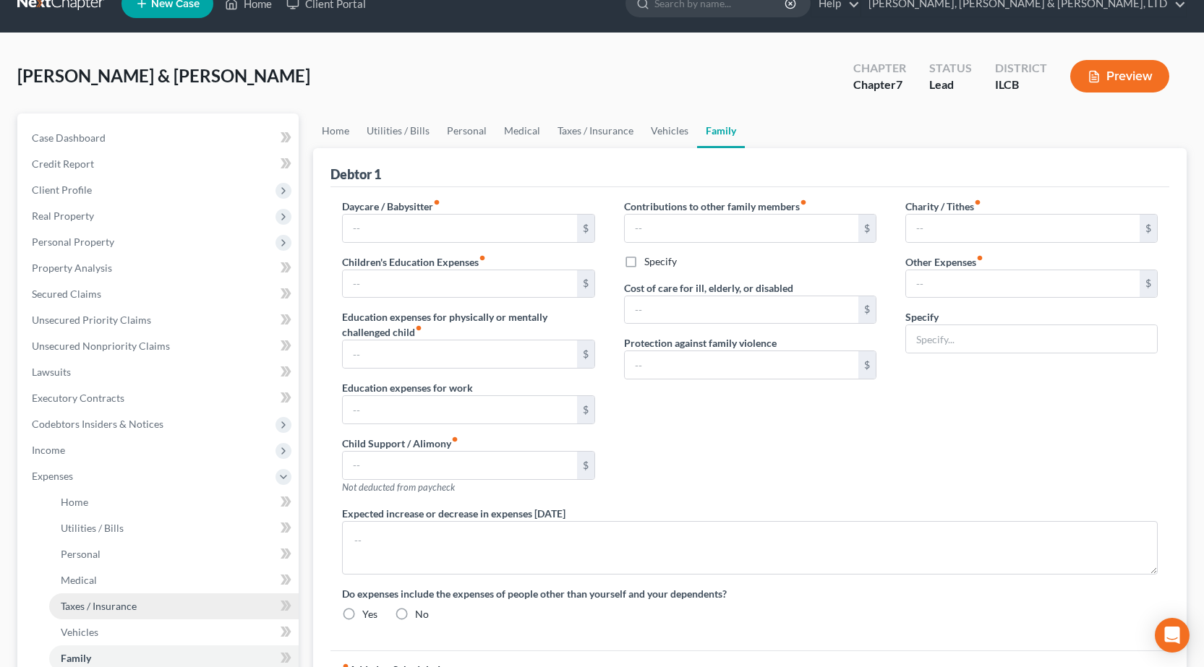
type input "0.00"
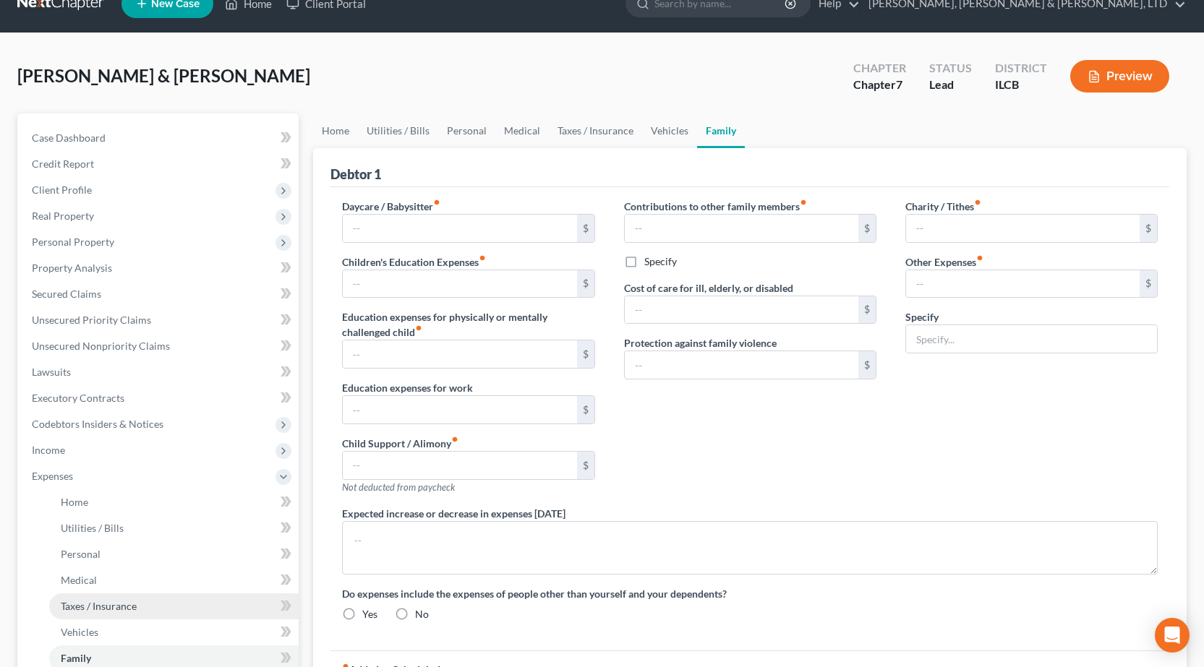
radio input "true"
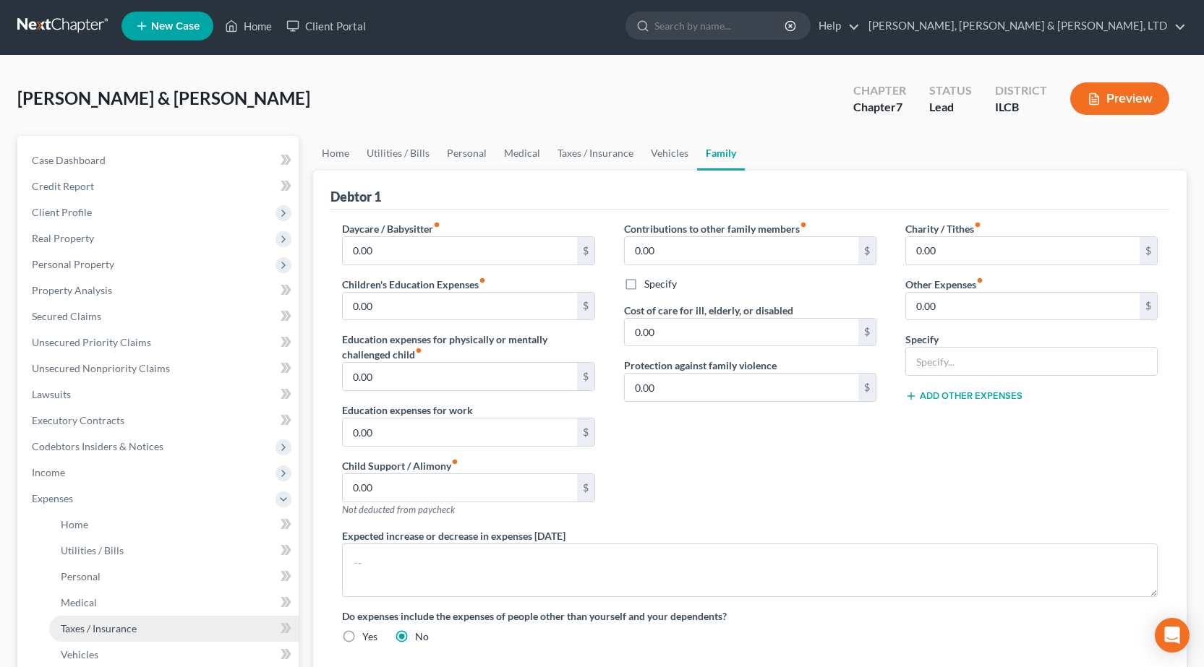
scroll to position [0, 0]
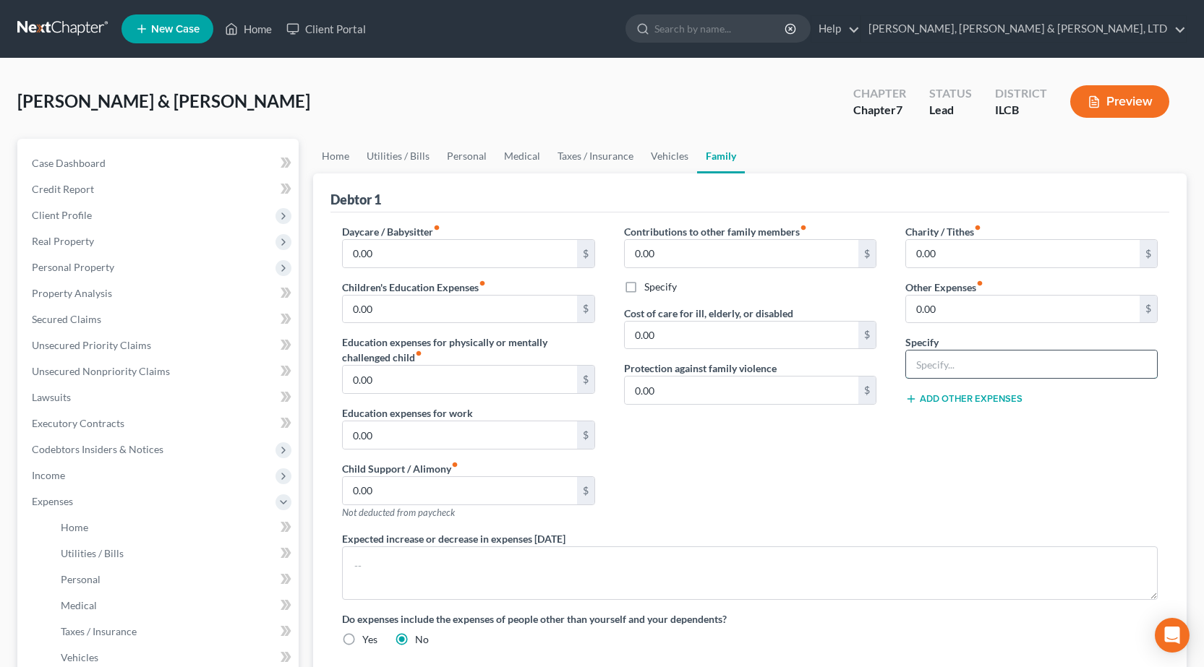
click at [998, 370] on input "text" at bounding box center [1031, 364] width 251 height 27
type input "Pet Care"
click at [955, 317] on input "0.00" at bounding box center [1023, 309] width 234 height 27
type input "40"
click at [931, 505] on div "Charity / Tithes fiber_manual_record 0.00 $ Other Expenses fiber_manual_record …" at bounding box center [1031, 377] width 281 height 307
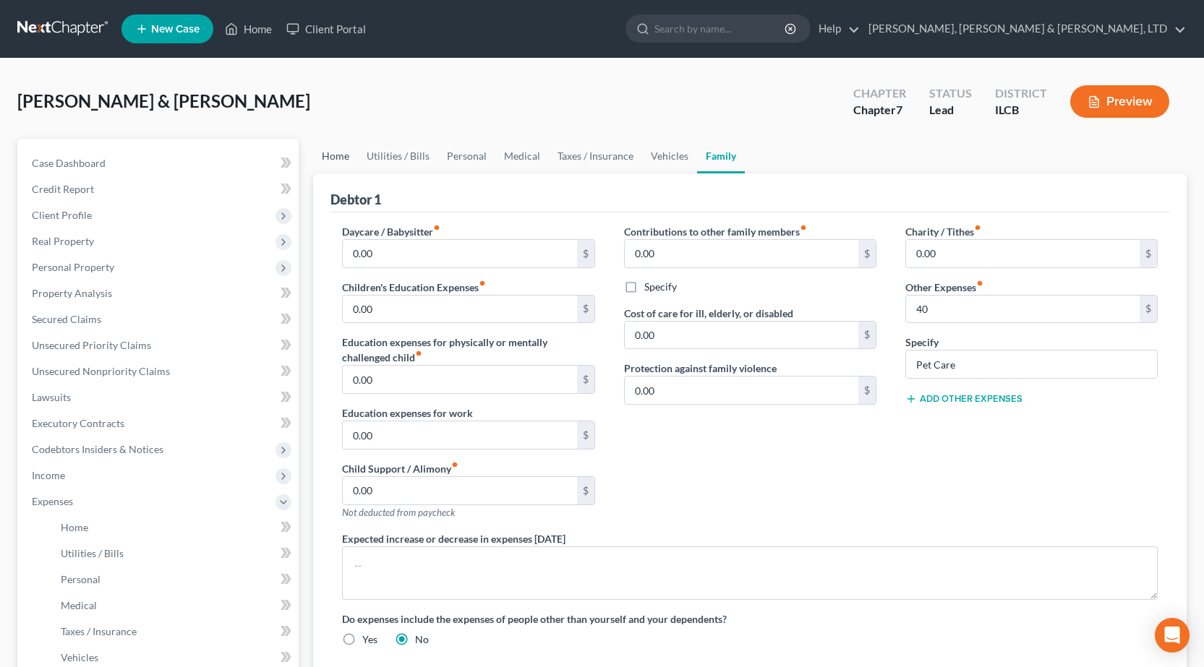
click at [335, 155] on link "Home" at bounding box center [335, 156] width 45 height 35
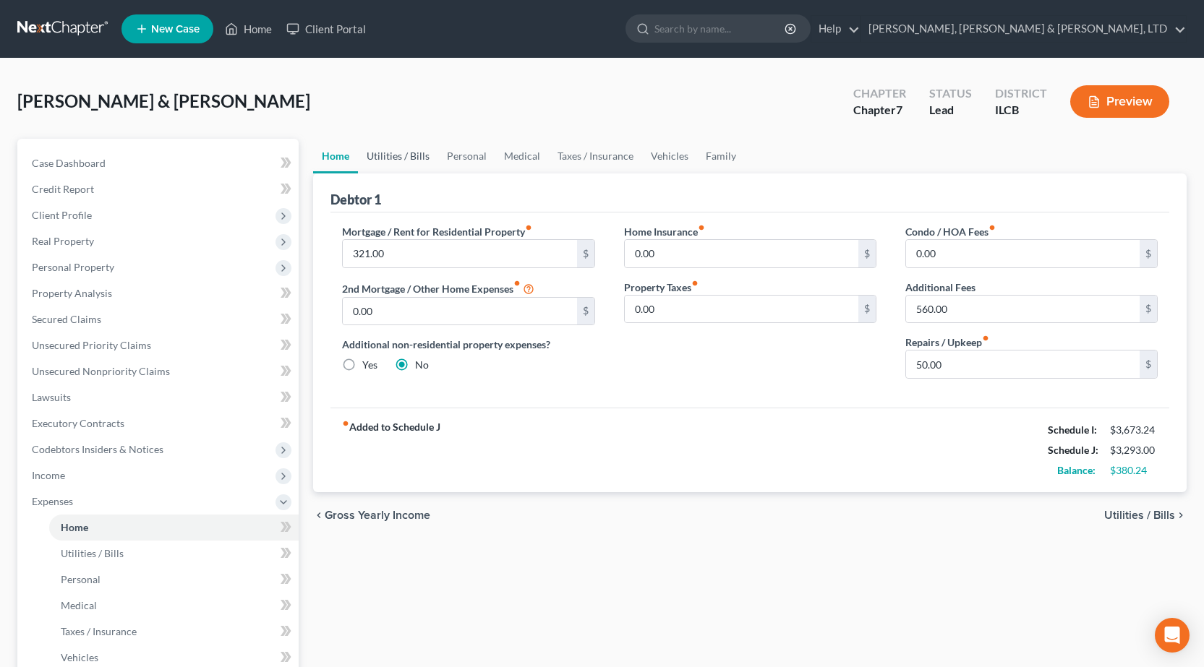
click at [396, 155] on link "Utilities / Bills" at bounding box center [398, 156] width 80 height 35
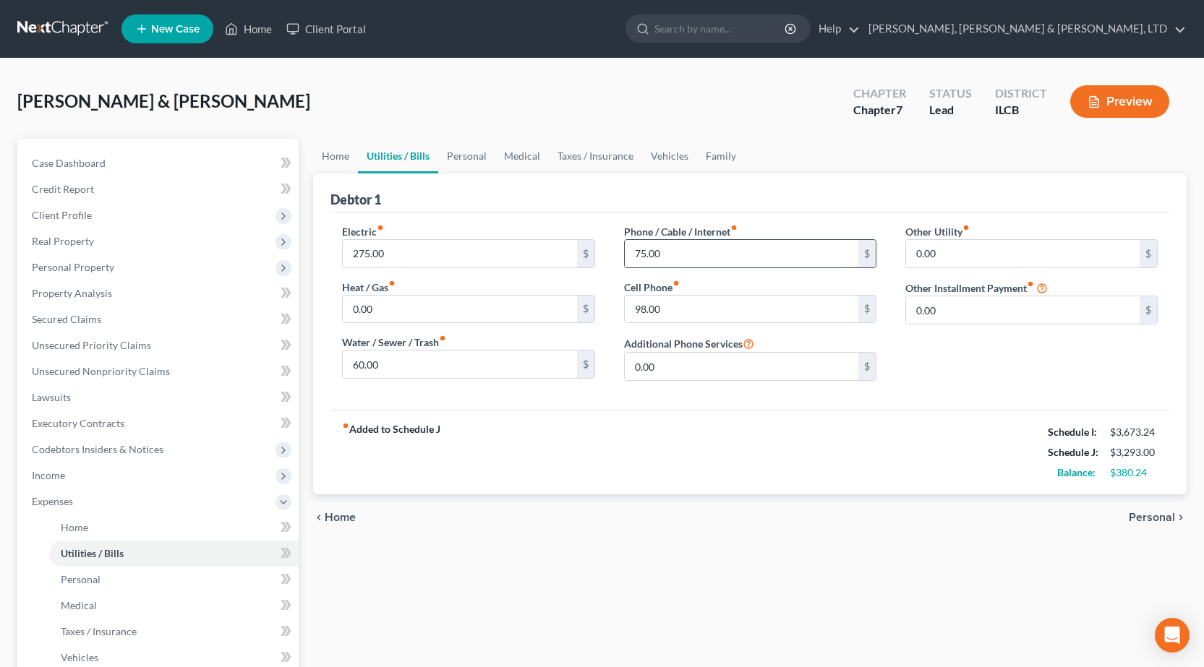
click at [668, 252] on input "75.00" at bounding box center [742, 253] width 234 height 27
type input "125"
drag, startPoint x: 751, startPoint y: 610, endPoint x: 701, endPoint y: 566, distance: 66.1
click at [751, 610] on div "Home Utilities / Bills Personal Medical Taxes / Insurance Vehicles Family Debto…" at bounding box center [750, 517] width 888 height 757
click at [461, 153] on link "Personal" at bounding box center [466, 156] width 57 height 35
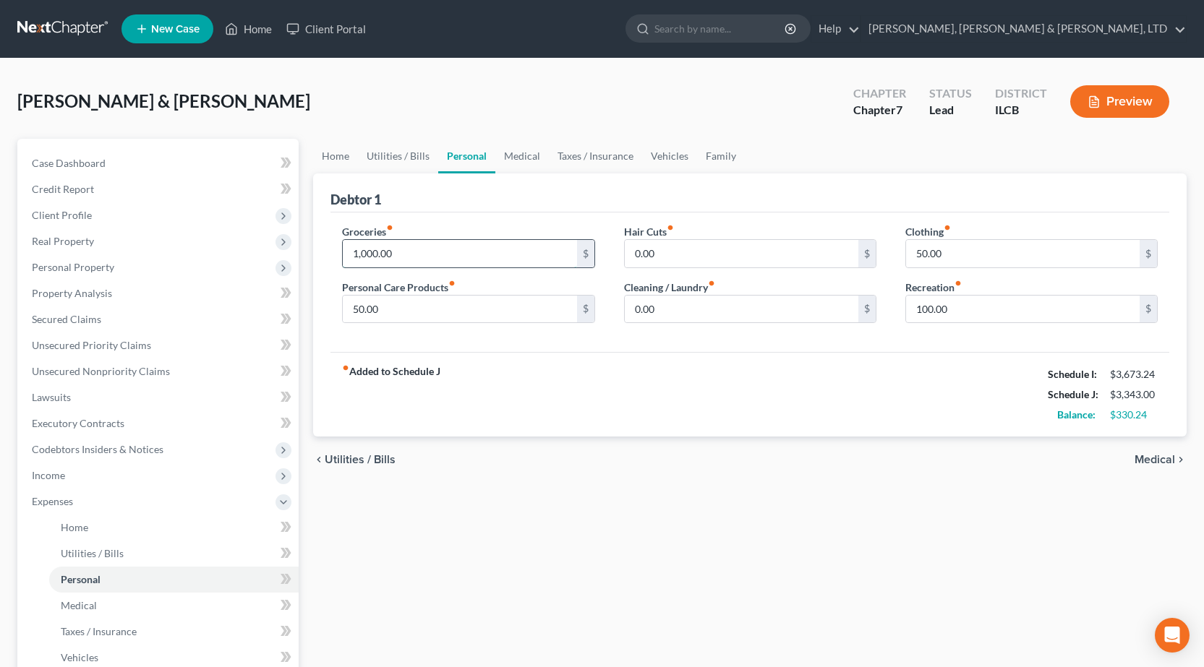
click at [440, 258] on input "1,000.00" at bounding box center [460, 253] width 234 height 27
type input "1,250"
drag, startPoint x: 954, startPoint y: 239, endPoint x: 965, endPoint y: 260, distance: 24.3
click at [953, 239] on div "50.00 $" at bounding box center [1031, 253] width 252 height 29
click at [965, 260] on input "50.00" at bounding box center [1023, 253] width 234 height 27
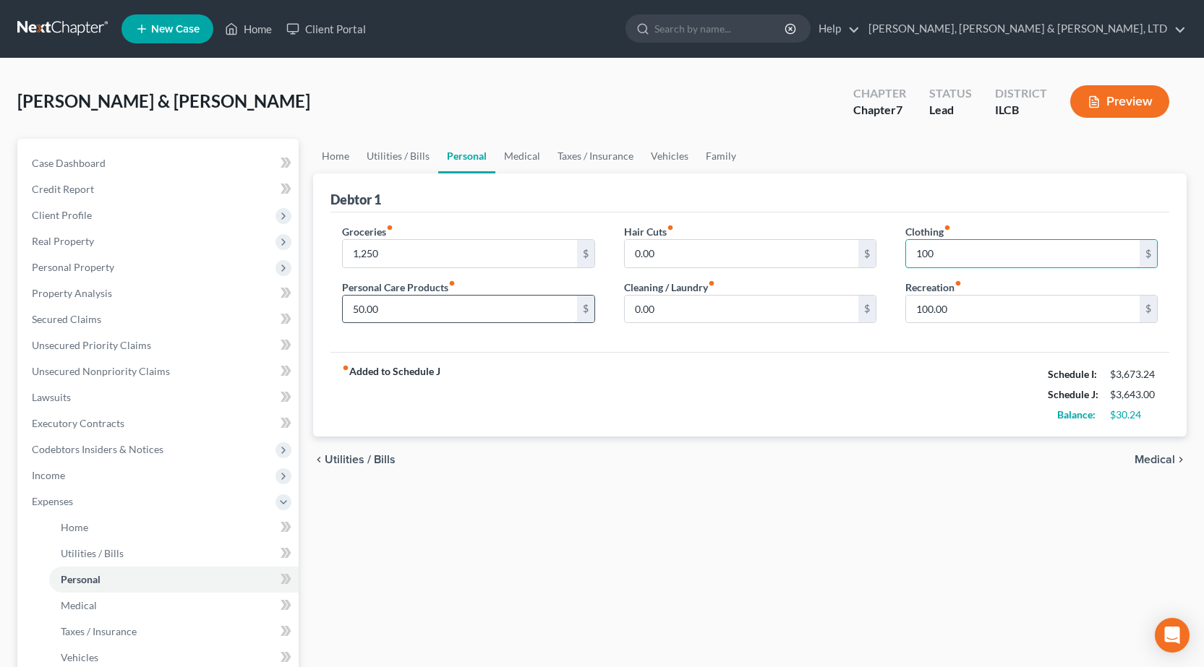
type input "100"
click at [485, 307] on input "50.00" at bounding box center [460, 309] width 234 height 27
type input "75"
click at [745, 479] on div "chevron_left Utilities / Bills Medical chevron_right" at bounding box center [750, 460] width 874 height 46
click at [520, 155] on link "Medical" at bounding box center [522, 156] width 54 height 35
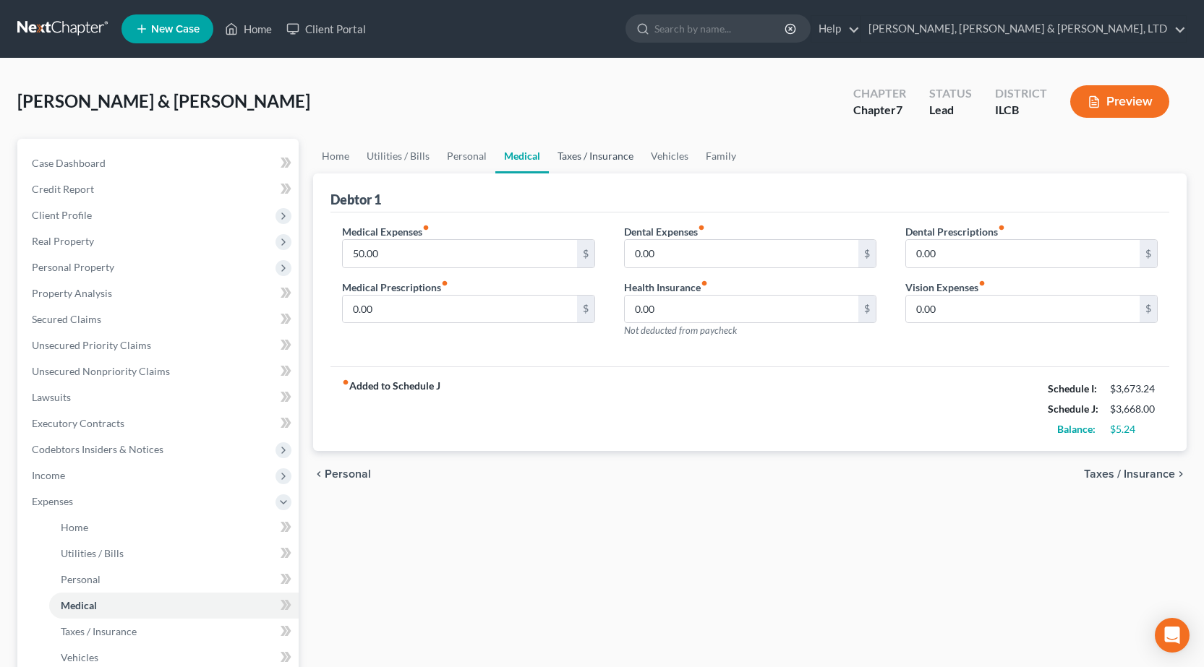
click at [610, 160] on link "Taxes / Insurance" at bounding box center [595, 156] width 93 height 35
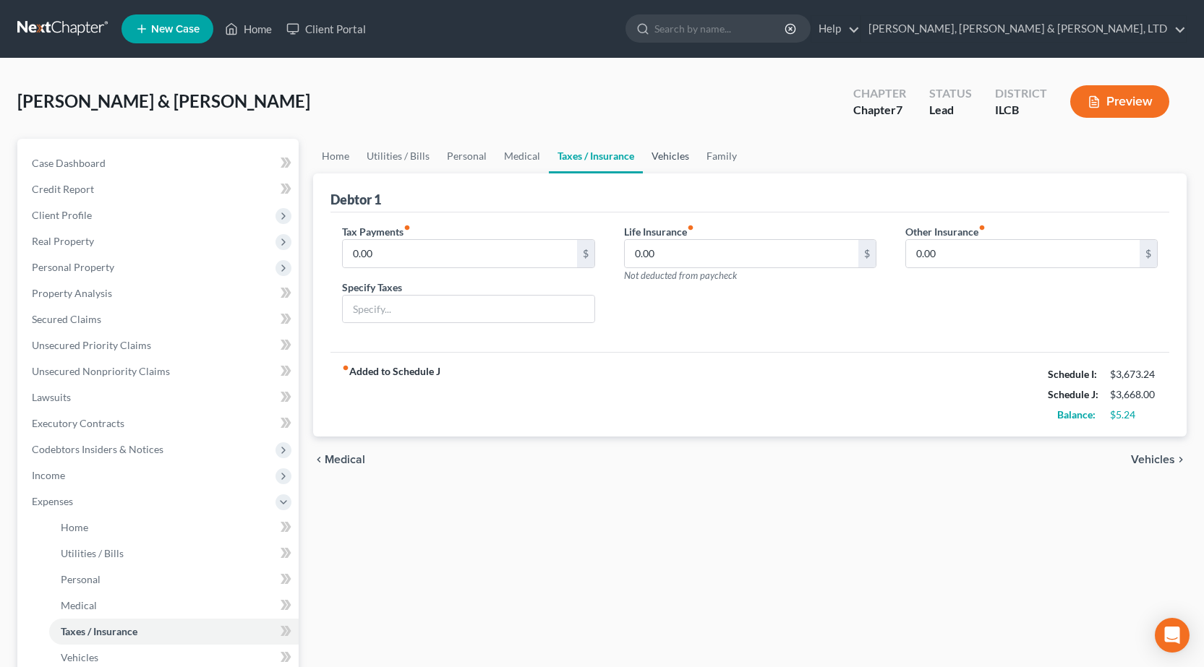
click at [682, 170] on link "Vehicles" at bounding box center [670, 156] width 55 height 35
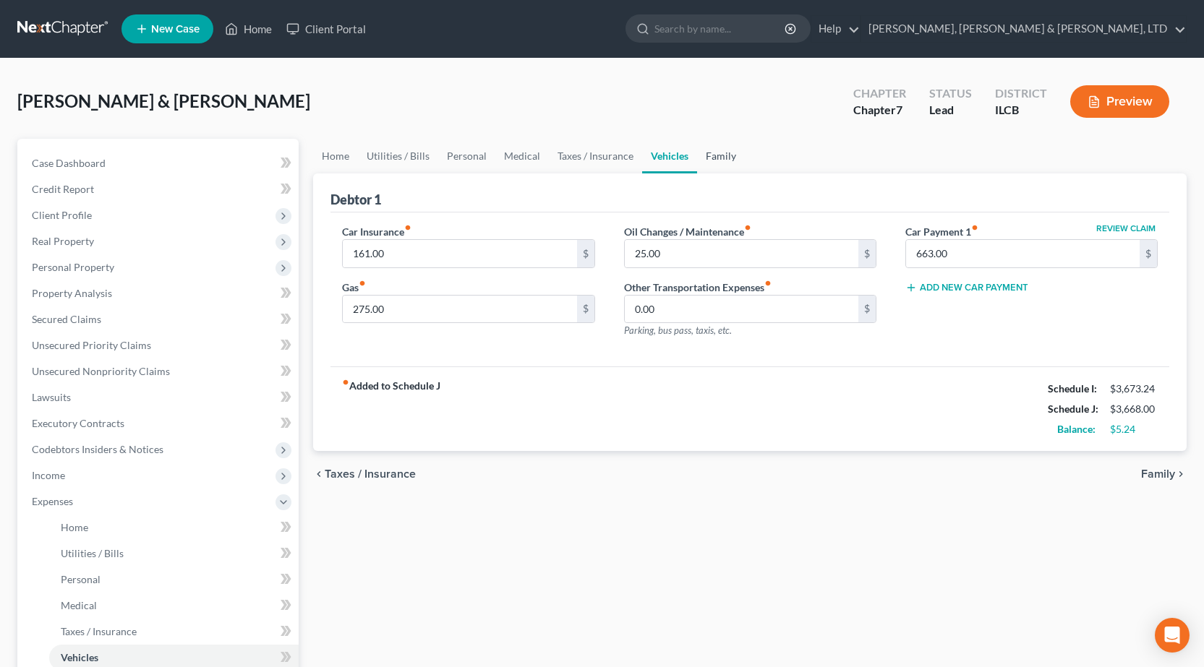
click at [723, 157] on link "Family" at bounding box center [721, 156] width 48 height 35
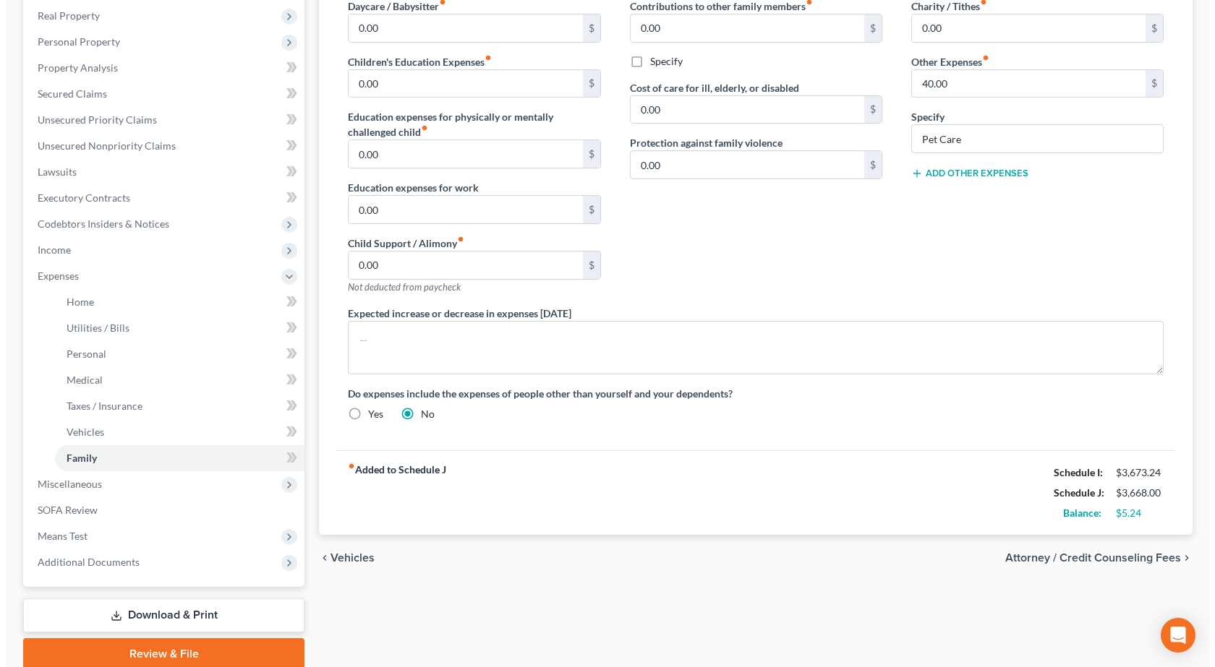
scroll to position [283, 0]
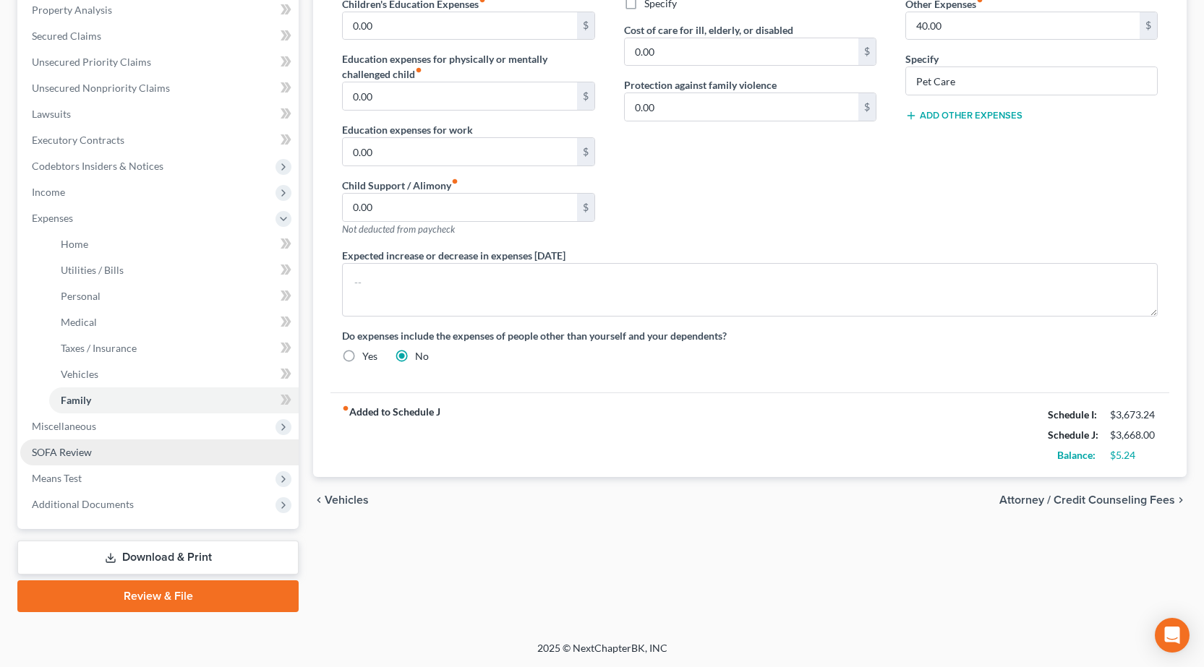
click at [92, 454] on link "SOFA Review" at bounding box center [159, 453] width 278 height 26
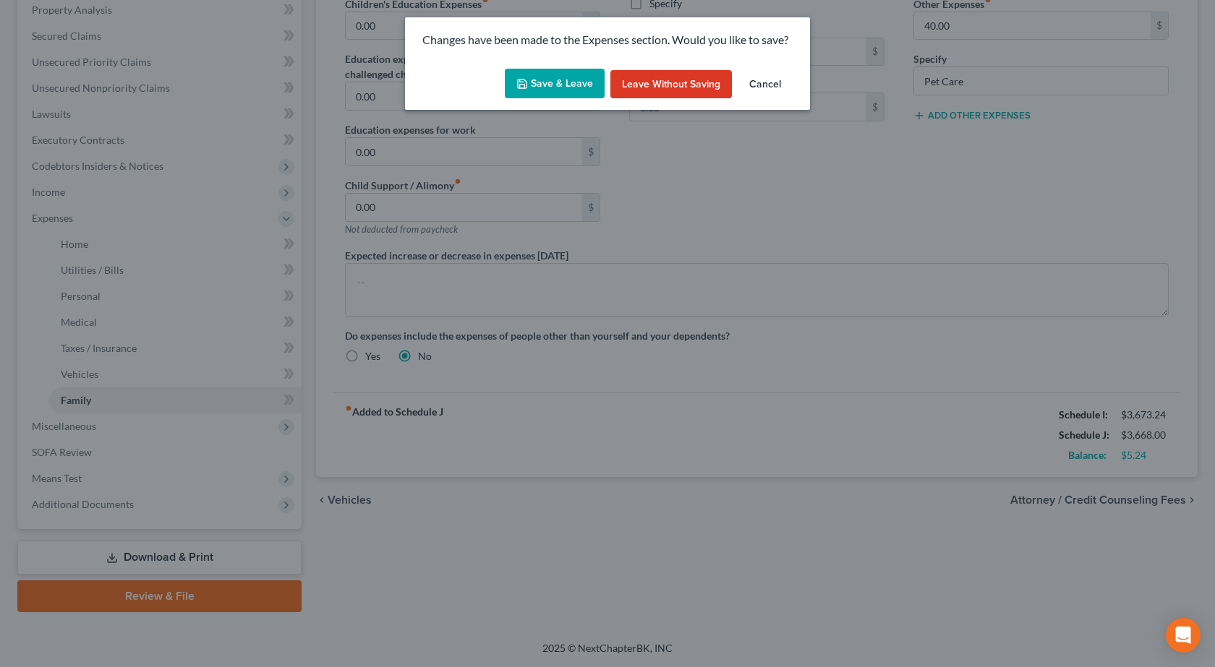
click at [555, 89] on button "Save & Leave" at bounding box center [555, 84] width 100 height 30
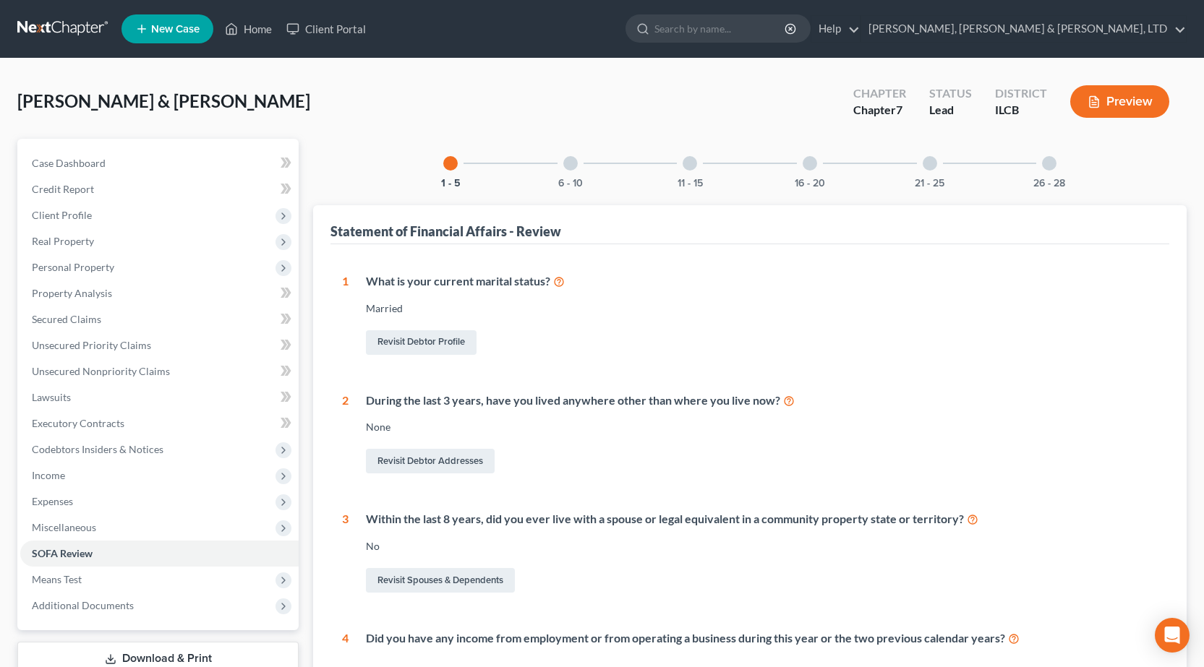
scroll to position [289, 0]
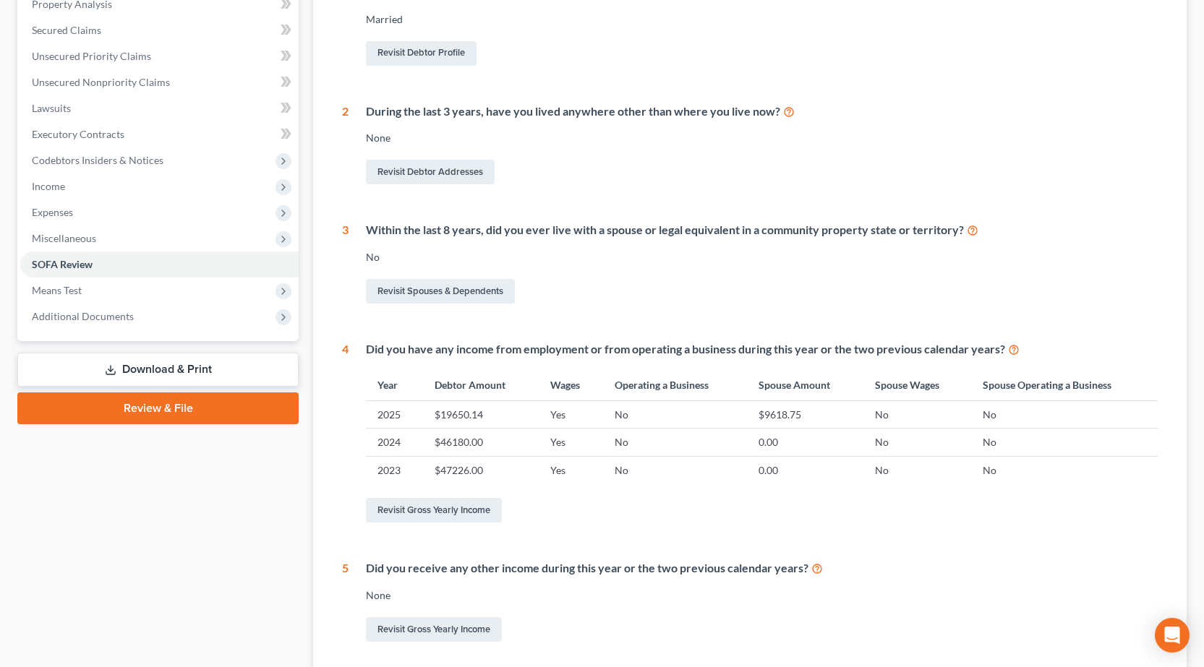
click at [148, 375] on link "Download & Print" at bounding box center [157, 370] width 281 height 34
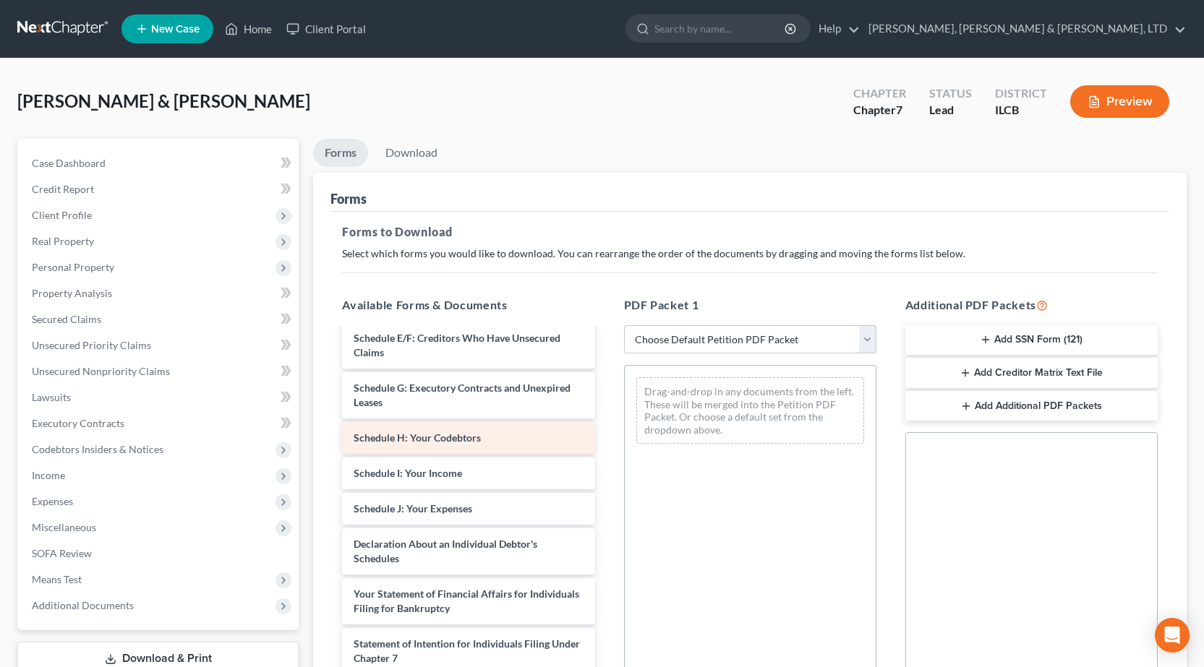
scroll to position [217, 0]
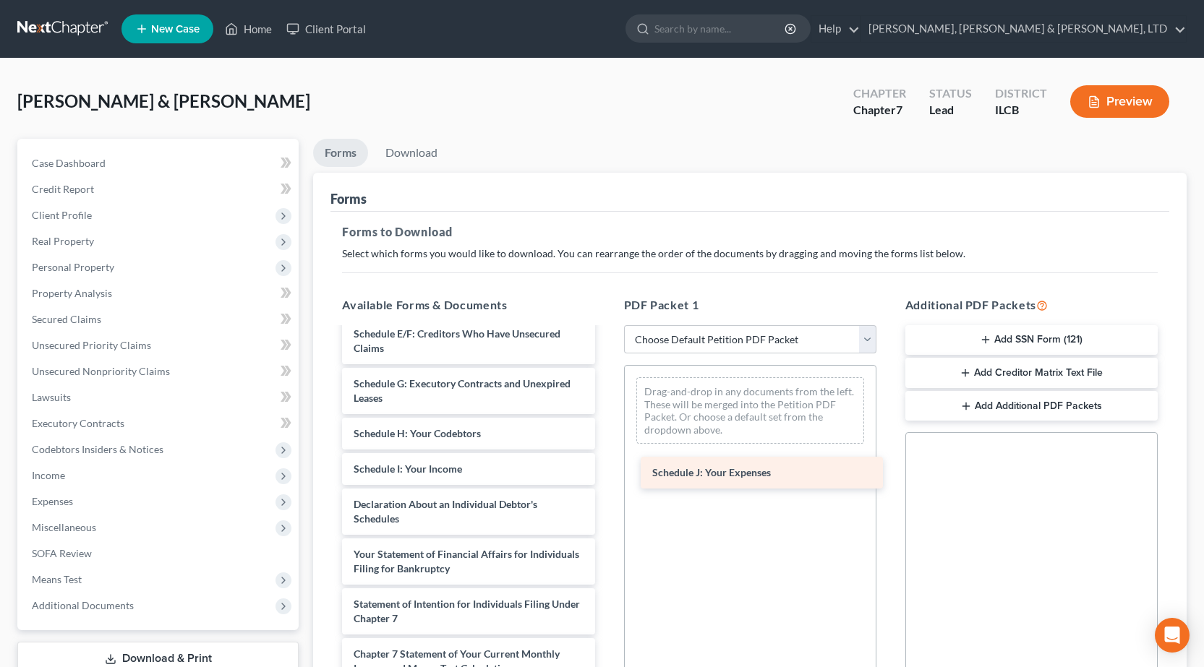
drag, startPoint x: 419, startPoint y: 498, endPoint x: 743, endPoint y: 439, distance: 328.6
click at [606, 441] on div "Schedule J: Your Expenses Voluntary Petition for Individuals Filing for Bankrup…" at bounding box center [468, 476] width 276 height 729
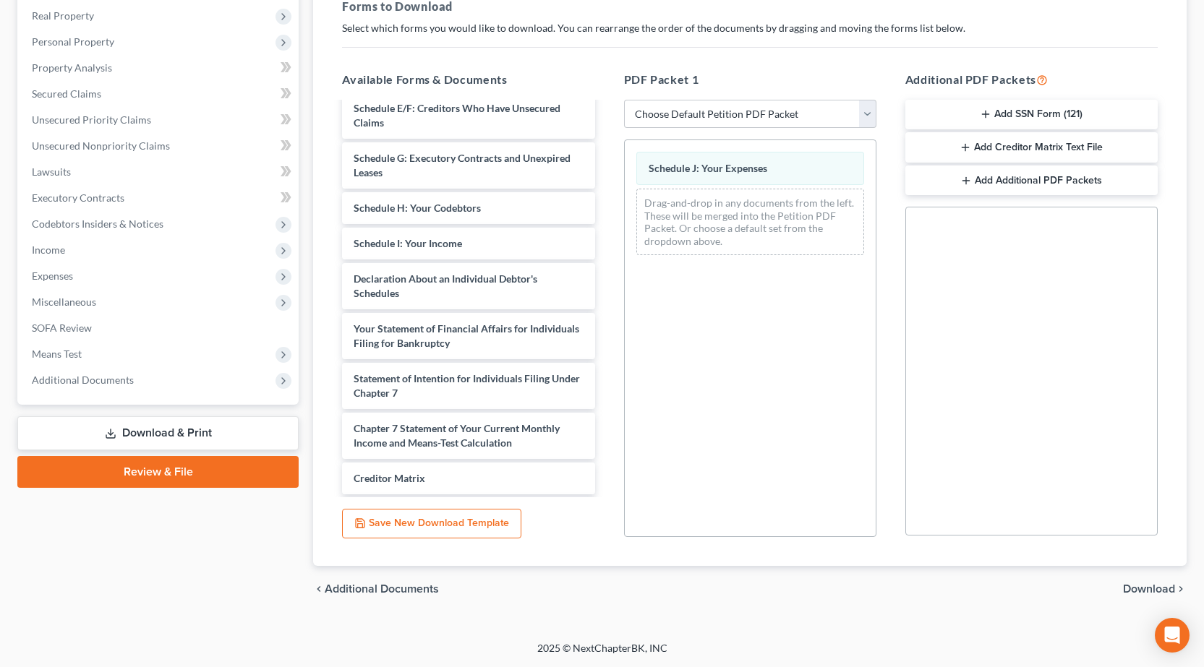
click at [1146, 589] on span "Download" at bounding box center [1149, 590] width 52 height 12
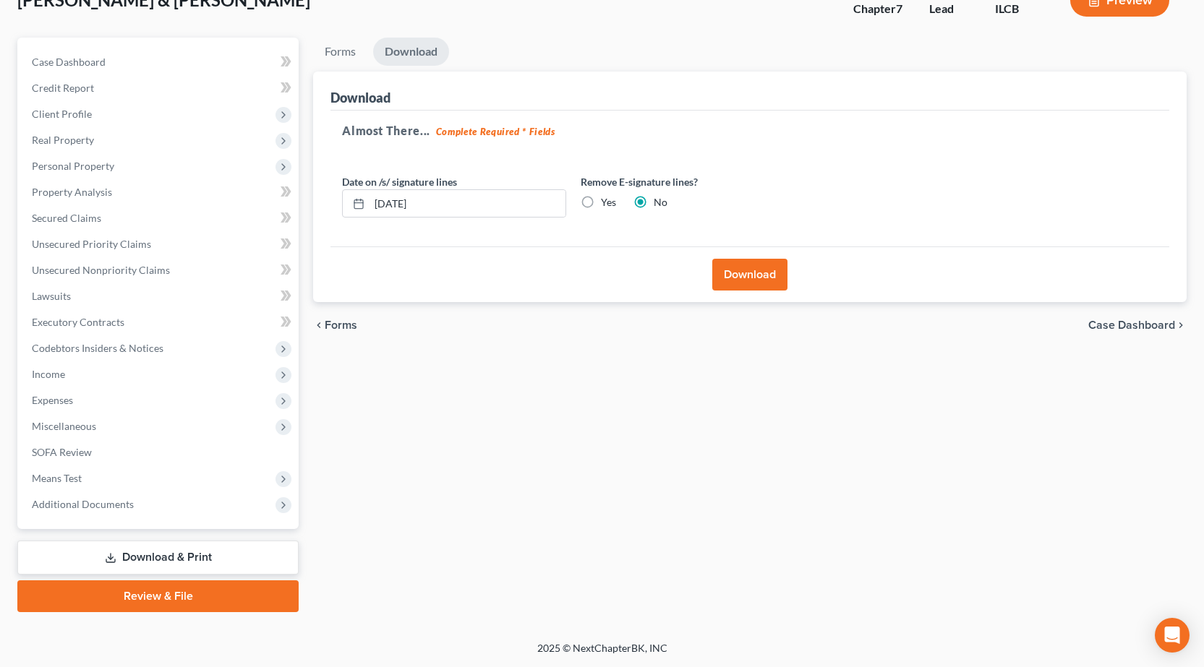
scroll to position [101, 0]
click at [754, 277] on button "Download" at bounding box center [749, 275] width 75 height 32
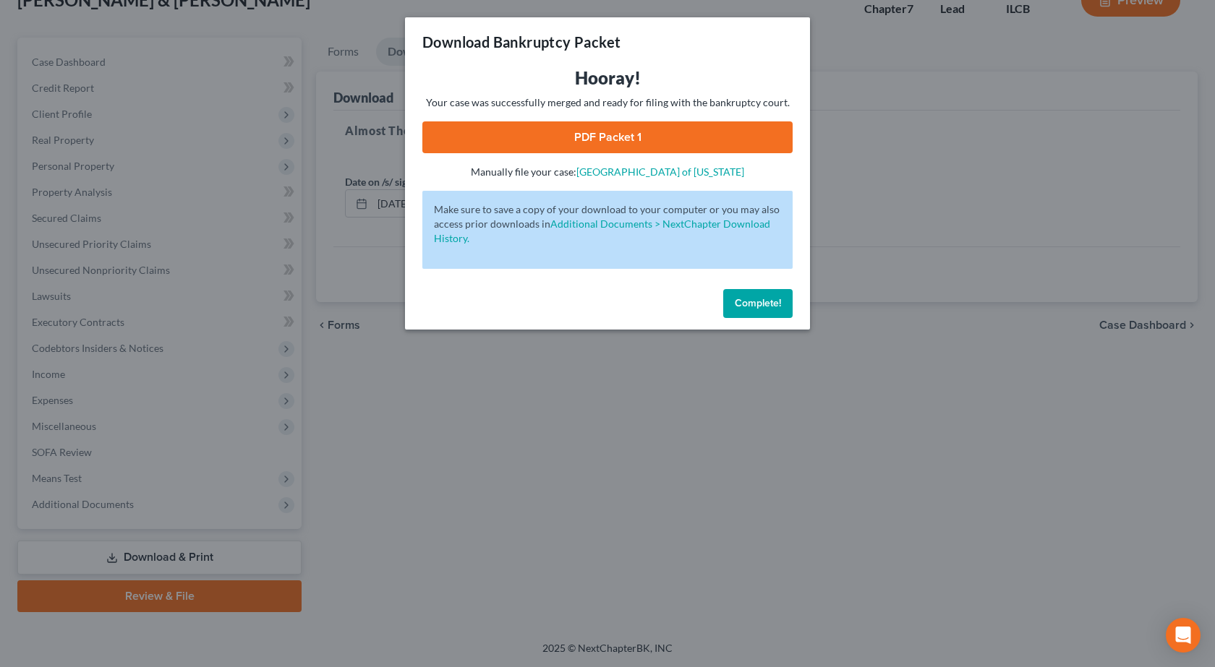
click at [618, 145] on link "PDF Packet 1" at bounding box center [607, 137] width 370 height 32
drag, startPoint x: 483, startPoint y: 474, endPoint x: 463, endPoint y: 469, distance: 20.9
click at [477, 476] on div "Download Bankruptcy Packet Hooray! Your case was successfully merged and ready …" at bounding box center [607, 333] width 1215 height 667
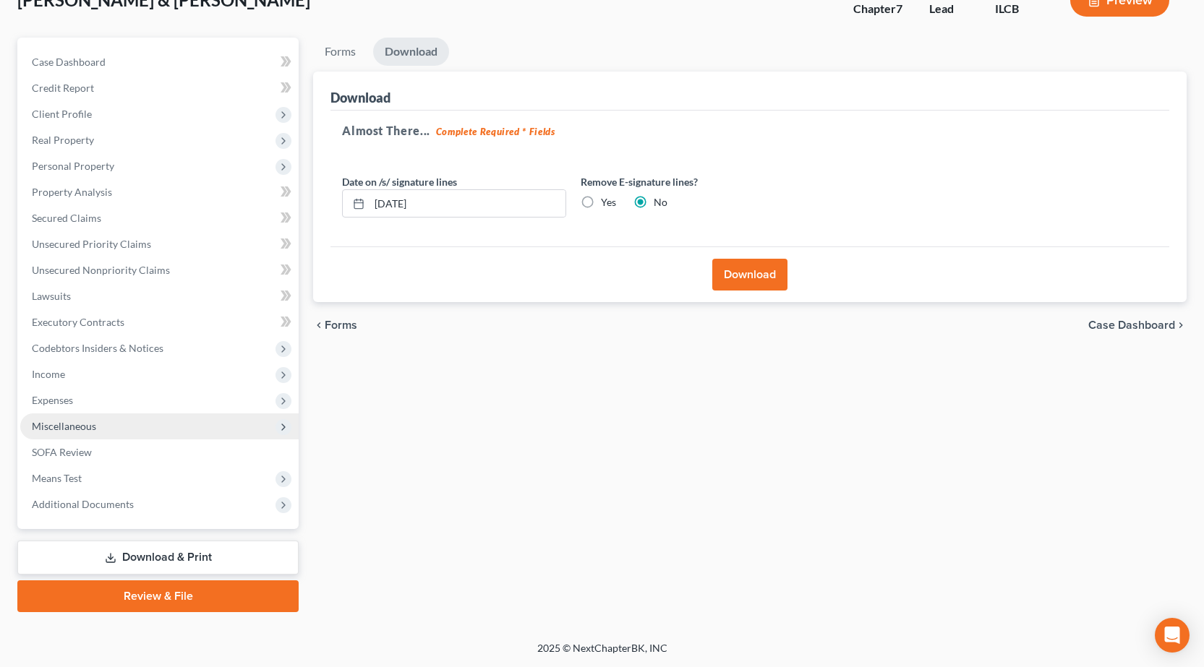
click at [142, 428] on span "Miscellaneous" at bounding box center [159, 427] width 278 height 26
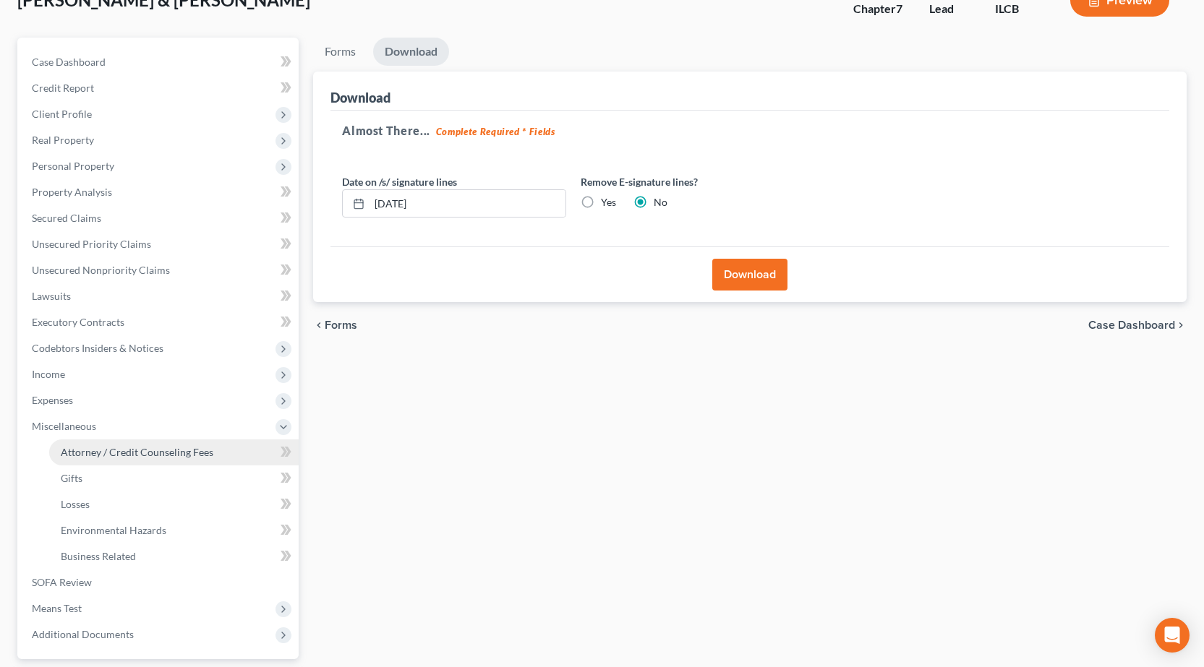
click at [128, 460] on link "Attorney / Credit Counseling Fees" at bounding box center [173, 453] width 249 height 26
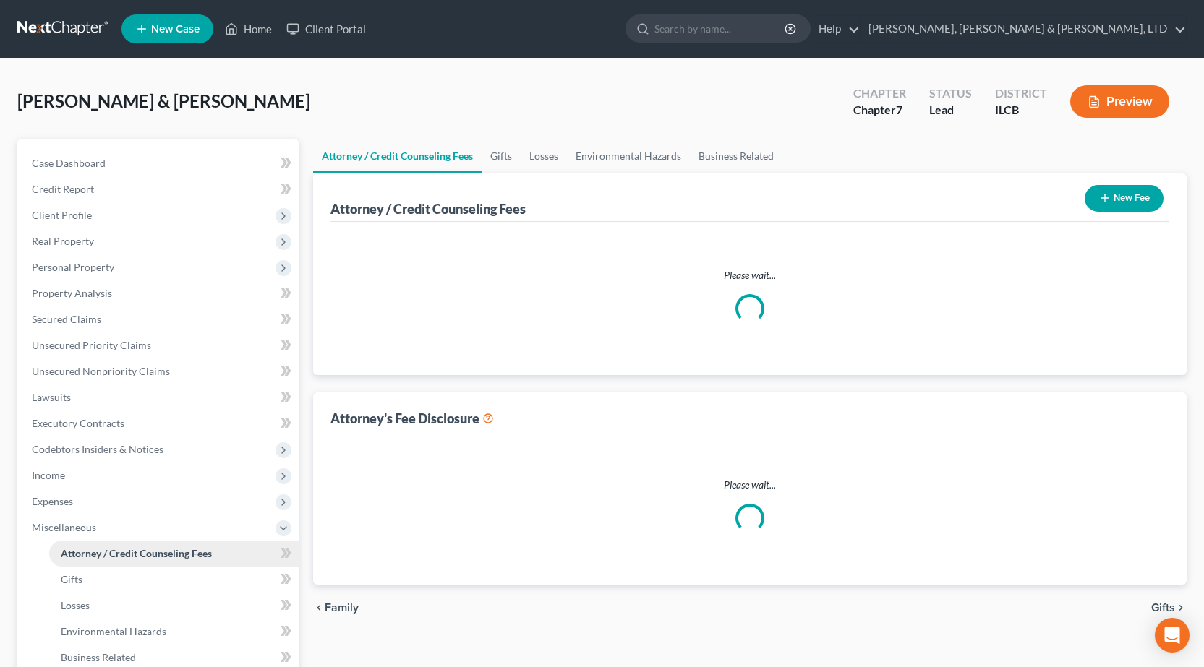
select select "1"
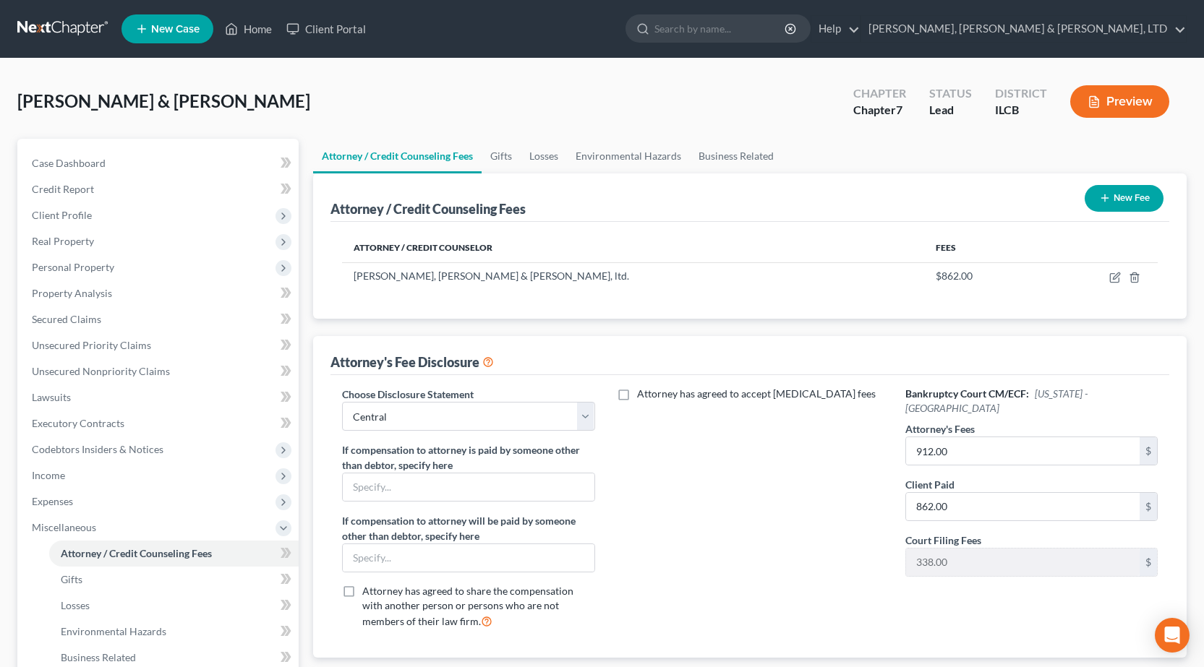
scroll to position [72, 0]
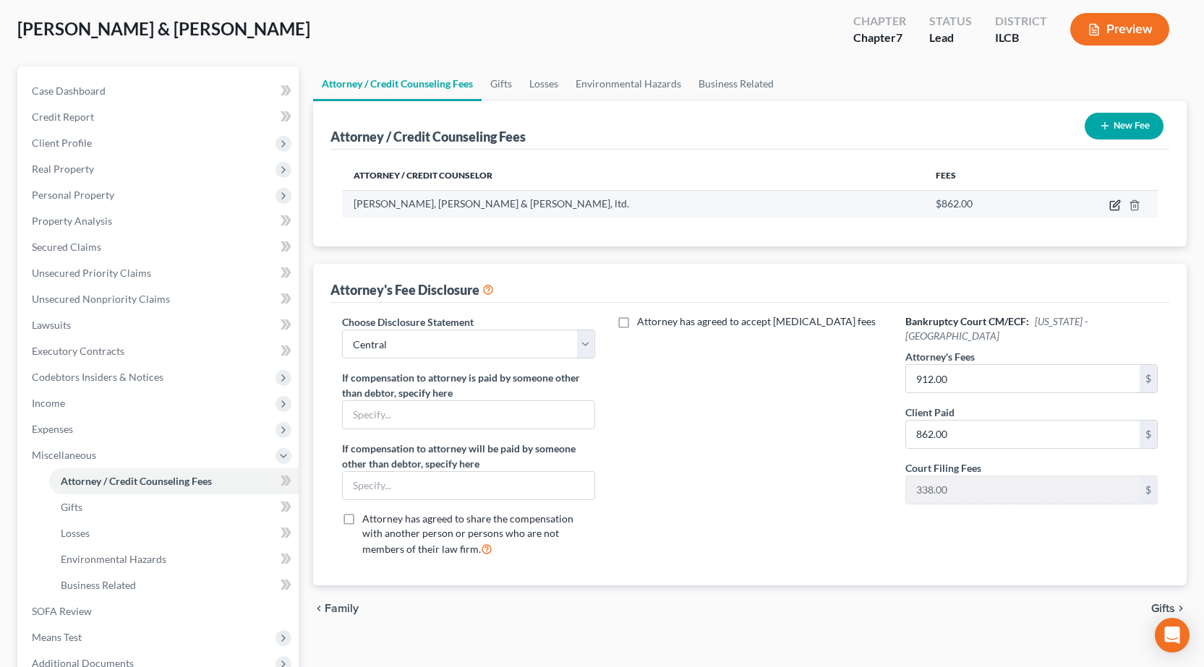
click at [1117, 208] on icon "button" at bounding box center [1115, 206] width 12 height 12
select select "14"
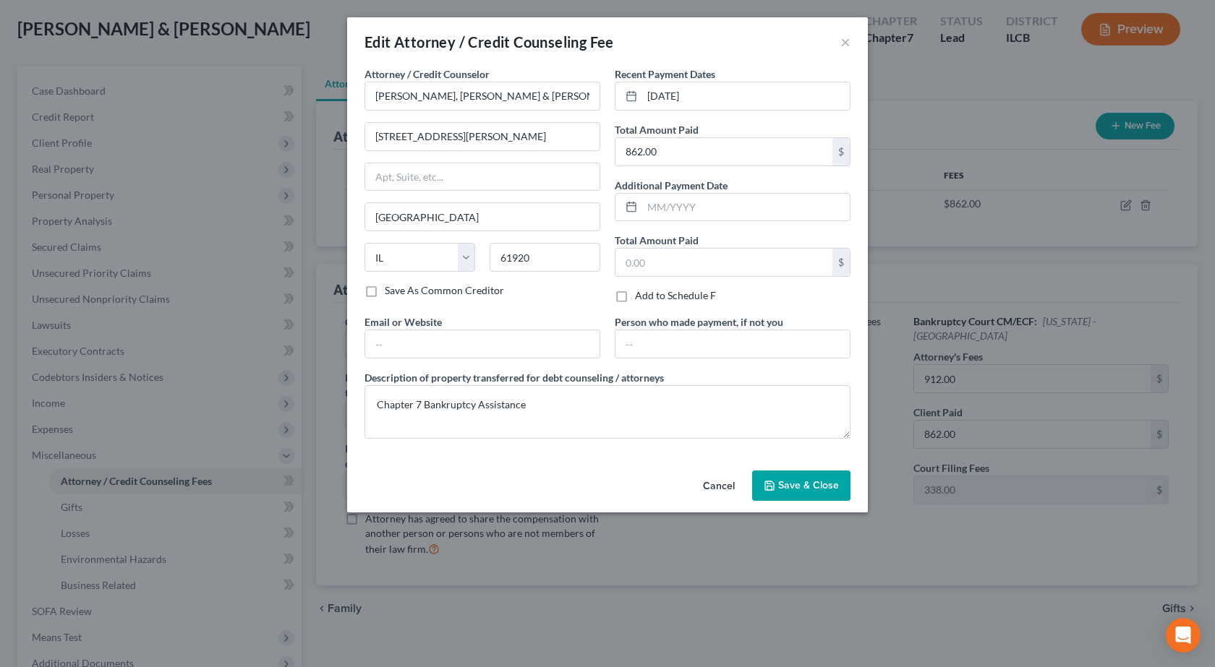
click at [839, 42] on div "Edit Attorney / Credit Counseling Fee ×" at bounding box center [607, 41] width 521 height 49
click at [842, 44] on button "×" at bounding box center [845, 41] width 10 height 17
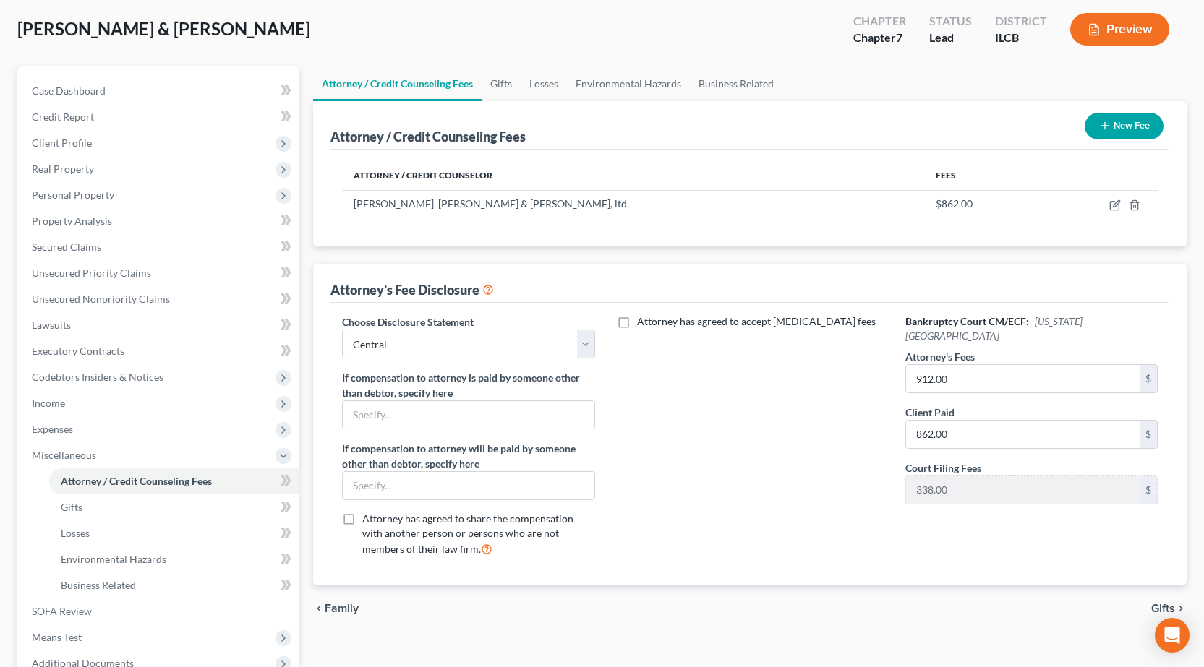
click at [1130, 132] on button "New Fee" at bounding box center [1124, 126] width 79 height 27
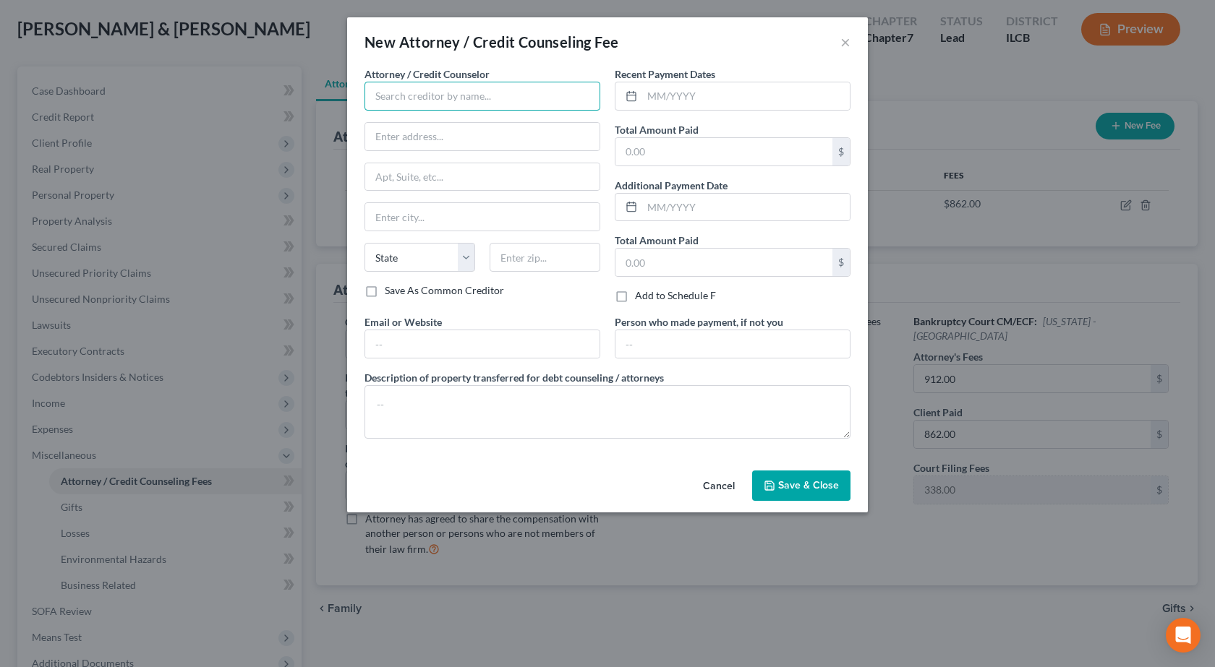
click at [452, 93] on input "text" at bounding box center [482, 96] width 236 height 29
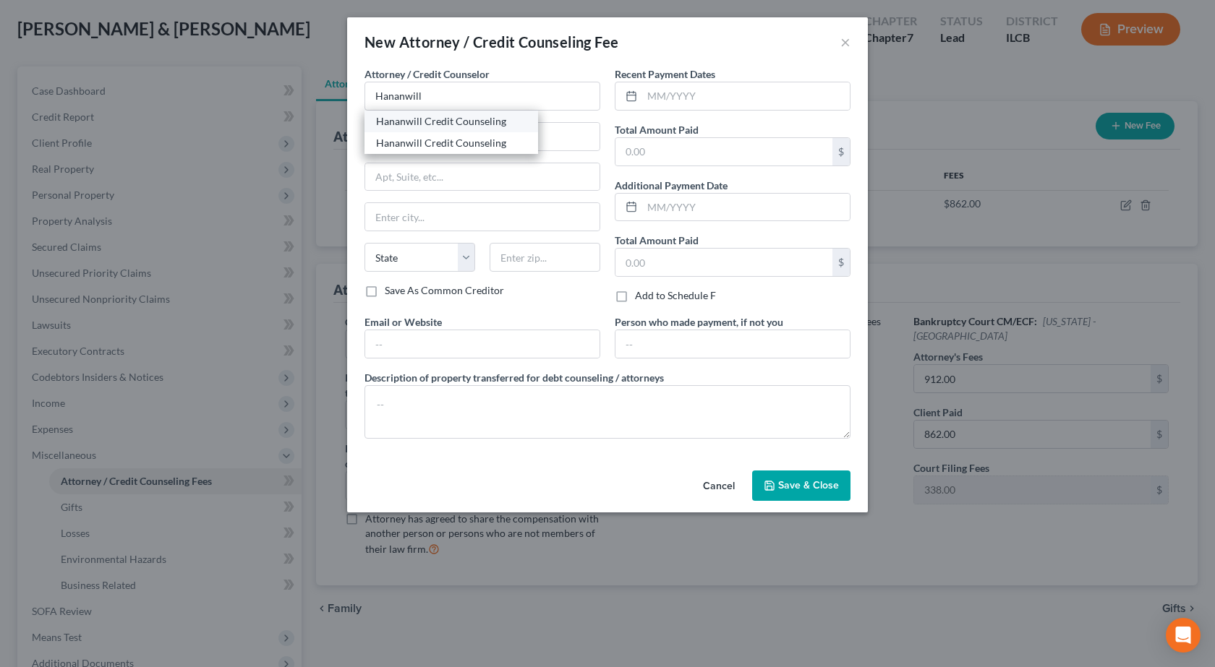
click at [449, 128] on div "Hananwill Credit Counseling" at bounding box center [451, 121] width 150 height 14
type input "Hananwill Credit Counseling"
type input "[STREET_ADDRESS]"
type input "[PERSON_NAME]"
select select "14"
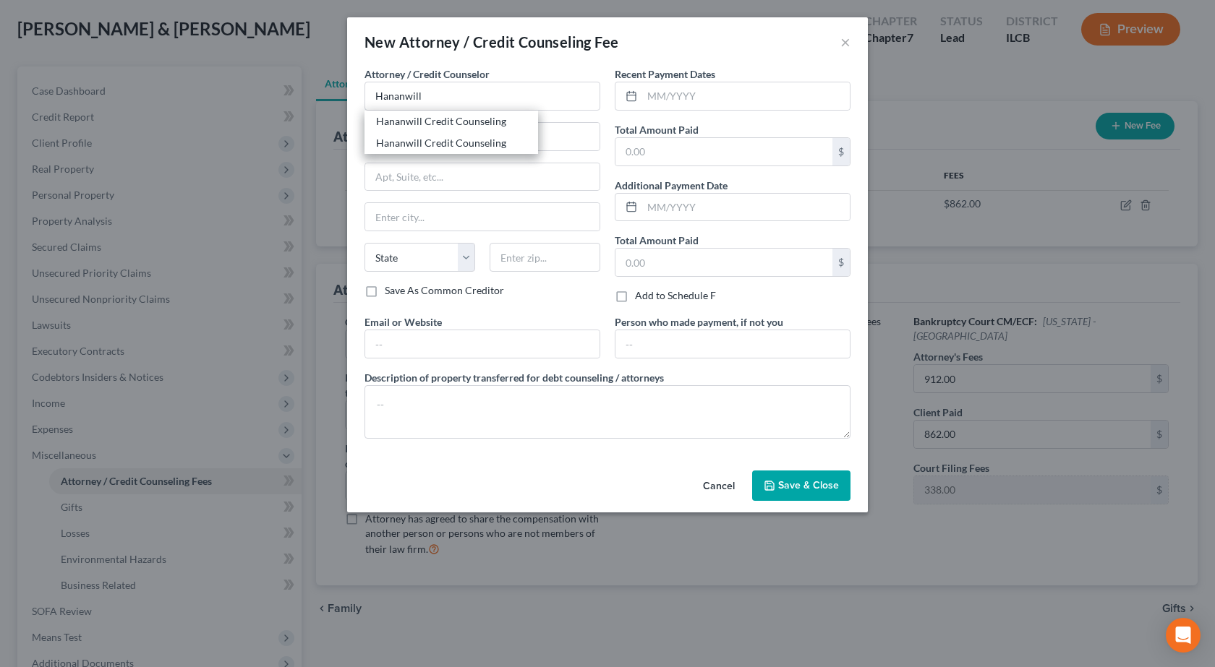
type input "62454"
click at [689, 93] on input "text" at bounding box center [746, 95] width 208 height 27
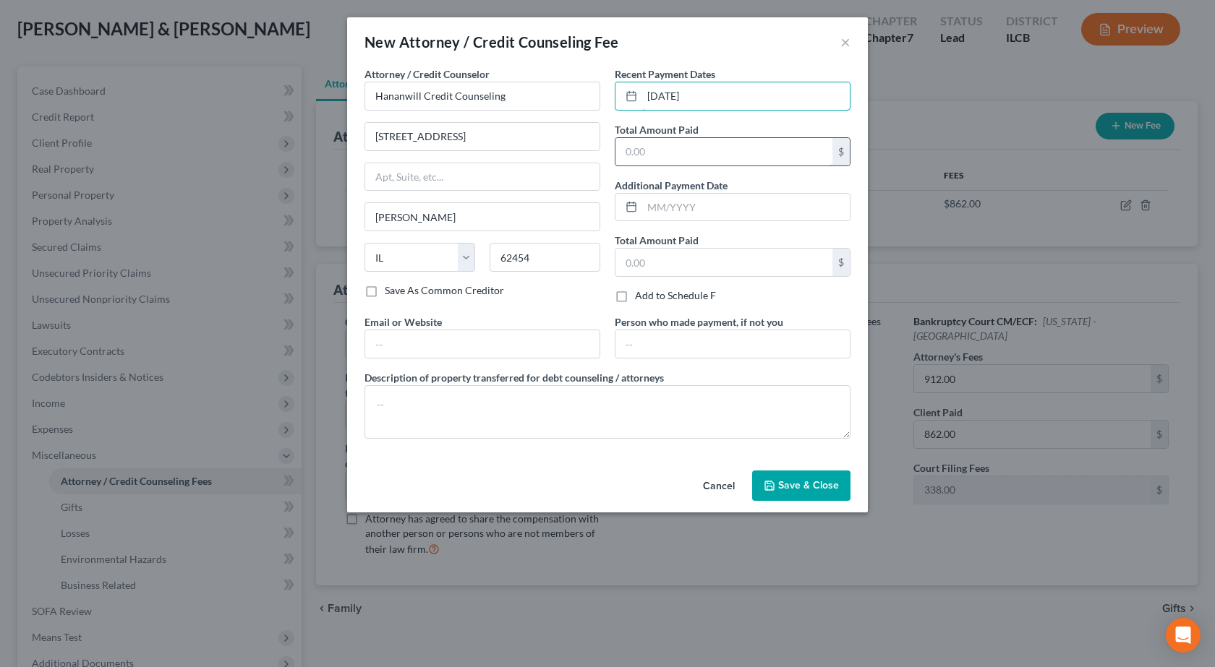
type input "[DATE]"
click at [704, 144] on input "text" at bounding box center [723, 151] width 217 height 27
type input "25"
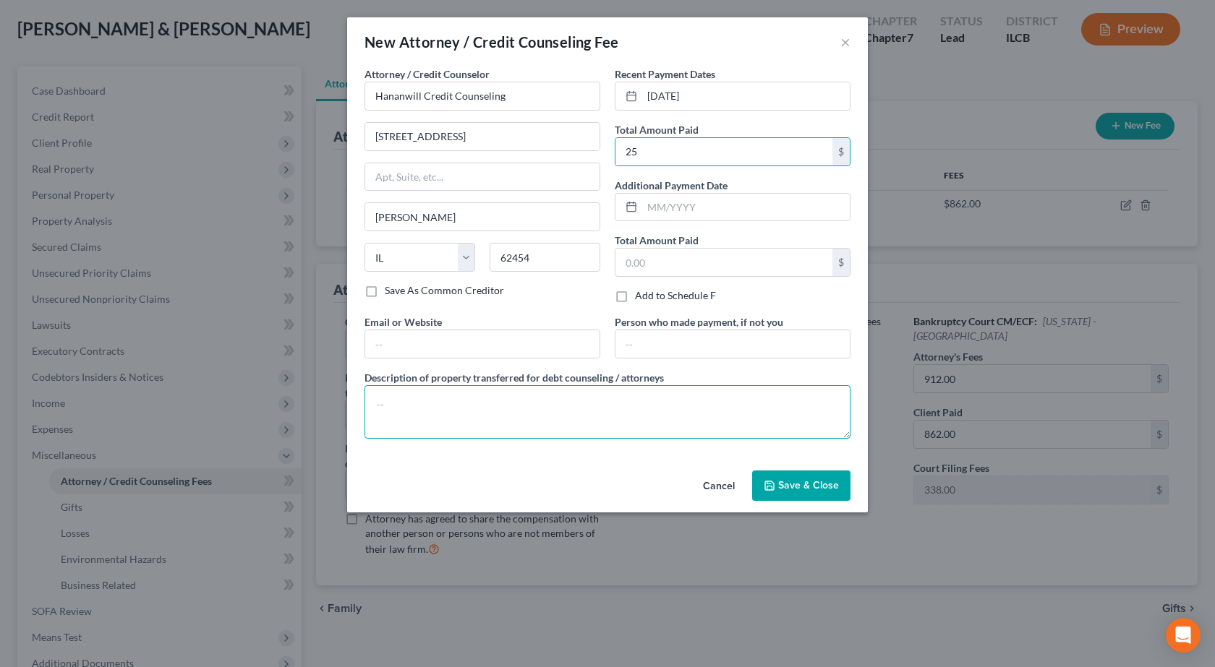
click at [383, 409] on textarea at bounding box center [607, 412] width 486 height 54
drag, startPoint x: 586, startPoint y: 413, endPoint x: 845, endPoint y: 498, distance: 272.6
click at [586, 413] on textarea "Pre-Bankruptcy Credit Counseling" at bounding box center [607, 412] width 486 height 54
type textarea "Pre-Bankruptcy Credit Counseling"
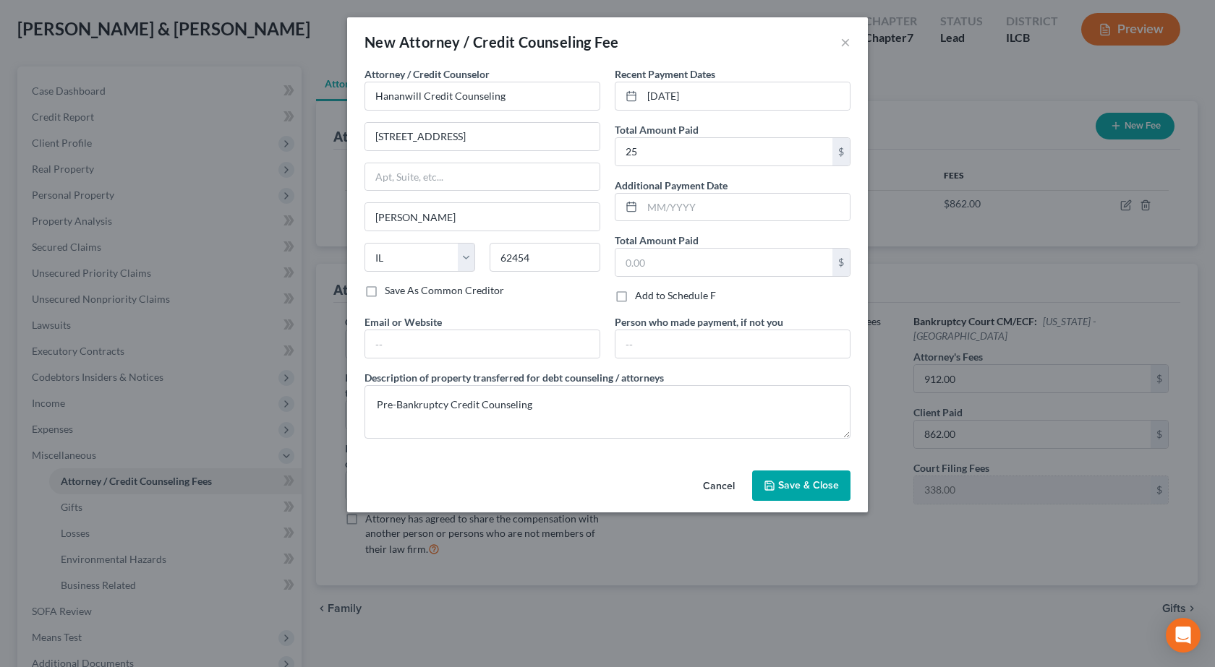
click at [807, 473] on button "Save & Close" at bounding box center [801, 486] width 98 height 30
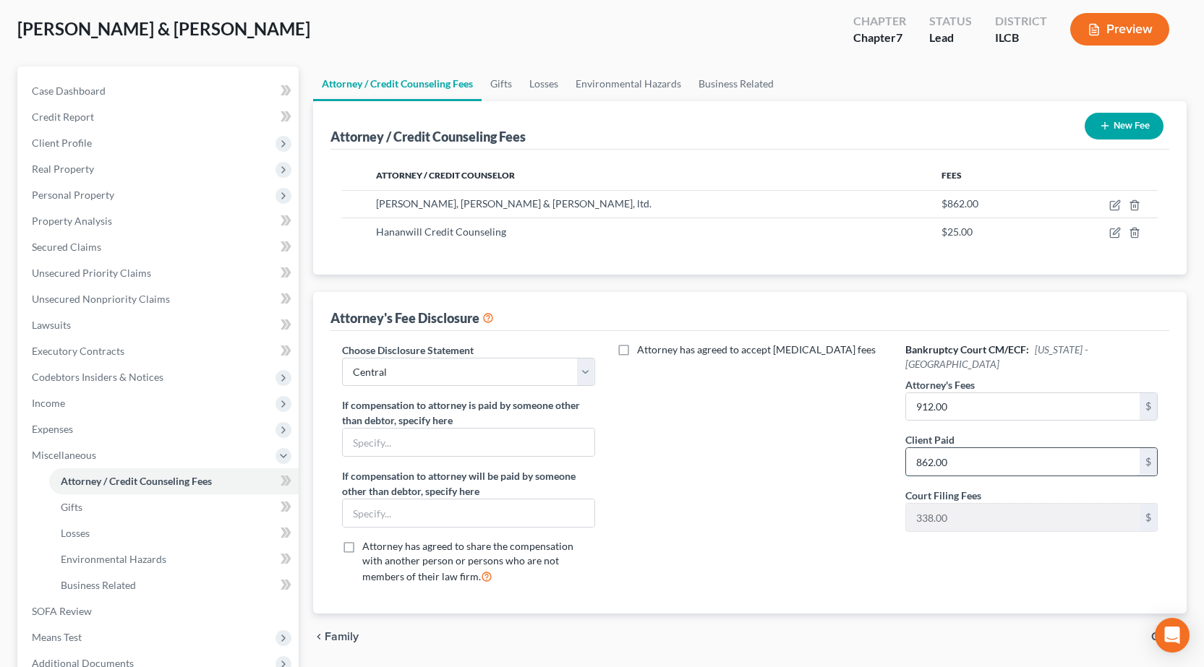
click at [1007, 448] on input "862.00" at bounding box center [1023, 461] width 234 height 27
type input "912"
click at [774, 490] on div "Attorney has agreed to accept [MEDICAL_DATA] fees" at bounding box center [750, 470] width 281 height 254
click at [959, 448] on input "912" at bounding box center [1023, 461] width 234 height 27
click at [820, 438] on div "Attorney has agreed to accept [MEDICAL_DATA] fees" at bounding box center [750, 470] width 281 height 254
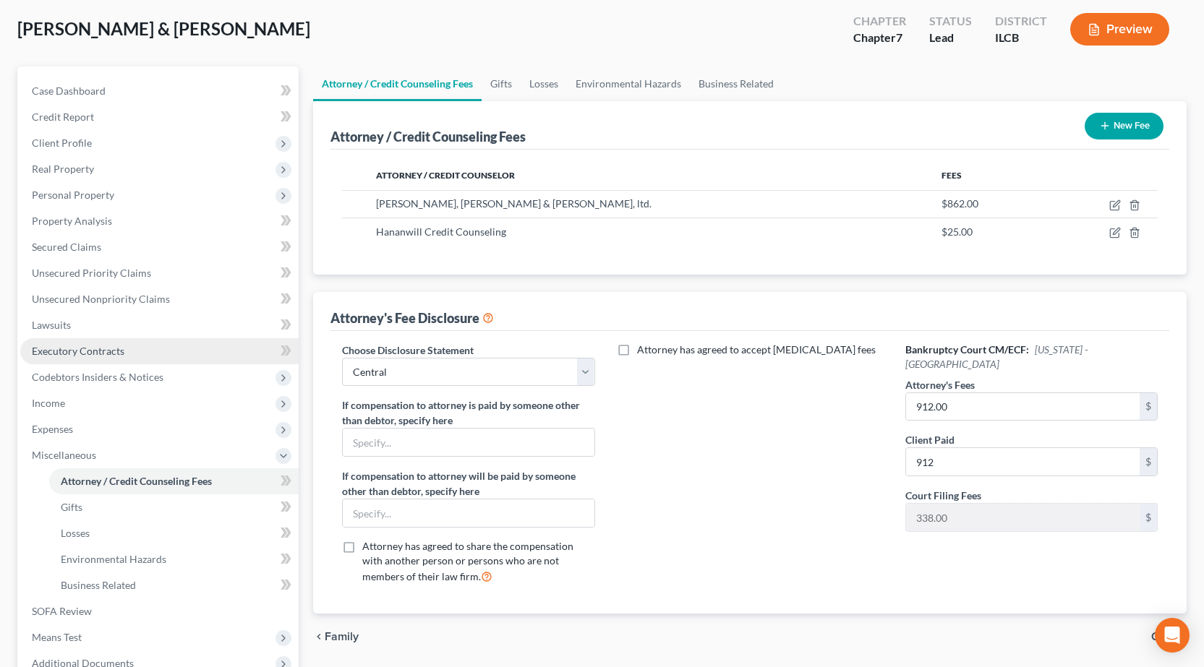
click at [166, 360] on link "Executory Contracts" at bounding box center [159, 351] width 278 height 26
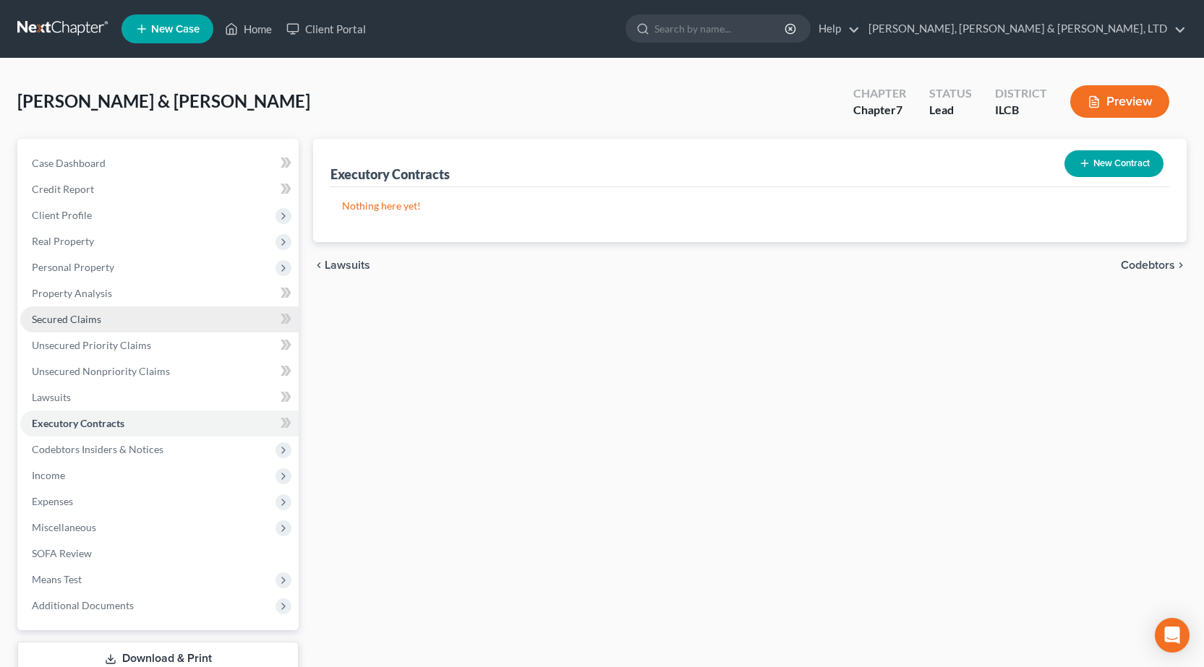
click at [101, 315] on link "Secured Claims" at bounding box center [159, 320] width 278 height 26
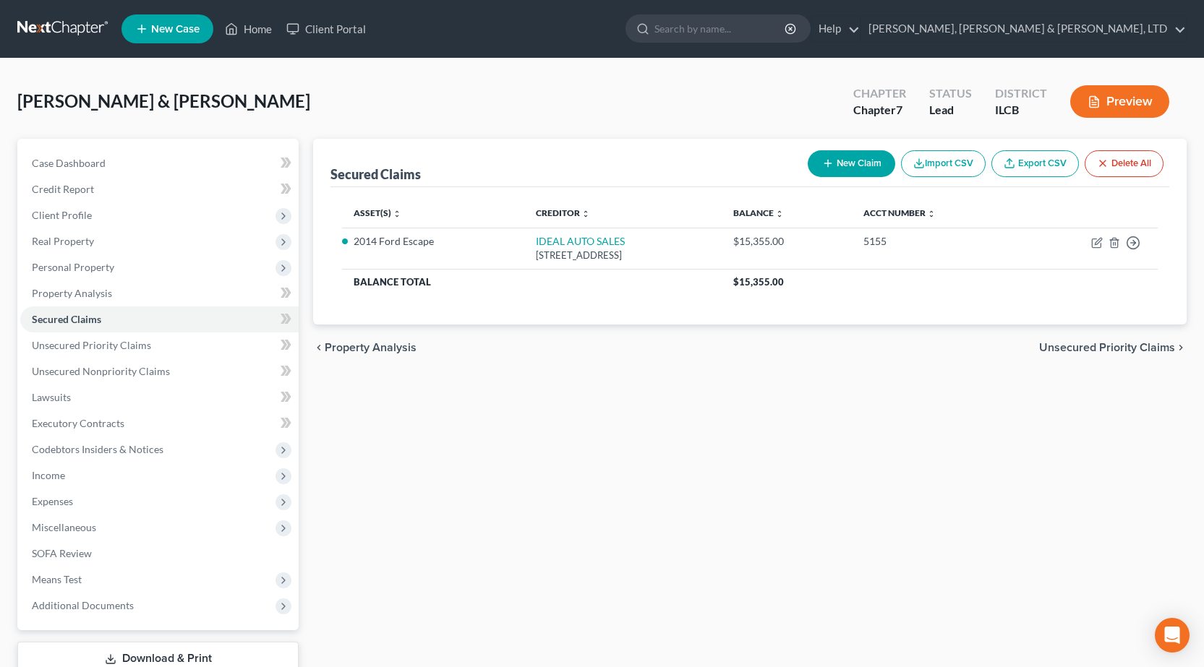
click at [844, 158] on button "New Claim" at bounding box center [852, 163] width 88 height 27
select select "0"
select select "2"
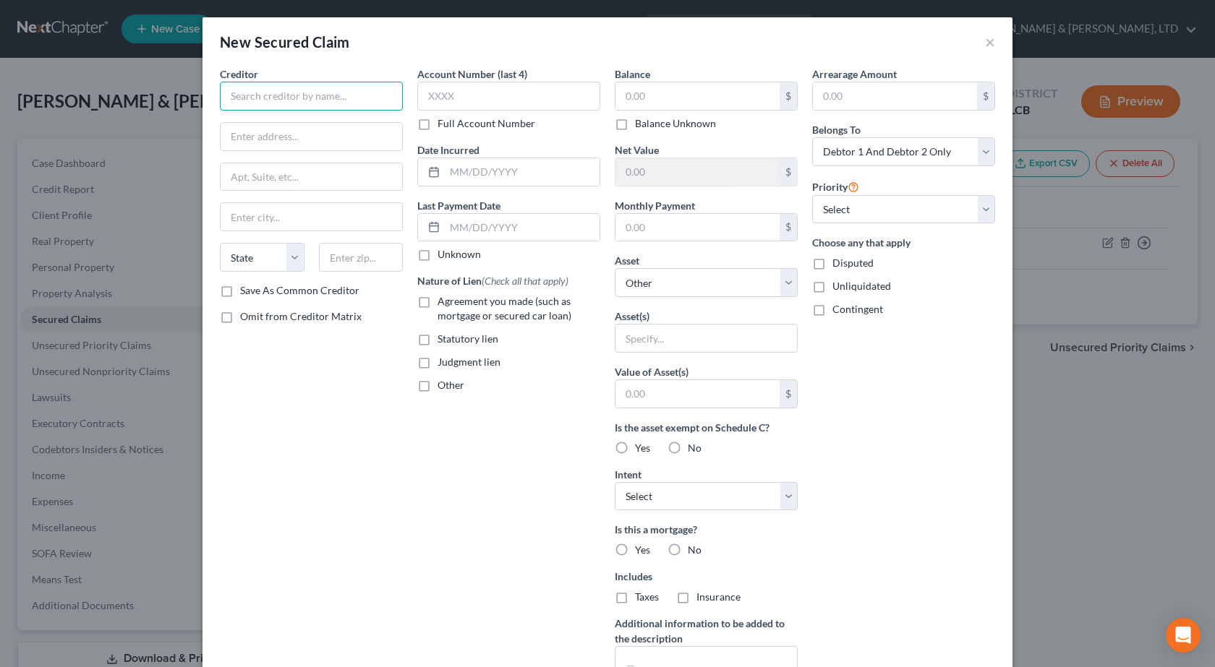
click at [292, 105] on input "text" at bounding box center [311, 96] width 183 height 29
paste input "[STREET_ADDRESS]"
drag, startPoint x: 333, startPoint y: 96, endPoint x: 0, endPoint y: 129, distance: 335.0
click at [0, 129] on div "New Secured Claim × Creditor * [GEOGRAPHIC_DATA][US_STATE] AZ CA CO CT DE DC [G…" at bounding box center [607, 333] width 1215 height 667
type input "Zippy"
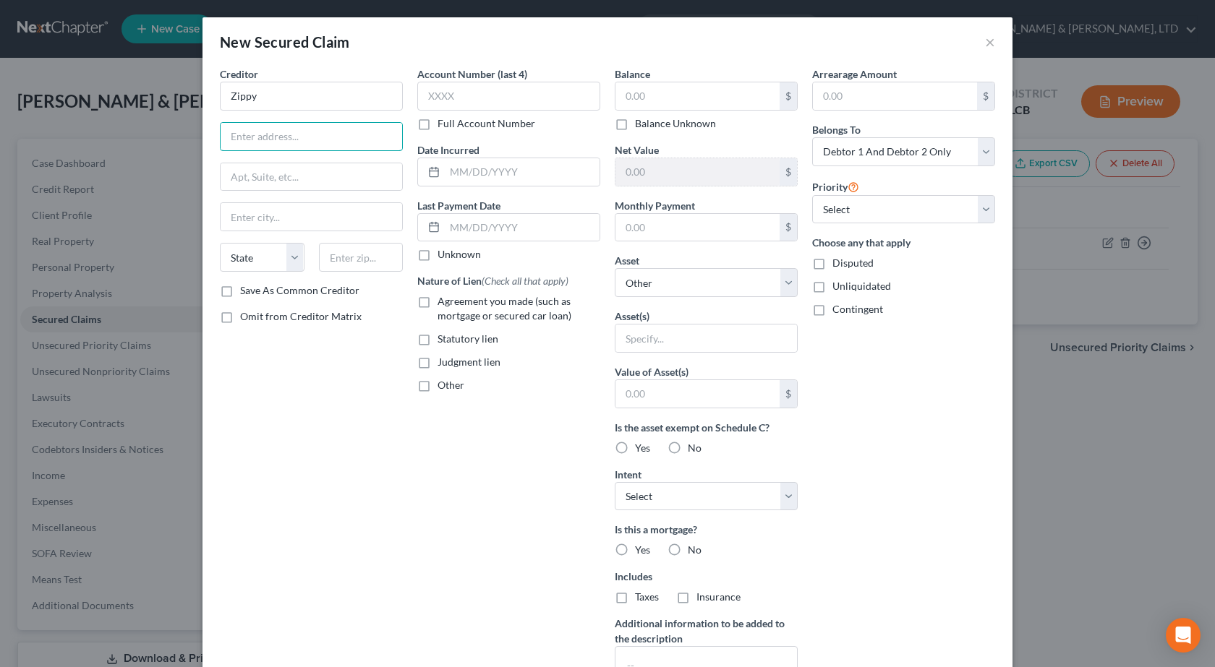
paste input "[STREET_ADDRESS]"
type input "[STREET_ADDRESS]"
click at [370, 249] on input "text" at bounding box center [361, 257] width 85 height 29
type input "97008"
type input "Beaverton"
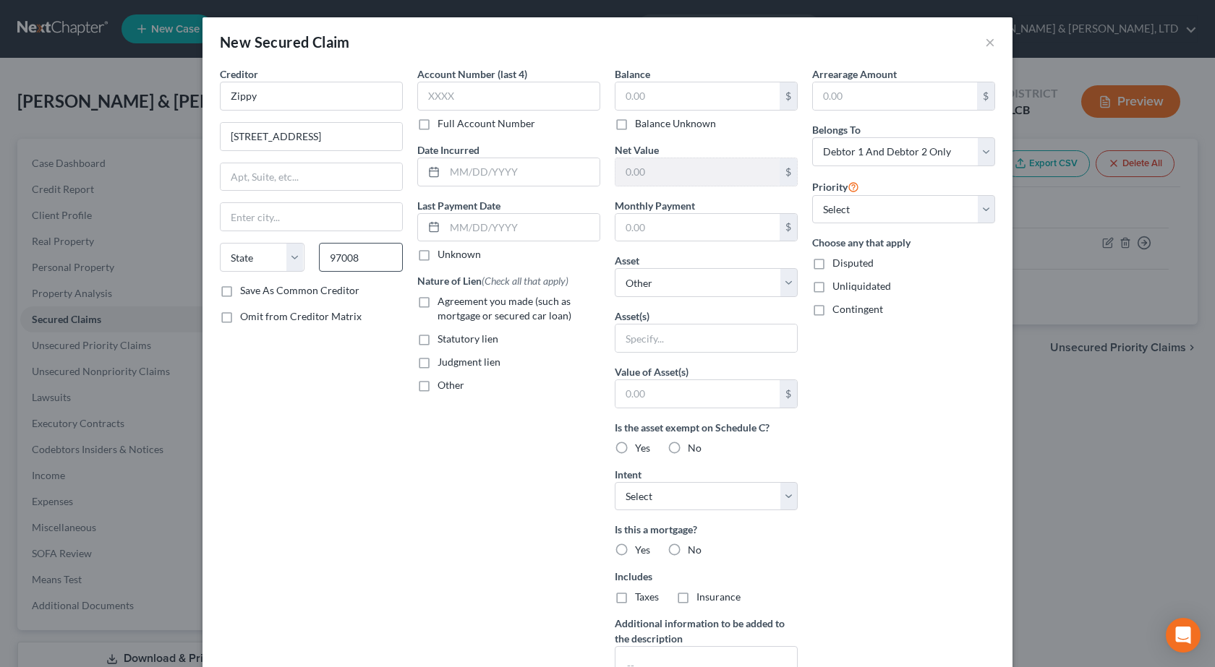
select select "38"
click at [338, 430] on div "Creditor * Zippy [GEOGRAPHIC_DATA] [US_STATE][GEOGRAPHIC_DATA] AZ CA CO [GEOGRA…" at bounding box center [311, 389] width 197 height 645
click at [438, 305] on span "Agreement you made (such as mortgage or secured car loan)" at bounding box center [505, 308] width 134 height 27
click at [443, 304] on input "Agreement you made (such as mortgage or secured car loan)" at bounding box center [447, 298] width 9 height 9
checkbox input "true"
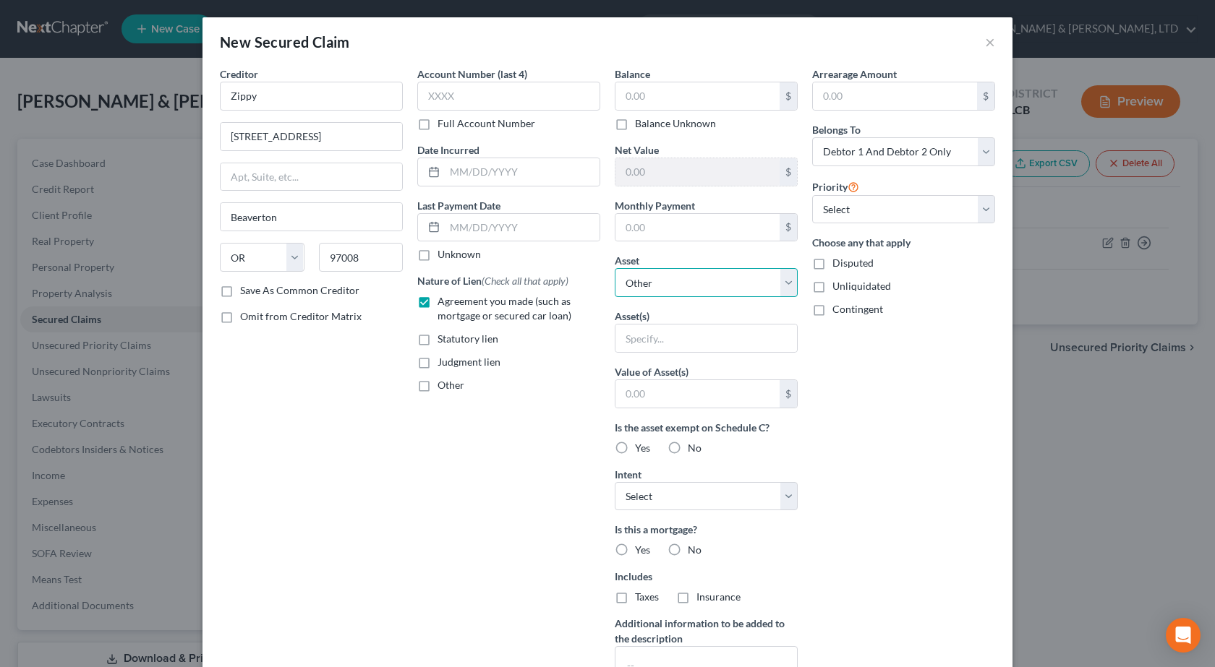
click at [699, 286] on select "Select Other Multiple Assets 2004 Oldsmobile Alero - $1616.0 2014 Ford Escape -…" at bounding box center [706, 282] width 183 height 29
select select "10"
click at [615, 268] on select "Select Other Multiple Assets 2004 Oldsmobile Alero - $1616.0 2014 Ford Escape -…" at bounding box center [706, 282] width 183 height 29
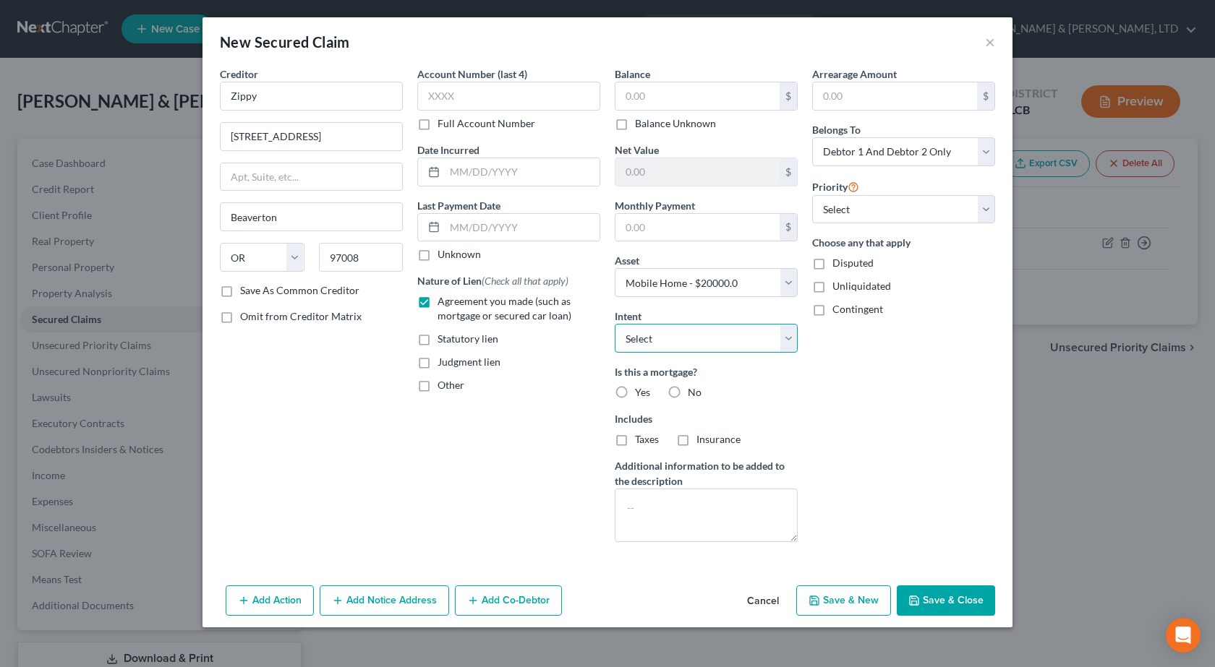
drag, startPoint x: 662, startPoint y: 333, endPoint x: 654, endPoint y: 336, distance: 9.1
click at [661, 333] on select "Select Surrender Redeem Reaffirm Avoid Other" at bounding box center [706, 338] width 183 height 29
select select "2"
click at [615, 324] on select "Select Surrender Redeem Reaffirm Avoid Other" at bounding box center [706, 338] width 183 height 29
click at [931, 589] on button "Save & Close" at bounding box center [946, 601] width 98 height 30
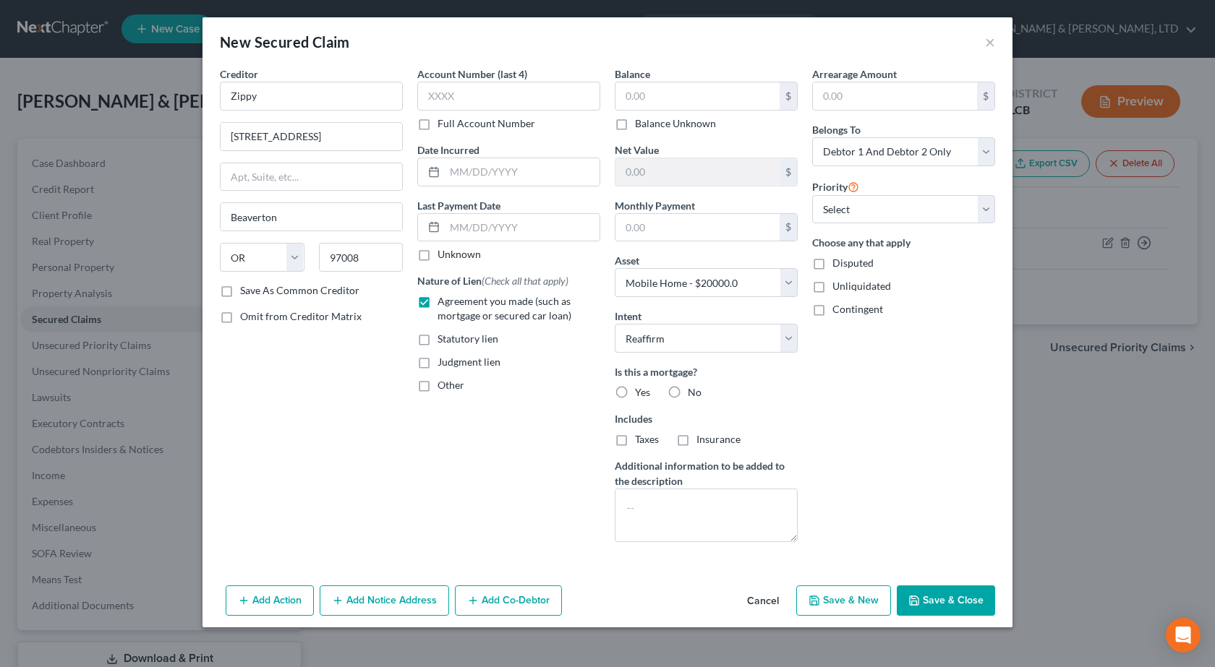
select select
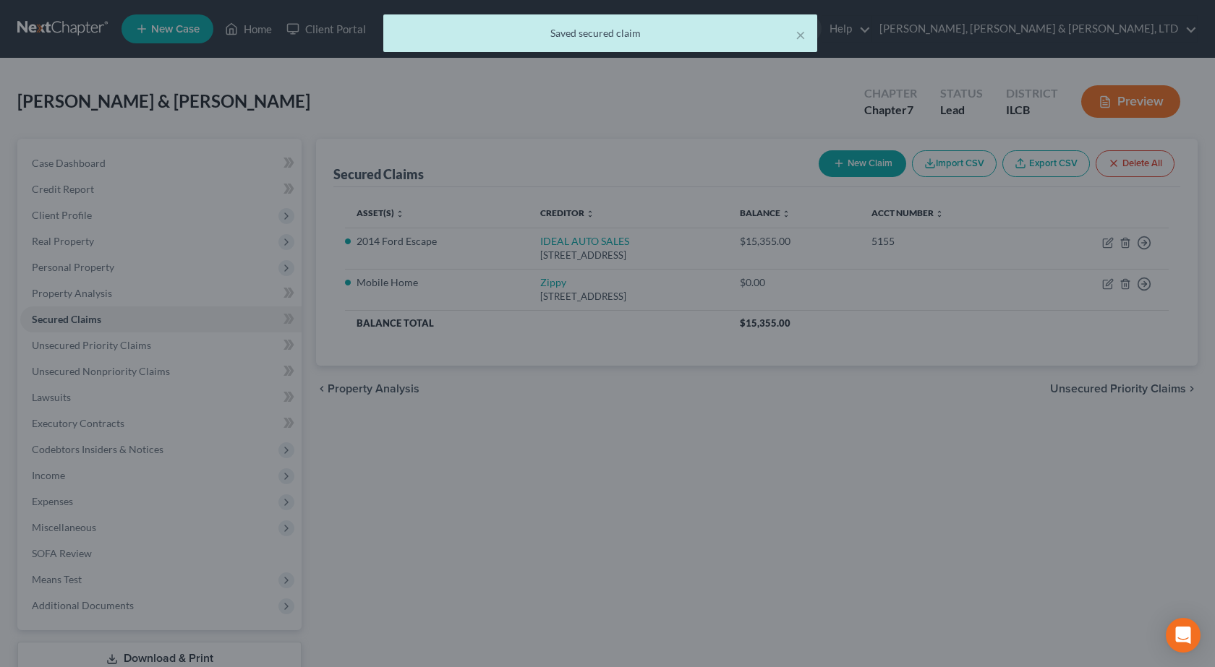
type input "0.00"
type input "20,000.00"
type input "0.00"
select select "10"
